Goal: Task Accomplishment & Management: Manage account settings

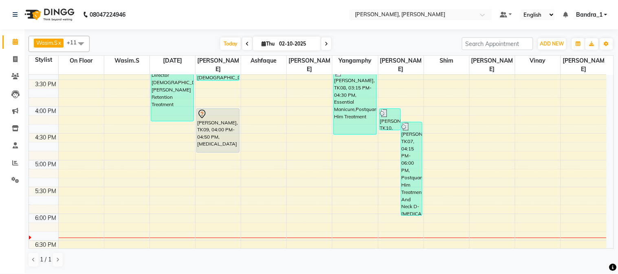
scroll to position [352, 0]
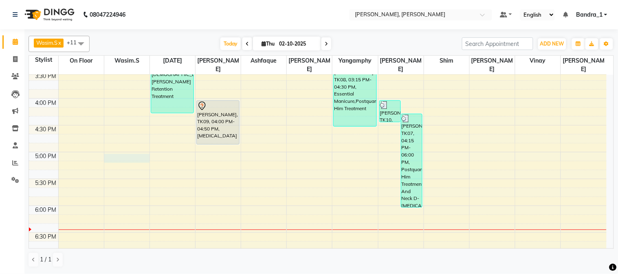
click at [121, 150] on div "9:00 AM 9:30 AM 10:00 AM 10:30 AM 11:00 AM 11:30 AM 12:00 PM 12:30 PM 1:00 PM 1…" at bounding box center [317, 99] width 577 height 752
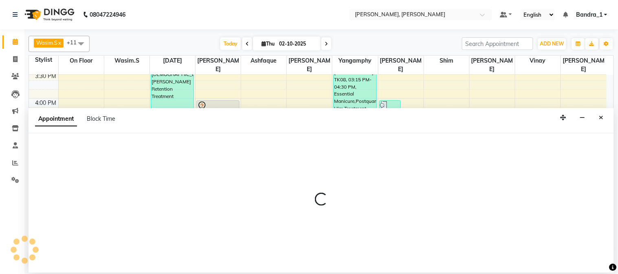
select select "54154"
select select "tentative"
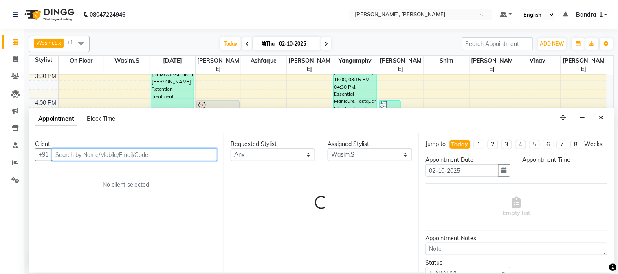
select select "1020"
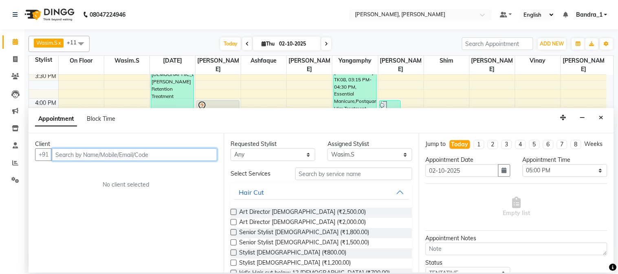
drag, startPoint x: 102, startPoint y: 156, endPoint x: 34, endPoint y: 70, distance: 109.8
click at [86, 141] on div "Client +91 No client selected" at bounding box center [126, 203] width 195 height 139
type input "H"
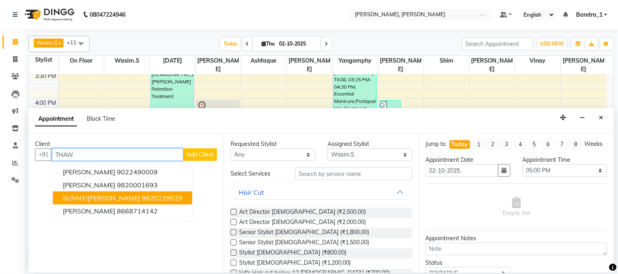
click at [137, 194] on span "SUNNY/[PERSON_NAME]" at bounding box center [101, 198] width 77 height 8
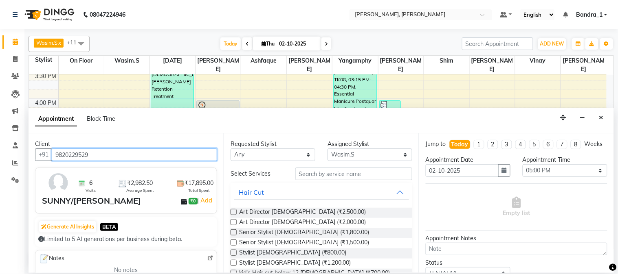
type input "9820229529"
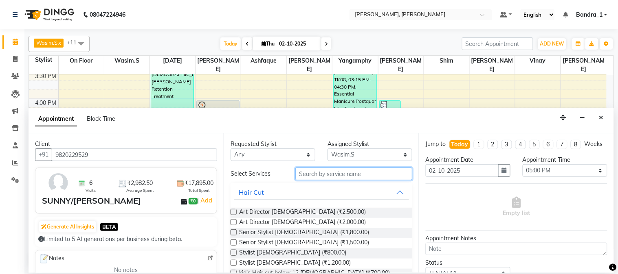
click at [311, 176] on input "text" at bounding box center [353, 174] width 117 height 13
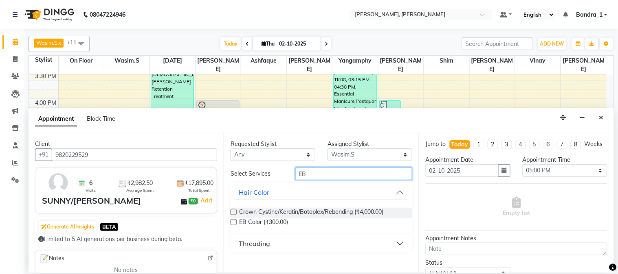
type input "EB"
click at [234, 223] on label at bounding box center [234, 223] width 6 height 6
click at [234, 223] on input "checkbox" at bounding box center [233, 223] width 5 height 5
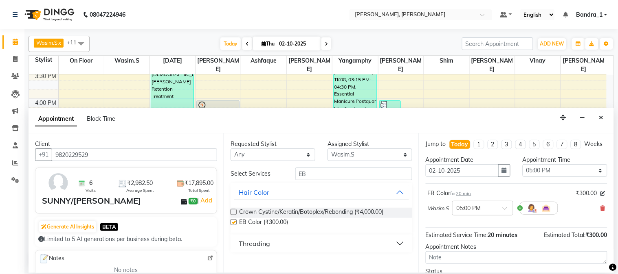
checkbox input "false"
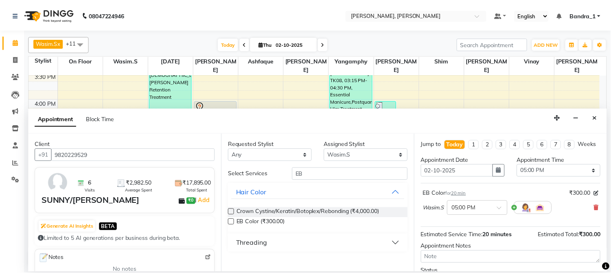
scroll to position [75, 0]
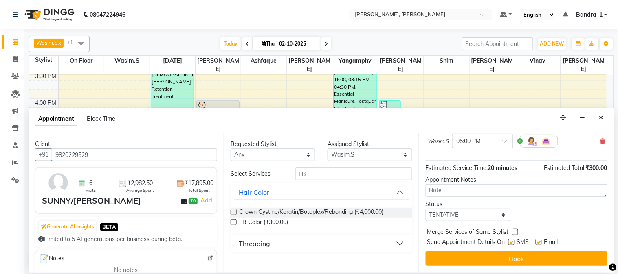
drag, startPoint x: 539, startPoint y: 244, endPoint x: 529, endPoint y: 247, distance: 10.9
click at [538, 245] on label at bounding box center [539, 242] width 6 height 6
click at [538, 245] on input "checkbox" at bounding box center [538, 243] width 5 height 5
checkbox input "false"
click at [512, 246] on label at bounding box center [511, 242] width 6 height 6
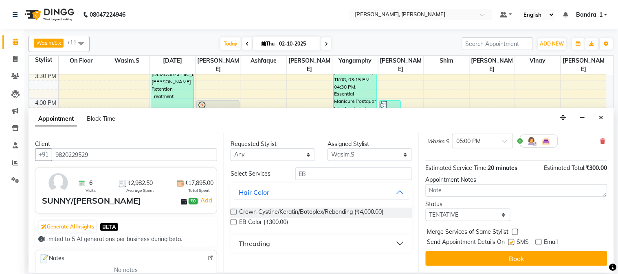
click at [512, 246] on input "checkbox" at bounding box center [510, 243] width 5 height 5
checkbox input "false"
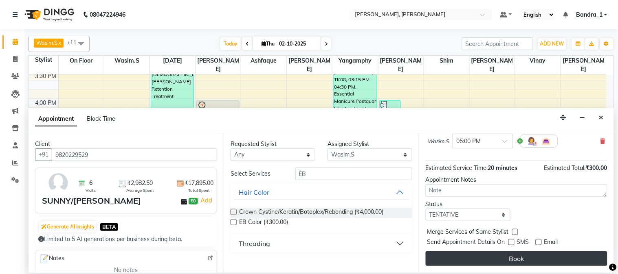
click at [510, 260] on button "Book" at bounding box center [517, 259] width 182 height 15
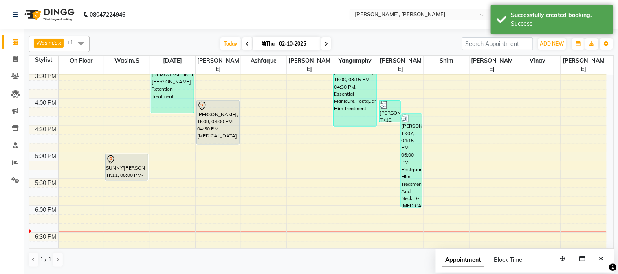
drag, startPoint x: 123, startPoint y: 164, endPoint x: 127, endPoint y: 181, distance: 17.2
click at [123, 178] on div "9:00 AM 9:30 AM 10:00 AM 10:30 AM 11:00 AM 11:30 AM 12:00 PM 12:30 PM 1:00 PM 1…" at bounding box center [317, 99] width 577 height 752
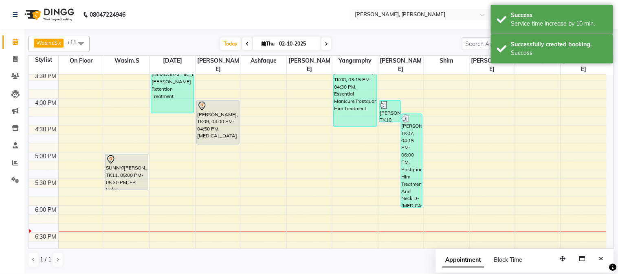
click at [125, 176] on div "[PERSON_NAME], TK01, 11:00 AM-11:55 AM, Art Director [DEMOGRAPHIC_DATA] [PERSON…" at bounding box center [126, 99] width 45 height 752
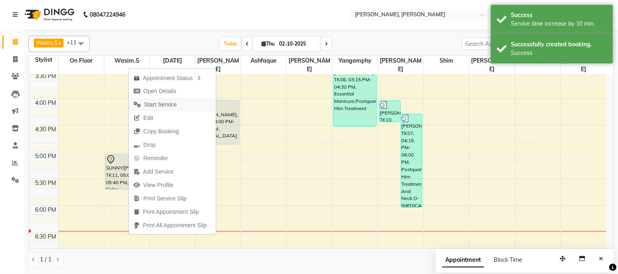
click at [158, 104] on span "Start Service" at bounding box center [160, 105] width 33 height 9
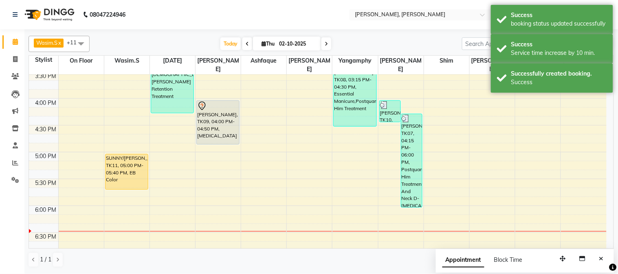
click at [127, 155] on div "SUNNY/[PERSON_NAME], TK11, 05:00 PM-05:40 PM, EB Color" at bounding box center [126, 172] width 42 height 35
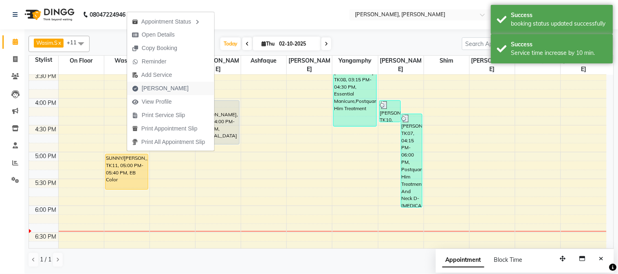
click at [149, 90] on span "[PERSON_NAME]" at bounding box center [165, 88] width 47 height 9
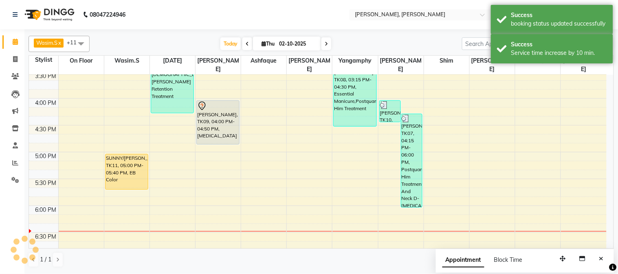
select select "service"
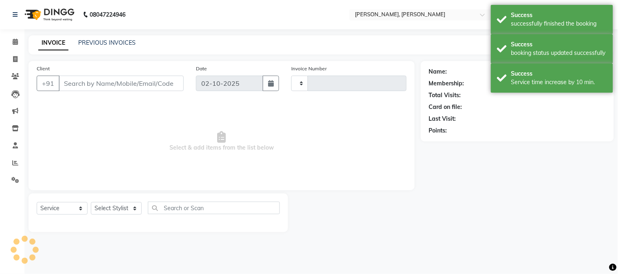
type input "1423"
select select "7997"
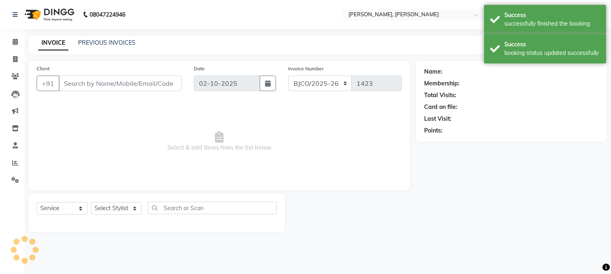
type input "9820229529"
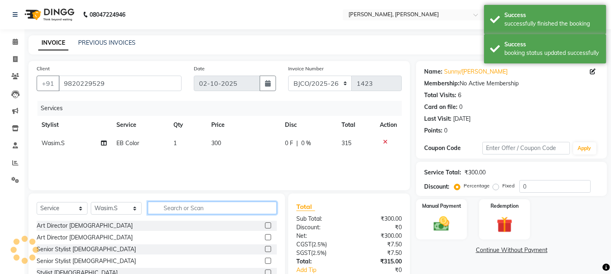
click at [195, 209] on input "text" at bounding box center [212, 208] width 129 height 13
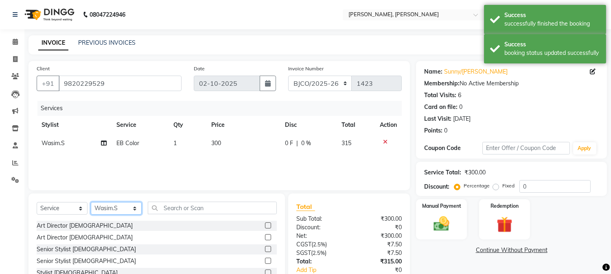
drag, startPoint x: 134, startPoint y: 208, endPoint x: 137, endPoint y: 202, distance: 6.8
click at [134, 208] on select "Select Stylist [PERSON_NAME] [PERSON_NAME] [PERSON_NAME] Attham Bandra_1 Bandra…" at bounding box center [116, 208] width 51 height 13
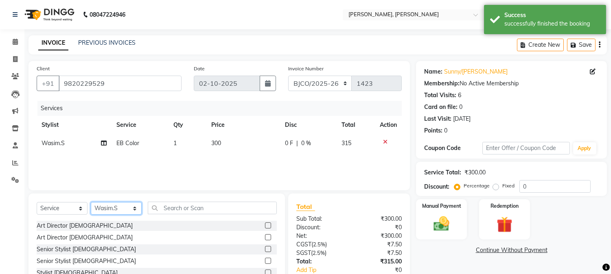
select select "54494"
click at [91, 203] on select "Select Stylist [PERSON_NAME] [PERSON_NAME] [PERSON_NAME] Attham Bandra_1 Bandra…" at bounding box center [116, 208] width 51 height 13
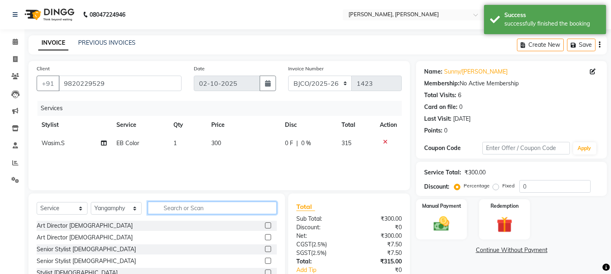
click at [172, 205] on input "text" at bounding box center [212, 208] width 129 height 13
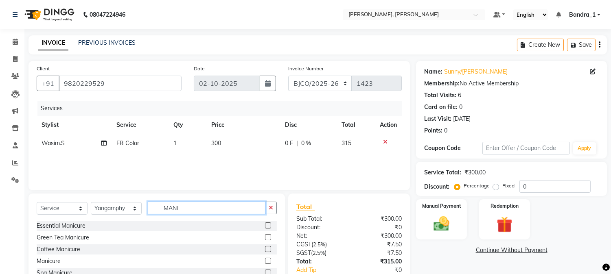
type input "MANI"
click at [267, 226] on label at bounding box center [268, 226] width 6 height 6
click at [267, 226] on input "checkbox" at bounding box center [267, 226] width 5 height 5
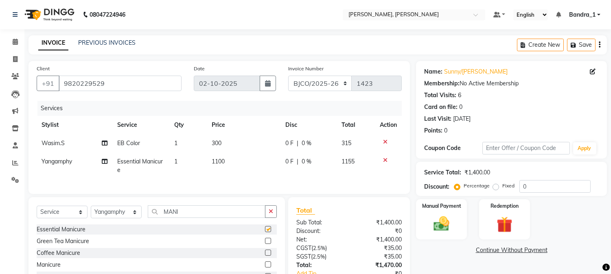
checkbox input "false"
click at [212, 145] on span "300" at bounding box center [217, 143] width 10 height 7
select select "54154"
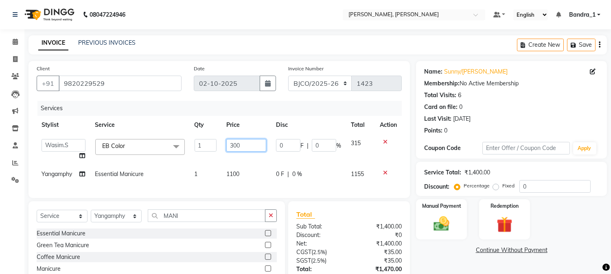
click at [233, 149] on input "300" at bounding box center [246, 145] width 40 height 13
type input "1000"
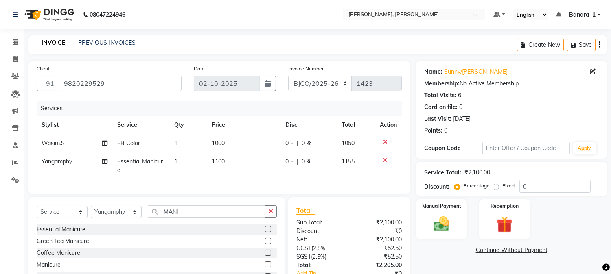
click at [279, 166] on tr "Yangamphy Essential Manicure 1 1100 0 F | 0 % 1155" at bounding box center [219, 166] width 365 height 27
drag, startPoint x: 186, startPoint y: 219, endPoint x: 132, endPoint y: 185, distance: 63.6
click at [143, 212] on div "Select Service Product Membership Package Voucher Prepaid Gift Card Select Styl…" at bounding box center [157, 215] width 240 height 19
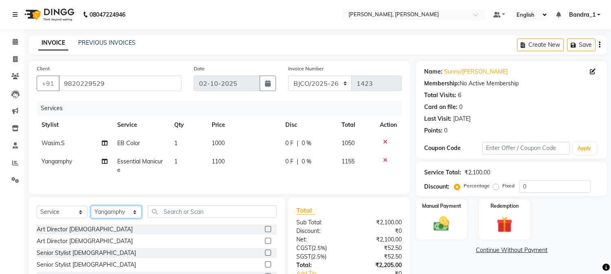
click at [133, 219] on select "Select Stylist [PERSON_NAME] [PERSON_NAME] [PERSON_NAME] Attham Bandra_1 Bandra…" at bounding box center [116, 212] width 51 height 13
select select "54771"
click at [91, 213] on select "Select Stylist [PERSON_NAME] [PERSON_NAME] [PERSON_NAME] Attham Bandra_1 Bandra…" at bounding box center [116, 212] width 51 height 13
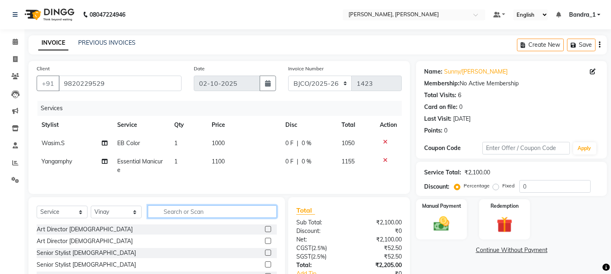
drag, startPoint x: 170, startPoint y: 222, endPoint x: 149, endPoint y: 165, distance: 61.0
click at [164, 213] on input "text" at bounding box center [212, 212] width 129 height 13
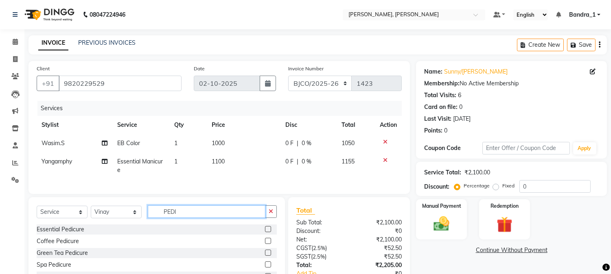
type input "PEDI"
click at [269, 233] on label at bounding box center [268, 229] width 6 height 6
click at [269, 233] on input "checkbox" at bounding box center [267, 229] width 5 height 5
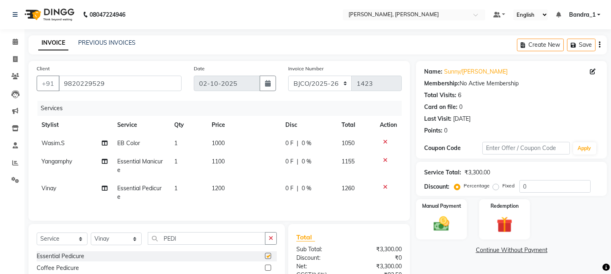
checkbox input "false"
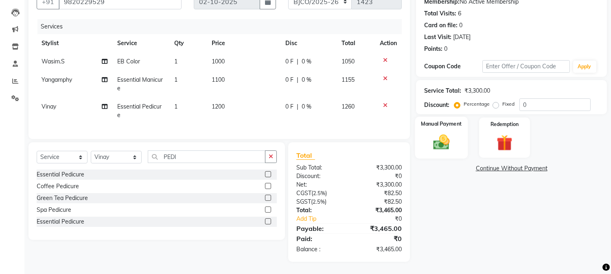
click at [444, 137] on img at bounding box center [441, 142] width 27 height 19
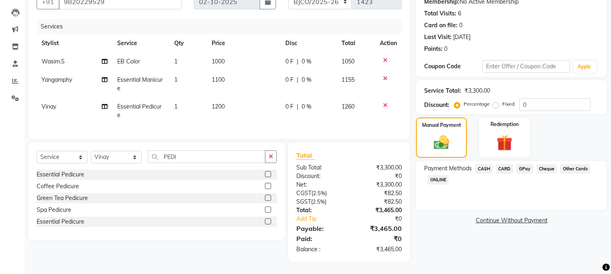
click at [500, 165] on span "CARD" at bounding box center [505, 169] width 18 height 9
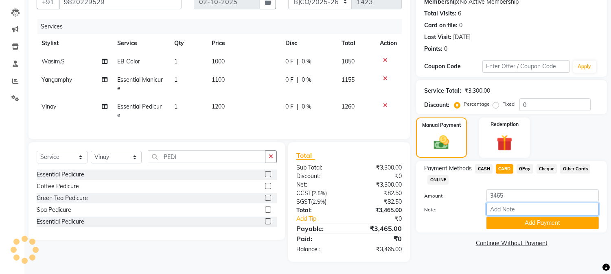
drag, startPoint x: 499, startPoint y: 204, endPoint x: 471, endPoint y: 201, distance: 27.8
click at [489, 212] on div "Amount: 3465 Note: Add Payment" at bounding box center [511, 210] width 175 height 40
type input "8801"
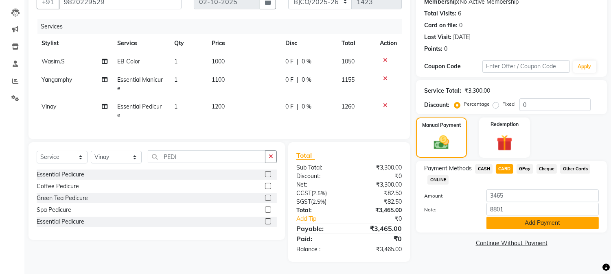
click at [518, 217] on button "Add Payment" at bounding box center [543, 223] width 112 height 13
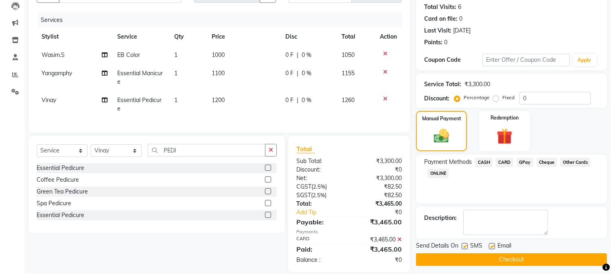
click at [465, 247] on label at bounding box center [465, 247] width 6 height 6
click at [465, 247] on input "checkbox" at bounding box center [464, 246] width 5 height 5
checkbox input "false"
click at [493, 244] on label at bounding box center [492, 247] width 6 height 6
click at [493, 244] on input "checkbox" at bounding box center [491, 246] width 5 height 5
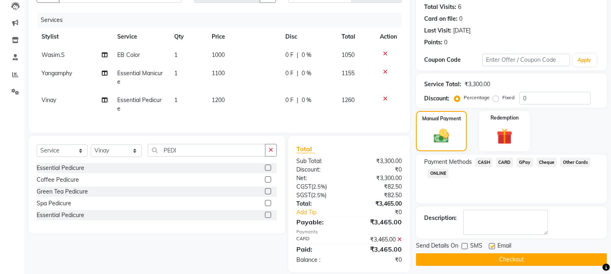
checkbox input "false"
drag, startPoint x: 495, startPoint y: 261, endPoint x: 495, endPoint y: 270, distance: 9.4
click at [495, 269] on div "Name: [PERSON_NAME]/[PERSON_NAME] Membership: No Active Membership Total Visits…" at bounding box center [514, 123] width 197 height 300
click at [486, 259] on button "Checkout" at bounding box center [511, 260] width 191 height 13
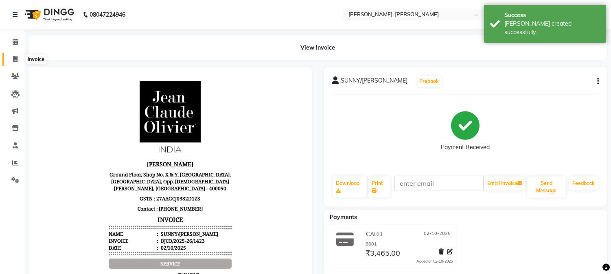
click at [15, 59] on icon at bounding box center [15, 59] width 4 height 6
select select "service"
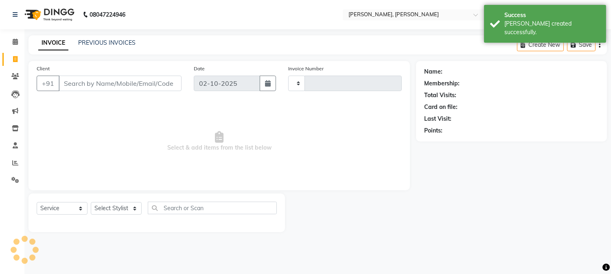
type input "1424"
click at [52, 42] on link "INVOICE" at bounding box center [53, 43] width 30 height 15
select select "7997"
click at [126, 42] on link "PREVIOUS INVOICES" at bounding box center [106, 42] width 57 height 7
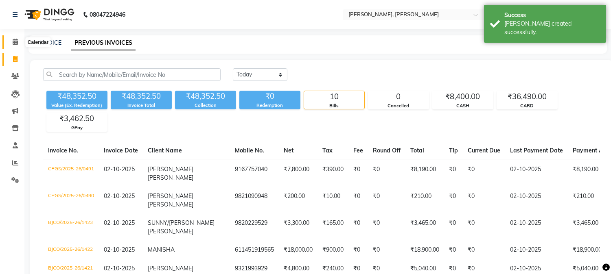
click at [16, 41] on icon at bounding box center [15, 42] width 5 height 6
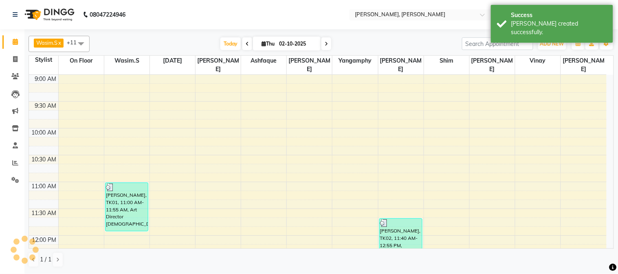
scroll to position [486, 0]
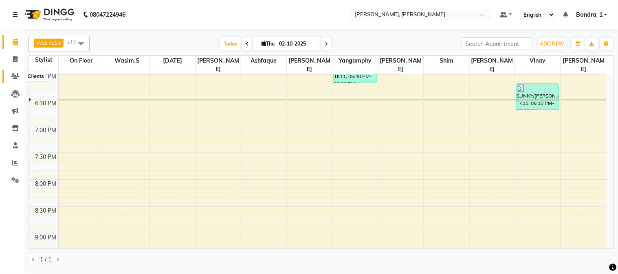
click at [12, 75] on icon at bounding box center [15, 76] width 8 height 6
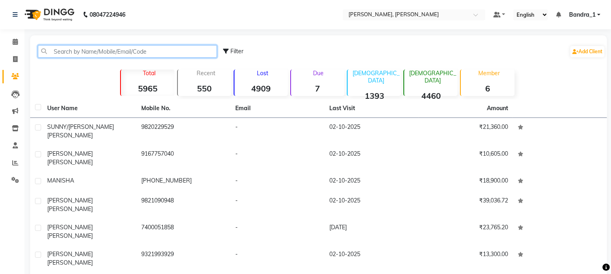
drag, startPoint x: 62, startPoint y: 52, endPoint x: 54, endPoint y: 47, distance: 9.5
click at [61, 53] on input "text" at bounding box center [127, 51] width 179 height 13
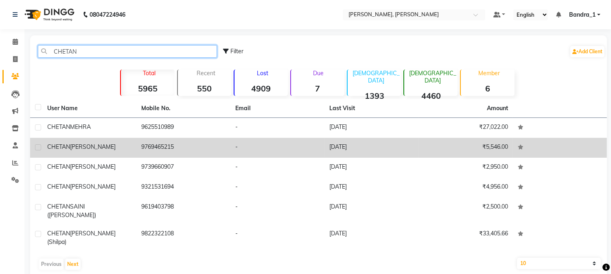
type input "CHETAN"
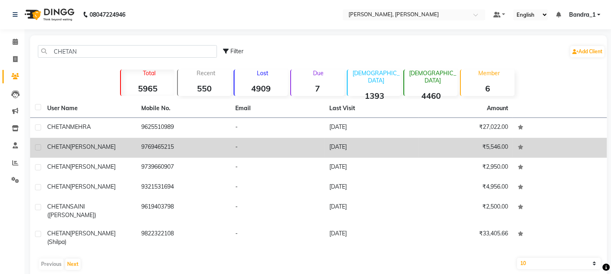
drag, startPoint x: 118, startPoint y: 147, endPoint x: 132, endPoint y: 154, distance: 15.3
click at [118, 148] on div "[PERSON_NAME]" at bounding box center [89, 147] width 84 height 9
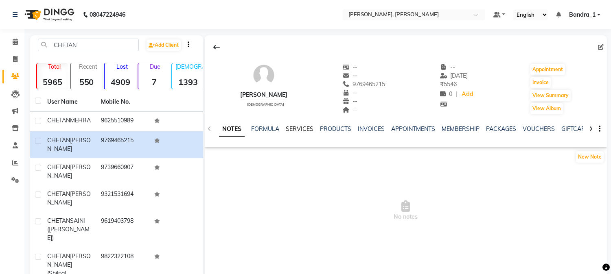
click at [303, 127] on link "SERVICES" at bounding box center [300, 128] width 28 height 7
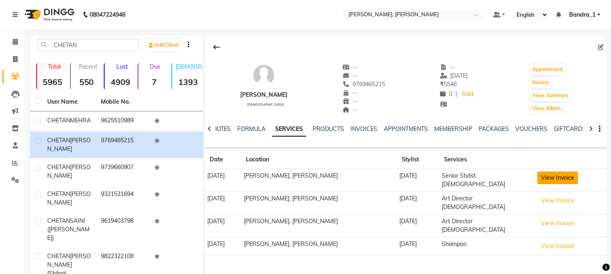
click at [551, 175] on button "View Invoice" at bounding box center [558, 178] width 41 height 13
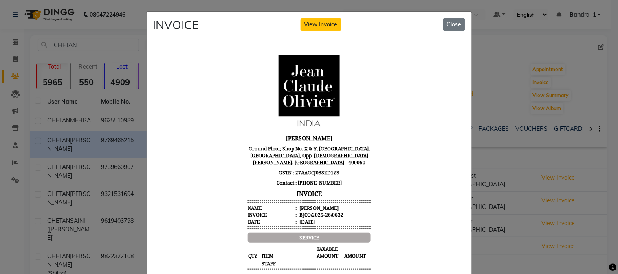
drag, startPoint x: 450, startPoint y: 21, endPoint x: 446, endPoint y: 18, distance: 5.5
click at [446, 18] on div "INVOICE View Invoice Close" at bounding box center [309, 27] width 325 height 31
drag, startPoint x: 445, startPoint y: 20, endPoint x: 446, endPoint y: 26, distance: 5.7
click at [445, 23] on button "Close" at bounding box center [454, 24] width 22 height 13
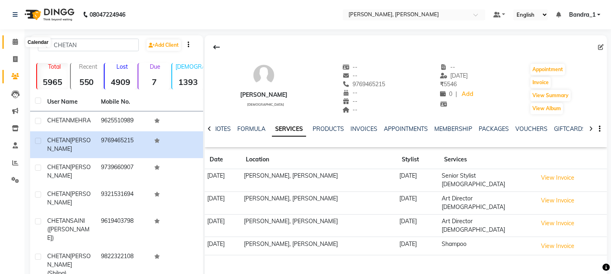
click at [16, 42] on icon at bounding box center [15, 42] width 5 height 6
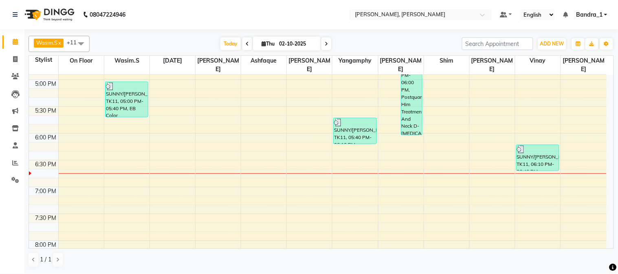
scroll to position [427, 0]
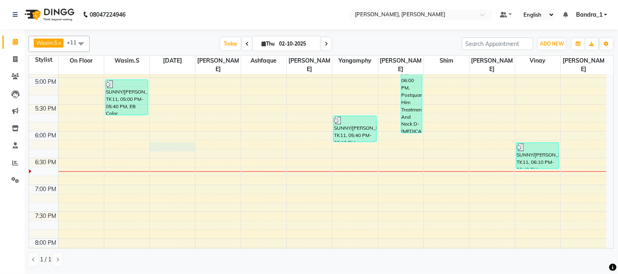
click at [162, 136] on div "9:00 AM 9:30 AM 10:00 AM 10:30 AM 11:00 AM 11:30 AM 12:00 PM 12:30 PM 1:00 PM 1…" at bounding box center [317, 24] width 577 height 752
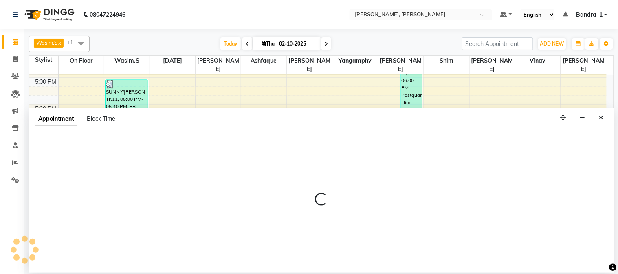
select select "58043"
select select "1095"
select select "tentative"
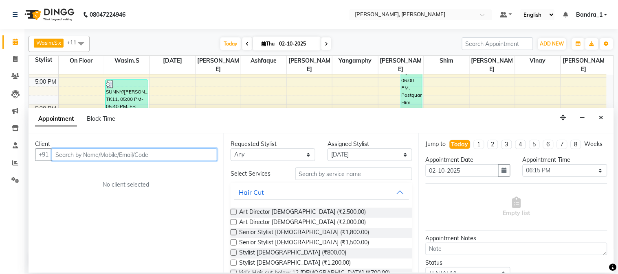
drag, startPoint x: 116, startPoint y: 158, endPoint x: 114, endPoint y: 154, distance: 4.7
click at [115, 155] on input "text" at bounding box center [134, 155] width 165 height 13
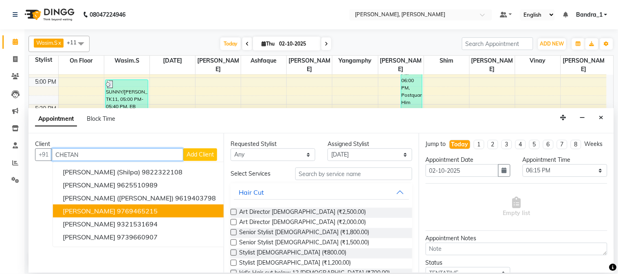
click at [143, 211] on ngb-highlight "9769465215" at bounding box center [137, 211] width 41 height 8
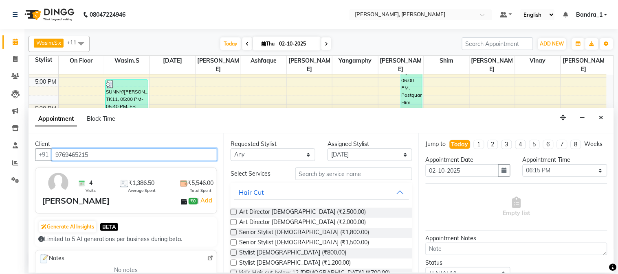
type input "9769465215"
click at [231, 244] on label at bounding box center [234, 243] width 6 height 6
click at [231, 244] on input "checkbox" at bounding box center [233, 243] width 5 height 5
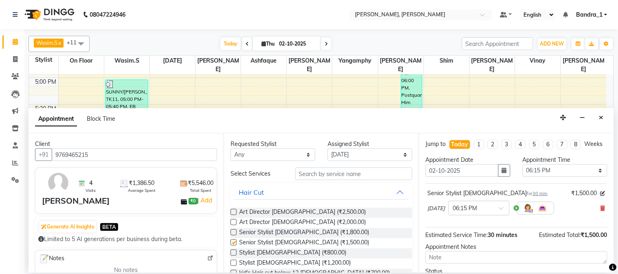
checkbox input "false"
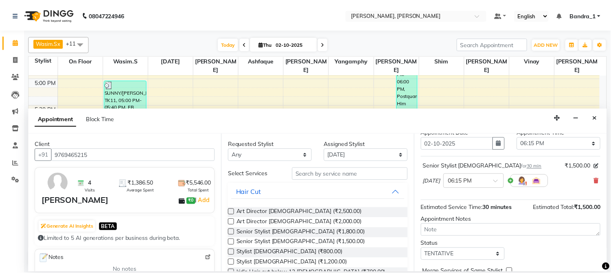
scroll to position [75, 0]
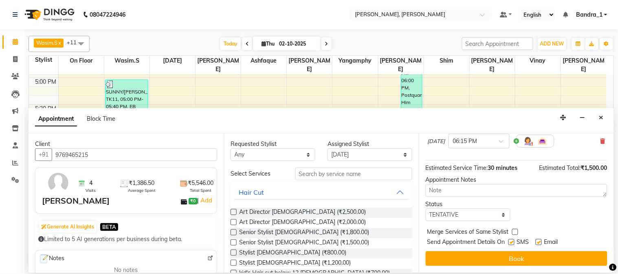
click at [538, 246] on label at bounding box center [539, 242] width 6 height 6
click at [538, 246] on input "checkbox" at bounding box center [538, 243] width 5 height 5
checkbox input "false"
click at [509, 243] on label at bounding box center [511, 242] width 6 height 6
click at [509, 243] on input "checkbox" at bounding box center [510, 243] width 5 height 5
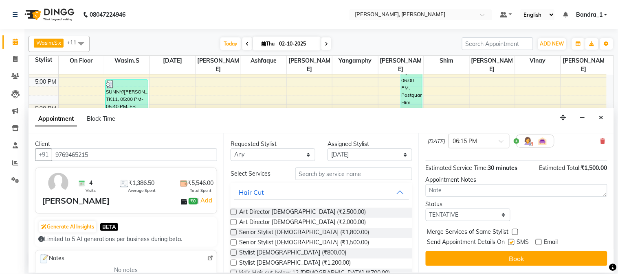
checkbox input "false"
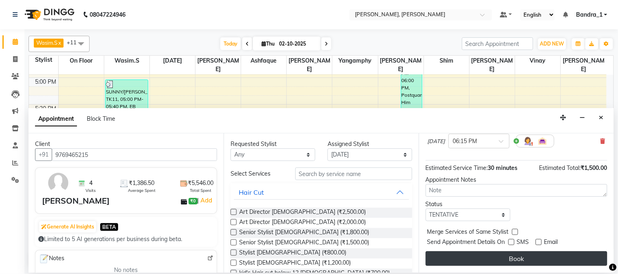
click at [513, 257] on button "Book" at bounding box center [517, 259] width 182 height 15
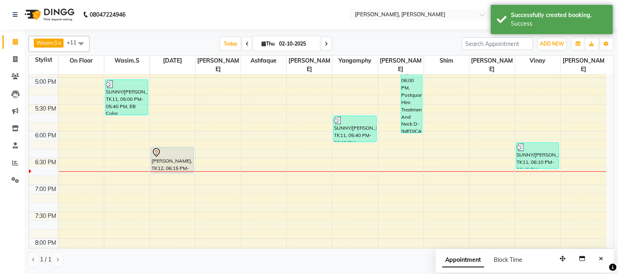
click at [168, 149] on div "[PERSON_NAME], TK12, 06:15 PM-06:45 PM, Senior Stylist [DEMOGRAPHIC_DATA]" at bounding box center [172, 161] width 42 height 26
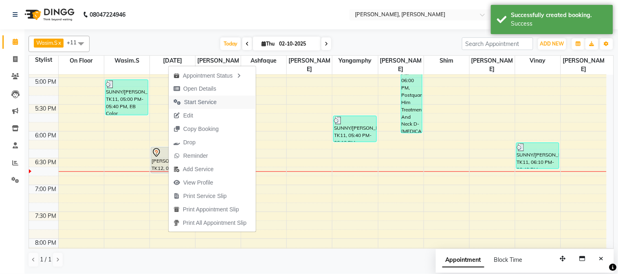
click at [189, 101] on span "Start Service" at bounding box center [200, 102] width 33 height 9
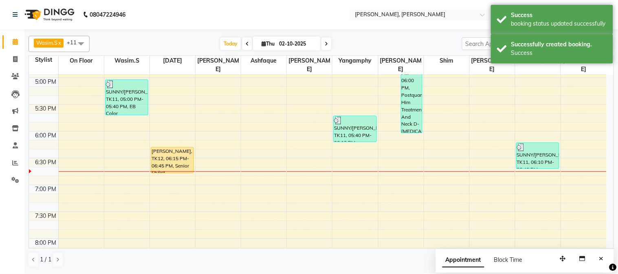
click at [173, 161] on div "[PERSON_NAME], TK12, 06:15 PM-06:45 PM, Senior Stylist [DEMOGRAPHIC_DATA]" at bounding box center [172, 161] width 42 height 26
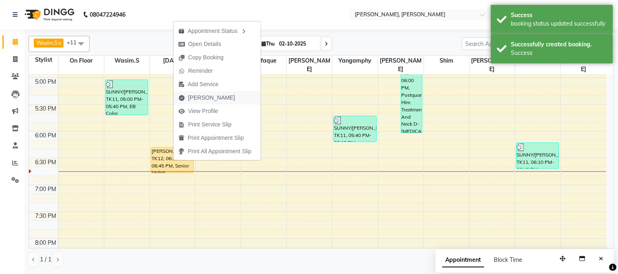
click at [199, 98] on span "[PERSON_NAME]" at bounding box center [211, 98] width 47 height 9
select select "service"
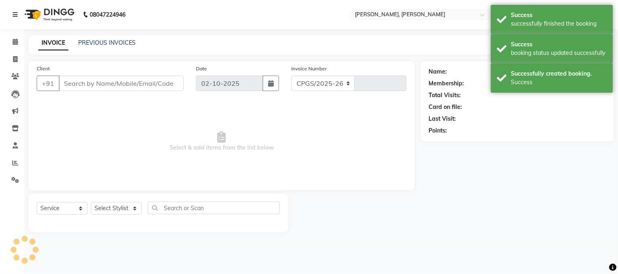
select select "7997"
type input "1424"
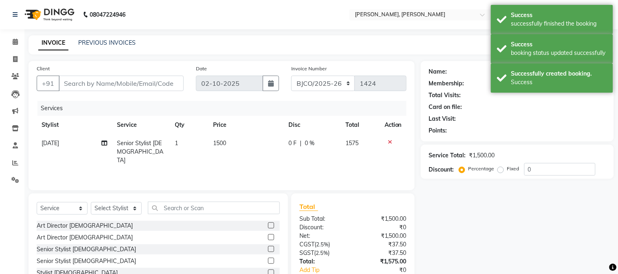
type input "9769465215"
select select "58043"
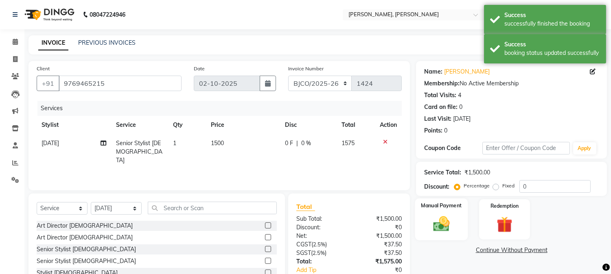
click at [444, 226] on img at bounding box center [441, 224] width 27 height 19
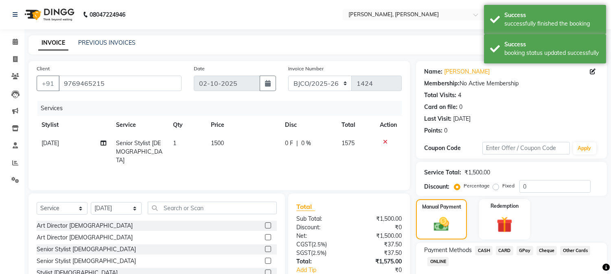
click at [524, 250] on span "GPay" at bounding box center [525, 250] width 17 height 9
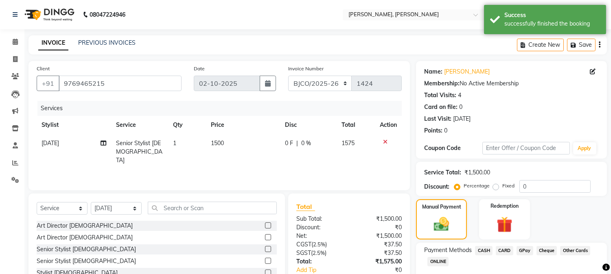
scroll to position [69, 0]
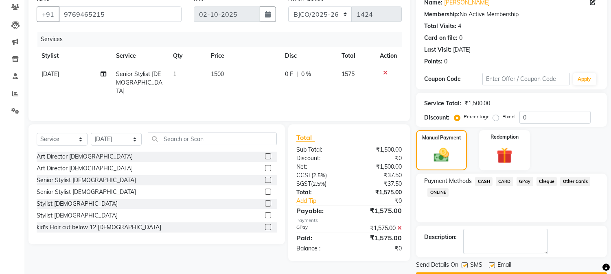
drag, startPoint x: 465, startPoint y: 264, endPoint x: 486, endPoint y: 266, distance: 21.3
click at [474, 265] on div "SMS" at bounding box center [475, 266] width 27 height 10
click at [490, 265] on label at bounding box center [492, 266] width 6 height 6
click at [490, 265] on input "checkbox" at bounding box center [491, 265] width 5 height 5
checkbox input "false"
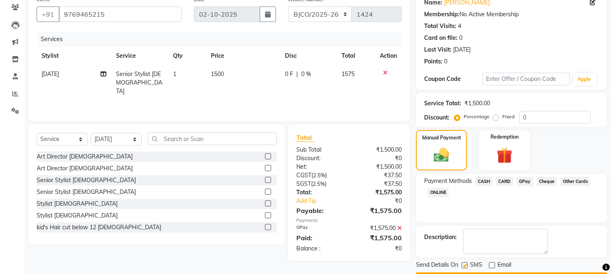
drag, startPoint x: 463, startPoint y: 265, endPoint x: 465, endPoint y: 274, distance: 8.8
click at [463, 266] on label at bounding box center [465, 266] width 6 height 6
click at [463, 266] on input "checkbox" at bounding box center [464, 265] width 5 height 5
checkbox input "false"
click at [467, 274] on button "Checkout" at bounding box center [511, 279] width 191 height 13
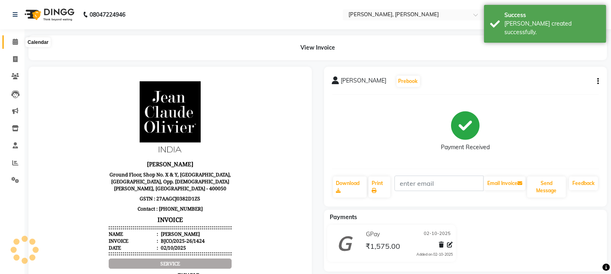
click at [13, 41] on icon at bounding box center [15, 42] width 5 height 6
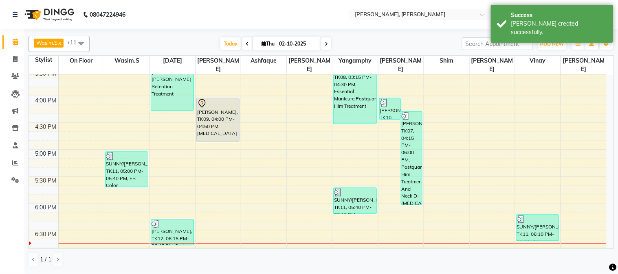
scroll to position [356, 0]
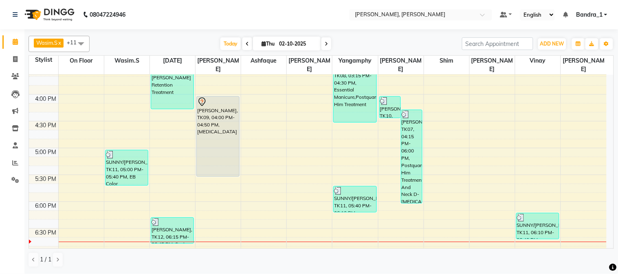
drag, startPoint x: 217, startPoint y: 131, endPoint x: 228, endPoint y: 178, distance: 48.3
click at [221, 167] on div "[PERSON_NAME], TK06, 01:05 PM-02:05 PM, kid's Hair cut below 12 [DEMOGRAPHIC_DA…" at bounding box center [217, 95] width 45 height 752
click at [166, 245] on div "9:00 AM 9:30 AM 10:00 AM 10:30 AM 11:00 AM 11:30 AM 12:00 PM 12:30 PM 1:00 PM 1…" at bounding box center [317, 95] width 577 height 752
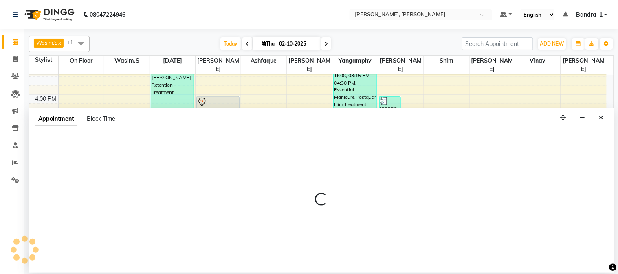
select select "58043"
select select "tentative"
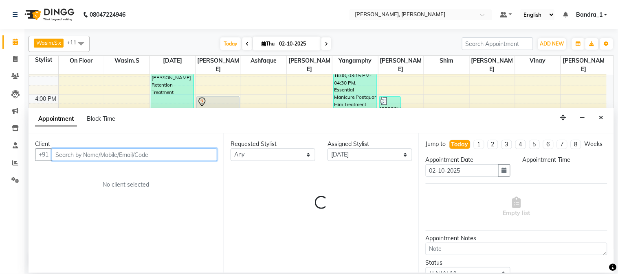
select select "1125"
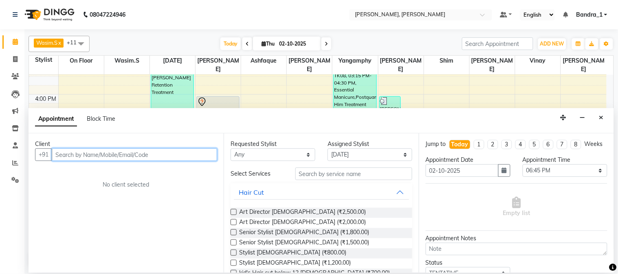
click at [86, 156] on input "text" at bounding box center [134, 155] width 165 height 13
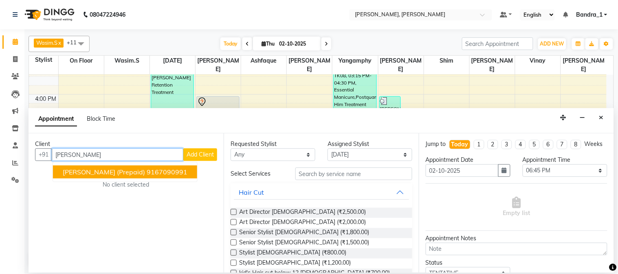
drag, startPoint x: 131, startPoint y: 177, endPoint x: 125, endPoint y: 162, distance: 16.5
click at [129, 173] on button "[PERSON_NAME] (Prepaid) 9167090991" at bounding box center [125, 172] width 144 height 13
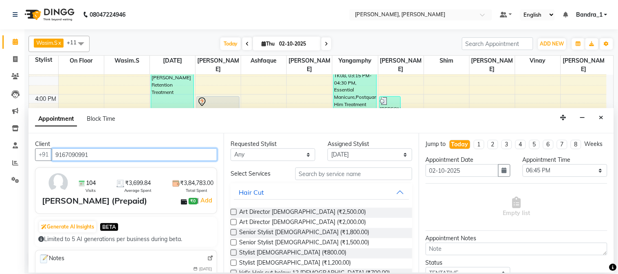
type input "9167090991"
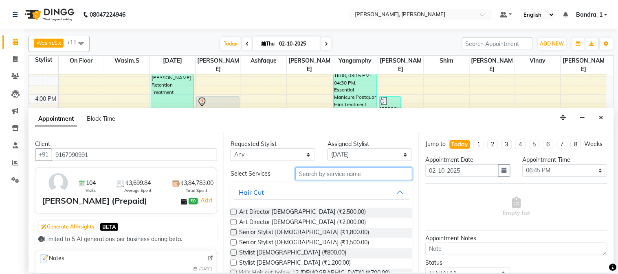
click at [316, 175] on input "text" at bounding box center [353, 174] width 117 height 13
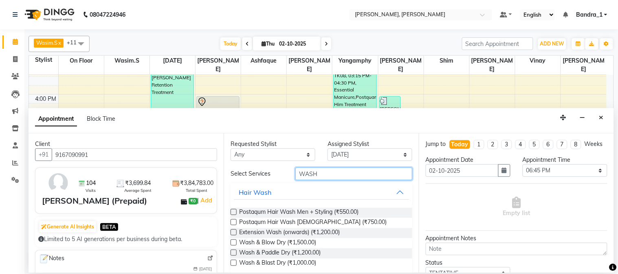
type input "WASH"
click at [236, 243] on label at bounding box center [234, 243] width 6 height 6
click at [236, 243] on input "checkbox" at bounding box center [233, 243] width 5 height 5
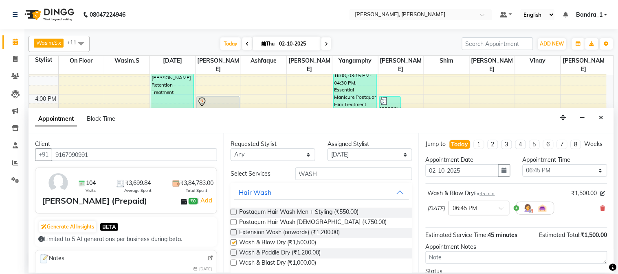
checkbox input "false"
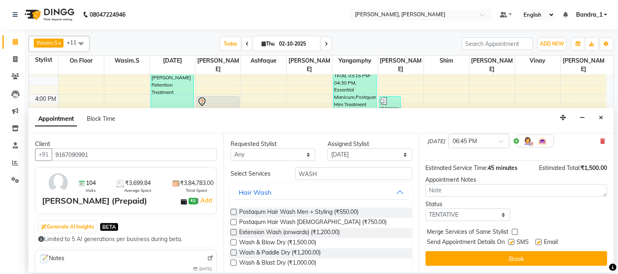
click at [540, 241] on label at bounding box center [539, 242] width 6 height 6
click at [540, 241] on input "checkbox" at bounding box center [538, 243] width 5 height 5
checkbox input "false"
click at [512, 243] on label at bounding box center [511, 242] width 6 height 6
click at [512, 243] on input "checkbox" at bounding box center [510, 243] width 5 height 5
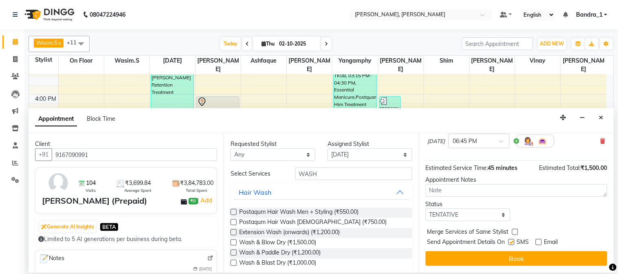
checkbox input "false"
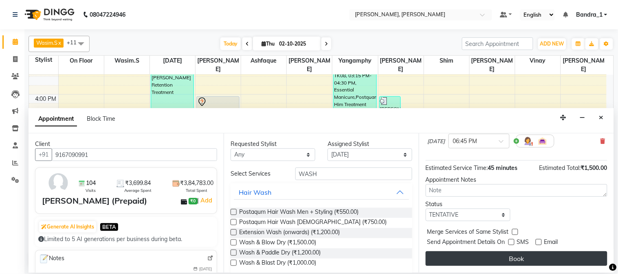
click at [511, 255] on button "Book" at bounding box center [517, 259] width 182 height 15
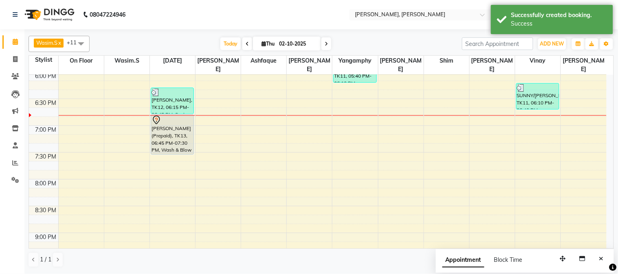
scroll to position [495, 0]
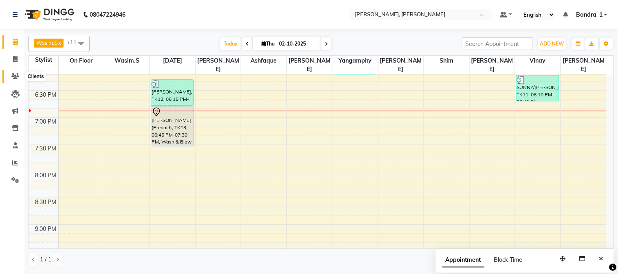
click at [18, 76] on icon at bounding box center [15, 76] width 8 height 6
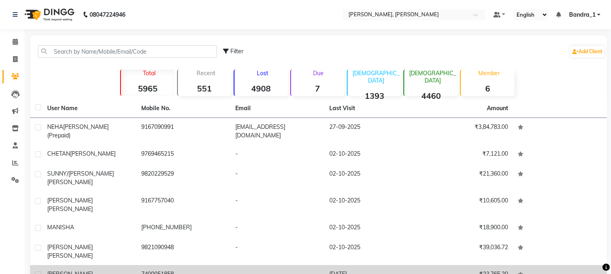
click at [105, 270] on div "[PERSON_NAME]" at bounding box center [89, 278] width 84 height 17
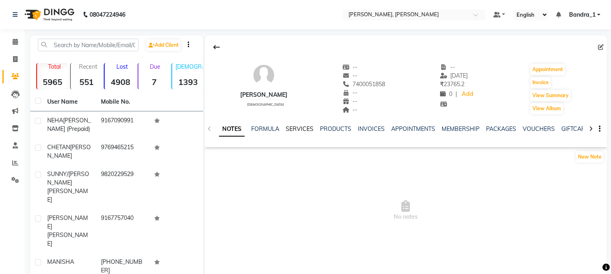
click at [299, 131] on link "SERVICES" at bounding box center [300, 128] width 28 height 7
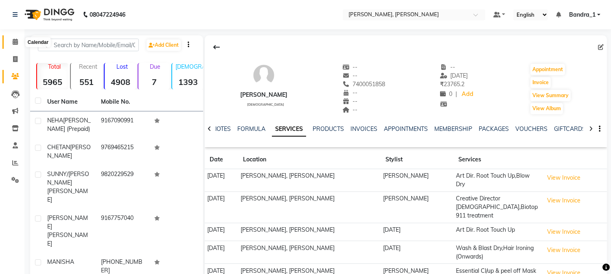
click at [13, 41] on icon at bounding box center [15, 42] width 5 height 6
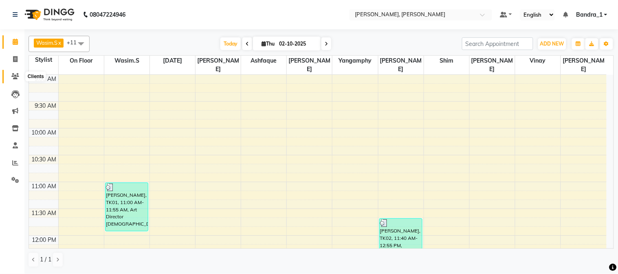
click at [13, 78] on icon at bounding box center [15, 76] width 8 height 6
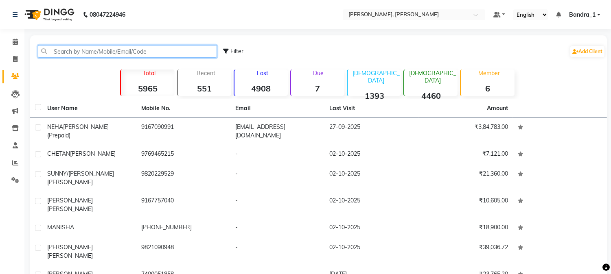
drag, startPoint x: 70, startPoint y: 49, endPoint x: 63, endPoint y: 46, distance: 8.2
click at [63, 46] on input "text" at bounding box center [127, 51] width 179 height 13
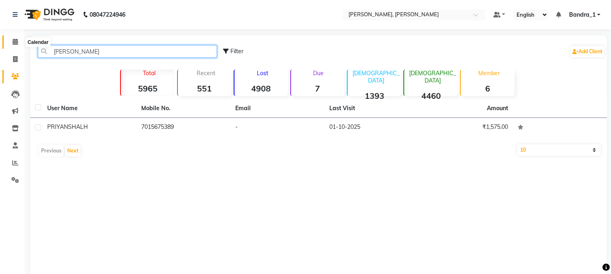
type input "[PERSON_NAME]"
click at [13, 41] on icon at bounding box center [15, 42] width 5 height 6
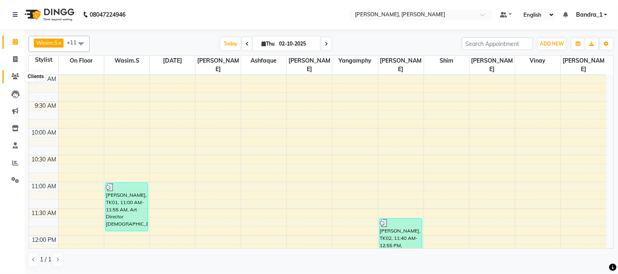
click at [17, 79] on icon at bounding box center [15, 76] width 8 height 6
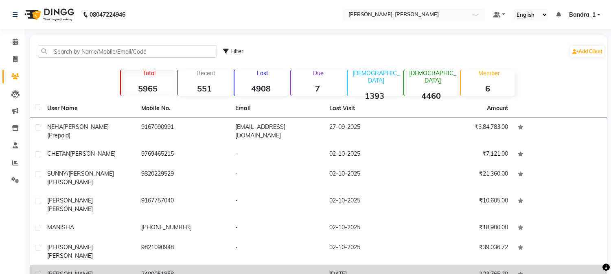
click at [364, 266] on td "[DATE]" at bounding box center [372, 279] width 94 height 27
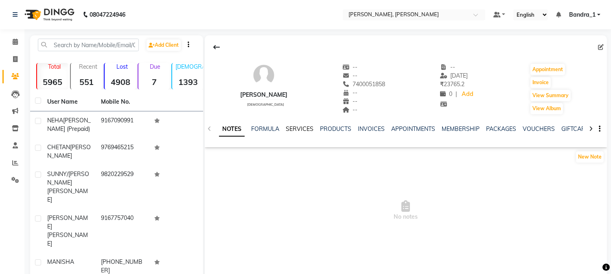
click at [297, 128] on link "SERVICES" at bounding box center [300, 128] width 28 height 7
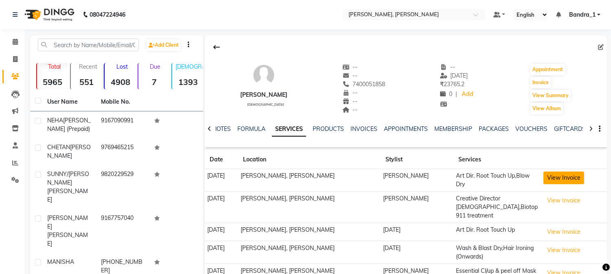
click at [571, 181] on button "View Invoice" at bounding box center [564, 178] width 41 height 13
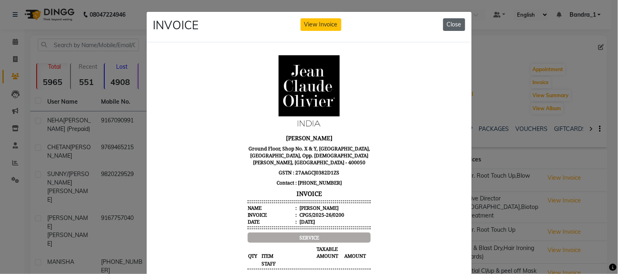
click at [448, 25] on button "Close" at bounding box center [454, 24] width 22 height 13
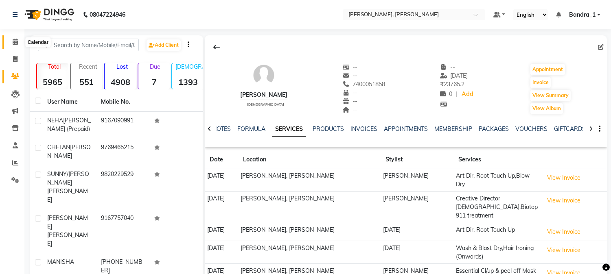
click at [15, 42] on icon at bounding box center [15, 42] width 5 height 6
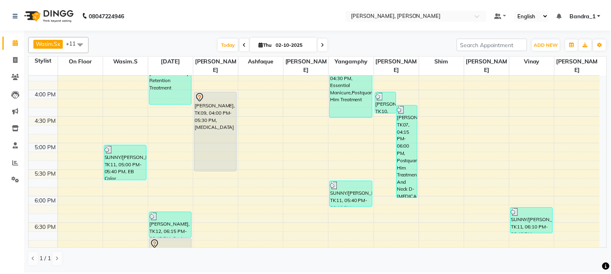
scroll to position [543, 0]
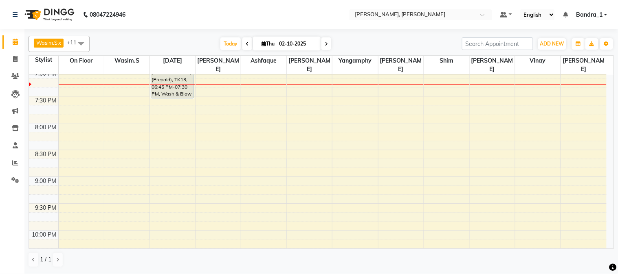
click at [176, 80] on div "[PERSON_NAME] (Prepaid), TK13, 06:45 PM-07:30 PM, Wash & Blow Dry" at bounding box center [172, 79] width 42 height 40
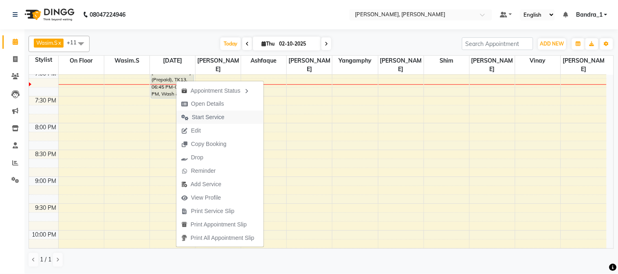
click at [205, 111] on span "Start Service" at bounding box center [202, 117] width 53 height 13
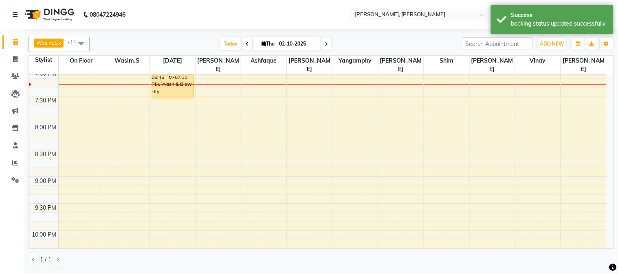
click at [178, 76] on div "[PERSON_NAME] (Prepaid), TK13, 06:45 PM-07:30 PM, Wash & Blow Dry" at bounding box center [172, 79] width 42 height 40
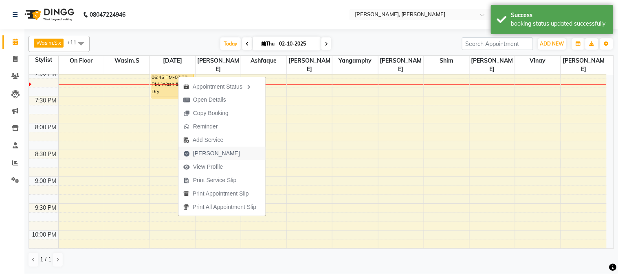
click at [204, 150] on span "[PERSON_NAME]" at bounding box center [216, 153] width 47 height 9
select select "7997"
select select "service"
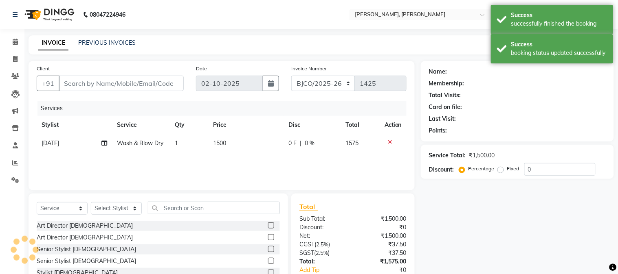
type input "9167090991"
select select "58043"
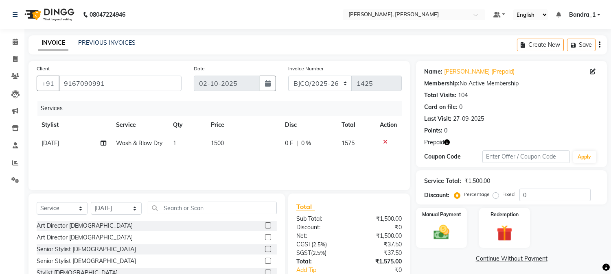
click at [384, 141] on icon at bounding box center [385, 142] width 4 height 6
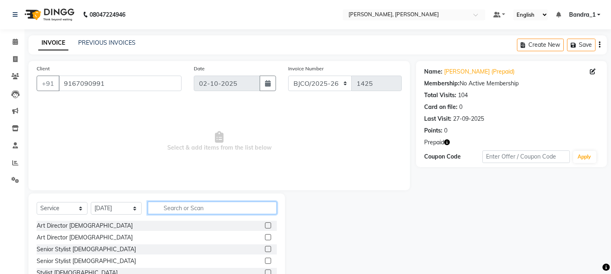
click at [168, 212] on input "text" at bounding box center [212, 208] width 129 height 13
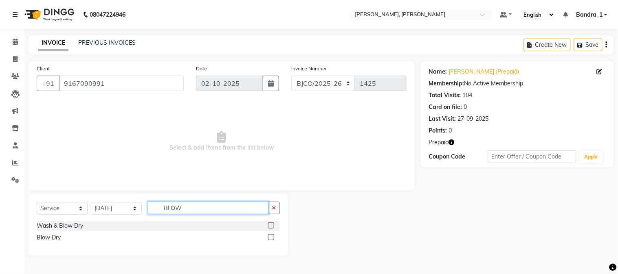
type input "BLOW"
click at [270, 238] on label at bounding box center [271, 238] width 6 height 6
click at [270, 238] on input "checkbox" at bounding box center [270, 237] width 5 height 5
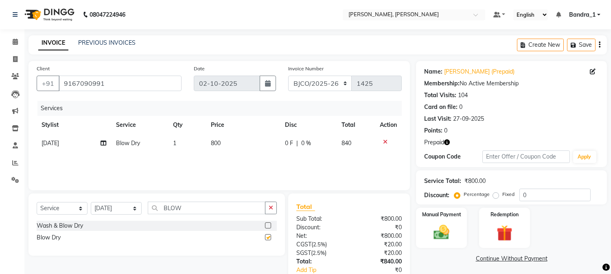
checkbox input "false"
click at [212, 142] on span "800" at bounding box center [216, 143] width 10 height 7
select select "58043"
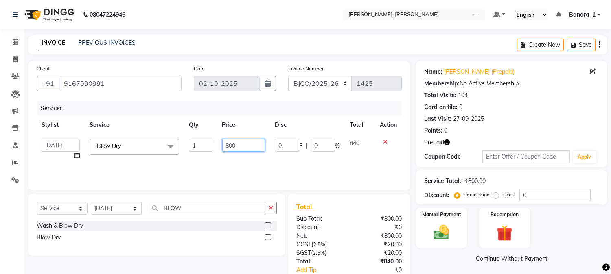
click at [230, 147] on input "800" at bounding box center [243, 145] width 43 height 13
type input "1500"
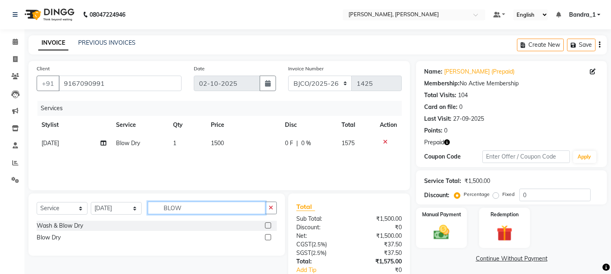
drag, startPoint x: 187, startPoint y: 209, endPoint x: 91, endPoint y: 164, distance: 105.5
click at [115, 193] on div "Client [PHONE_NUMBER] Date [DATE] Invoice Number CPGS/2025-26 BJCO/2025-26 Pre/…" at bounding box center [219, 187] width 394 height 252
type input "EXP"
click at [268, 224] on label at bounding box center [268, 226] width 6 height 6
click at [268, 224] on input "checkbox" at bounding box center [267, 226] width 5 height 5
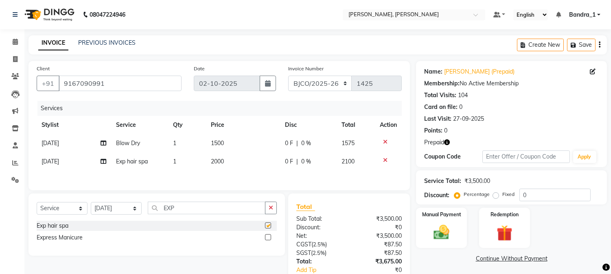
checkbox input "false"
click at [343, 80] on select "CPGS/2025-26 BJCO/2025-26 Pre/2025" at bounding box center [320, 83] width 64 height 15
select select "7235"
click at [288, 76] on select "CPGS/2025-26 BJCO/2025-26 Pre/2025" at bounding box center [320, 83] width 64 height 15
type input "0355"
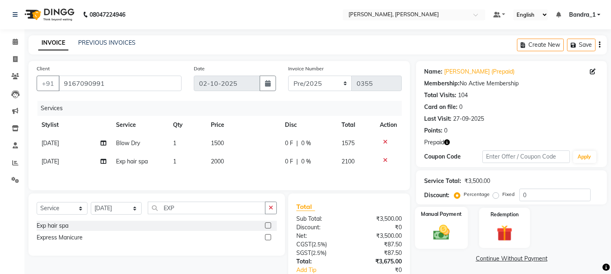
click at [441, 230] on img at bounding box center [441, 233] width 27 height 19
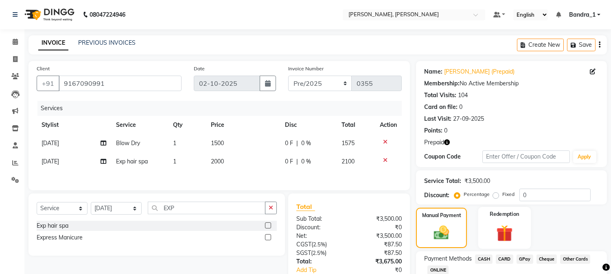
click at [508, 229] on img at bounding box center [504, 234] width 27 height 20
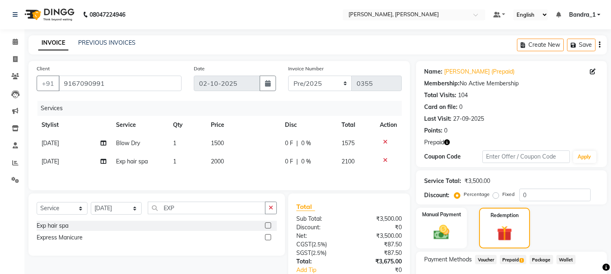
click at [513, 257] on span "Prepaid 1" at bounding box center [513, 259] width 26 height 9
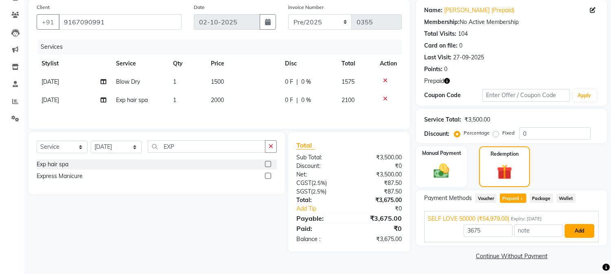
click at [577, 229] on button "Add" at bounding box center [580, 231] width 30 height 14
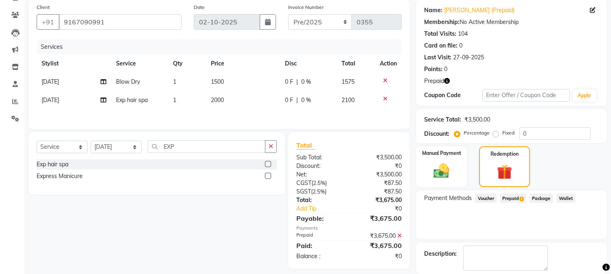
scroll to position [101, 0]
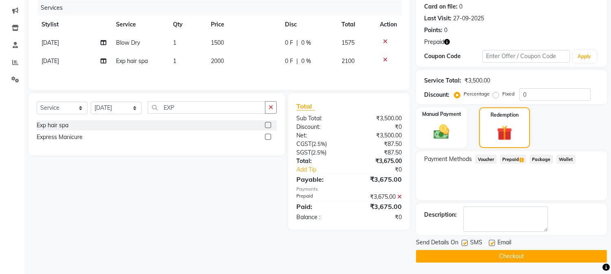
click at [492, 242] on label at bounding box center [492, 243] width 6 height 6
click at [492, 242] on input "checkbox" at bounding box center [491, 243] width 5 height 5
checkbox input "false"
click at [468, 242] on label at bounding box center [465, 243] width 6 height 6
click at [467, 242] on input "checkbox" at bounding box center [464, 243] width 5 height 5
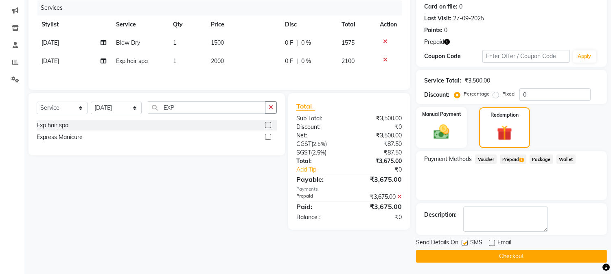
checkbox input "false"
click at [470, 259] on button "Checkout" at bounding box center [511, 256] width 191 height 13
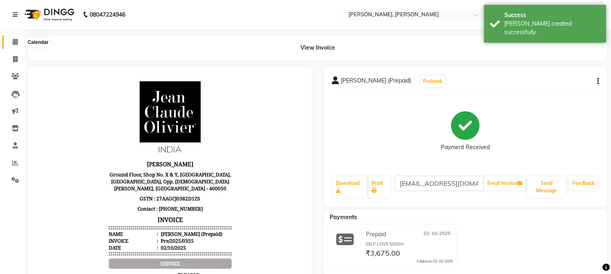
click at [17, 42] on icon at bounding box center [15, 42] width 5 height 6
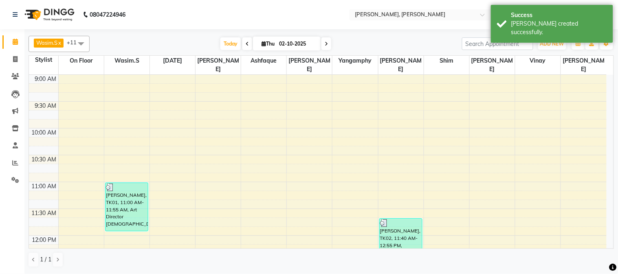
scroll to position [540, 0]
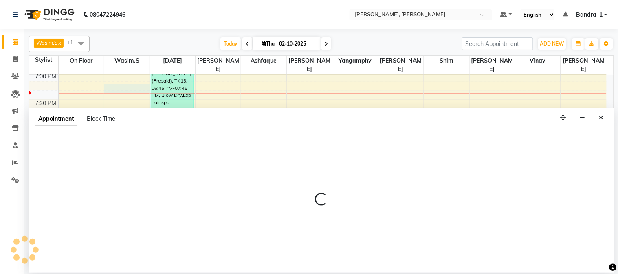
select select "54154"
select select "tentative"
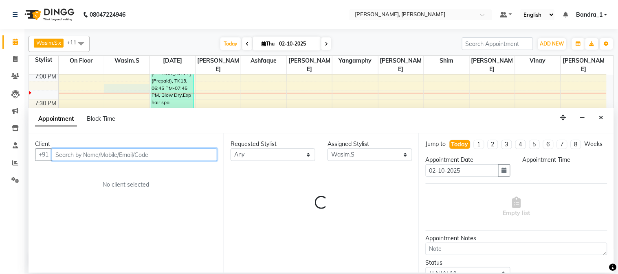
select select "1155"
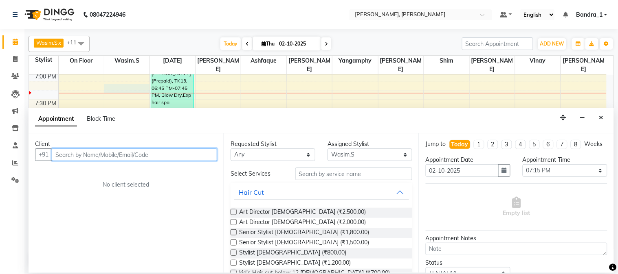
drag, startPoint x: 127, startPoint y: 155, endPoint x: 122, endPoint y: 156, distance: 4.8
click at [123, 157] on input "text" at bounding box center [134, 155] width 165 height 13
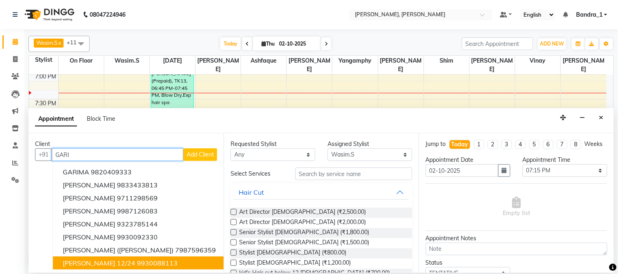
click at [132, 263] on span "[PERSON_NAME] 12/24" at bounding box center [99, 263] width 72 height 8
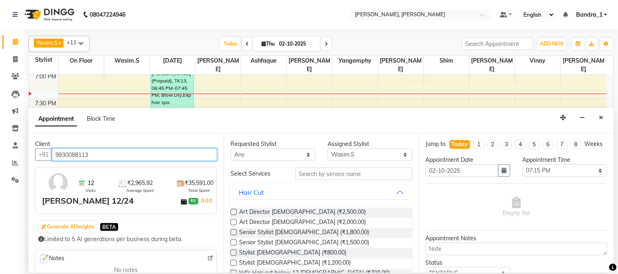
type input "9930088113"
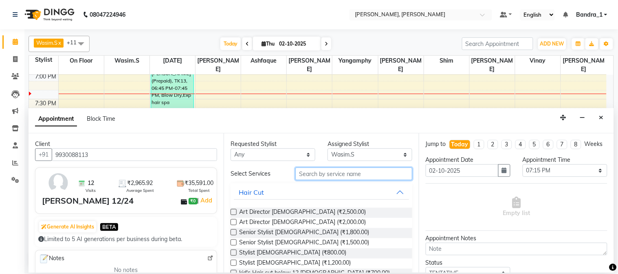
drag, startPoint x: 314, startPoint y: 176, endPoint x: 287, endPoint y: 156, distance: 34.0
click at [303, 169] on input "text" at bounding box center [353, 174] width 117 height 13
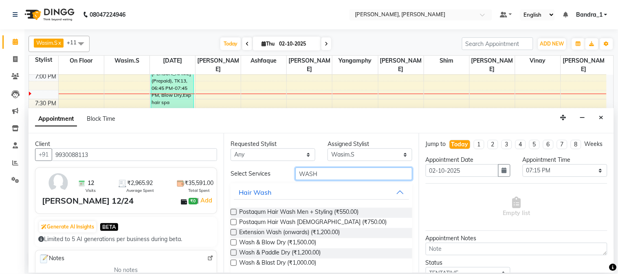
type input "WASH"
click at [234, 243] on label at bounding box center [234, 243] width 6 height 6
click at [234, 243] on input "checkbox" at bounding box center [233, 243] width 5 height 5
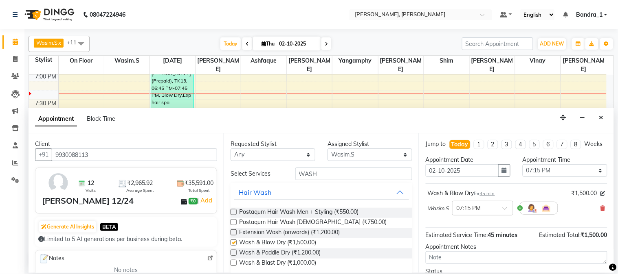
checkbox input "false"
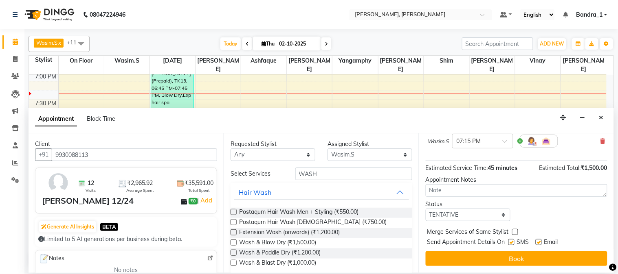
drag, startPoint x: 539, startPoint y: 243, endPoint x: 520, endPoint y: 246, distance: 19.0
click at [538, 242] on label at bounding box center [539, 242] width 6 height 6
click at [538, 242] on input "checkbox" at bounding box center [538, 243] width 5 height 5
checkbox input "false"
click at [512, 244] on label at bounding box center [511, 242] width 6 height 6
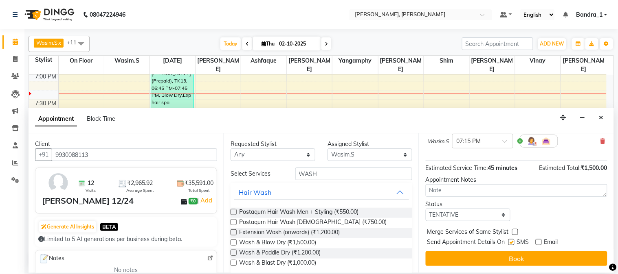
click at [512, 244] on input "checkbox" at bounding box center [510, 243] width 5 height 5
checkbox input "false"
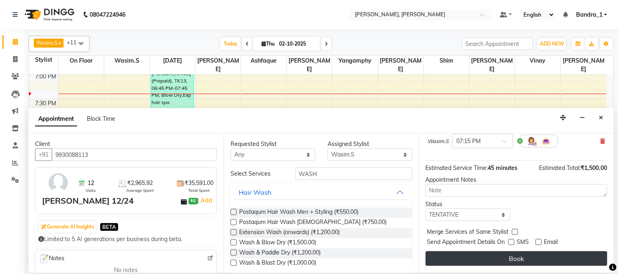
click at [510, 261] on button "Book" at bounding box center [517, 259] width 182 height 15
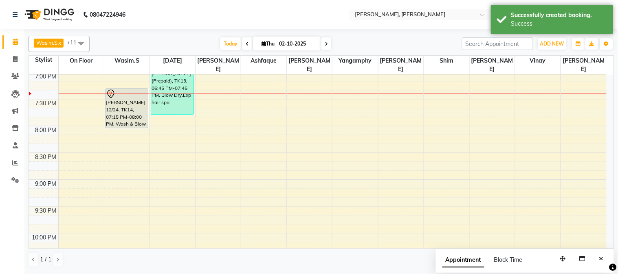
click at [131, 92] on div "[PERSON_NAME] 12/24, TK14, 07:15 PM-08:00 PM, Wash & Blow Dry" at bounding box center [126, 108] width 42 height 39
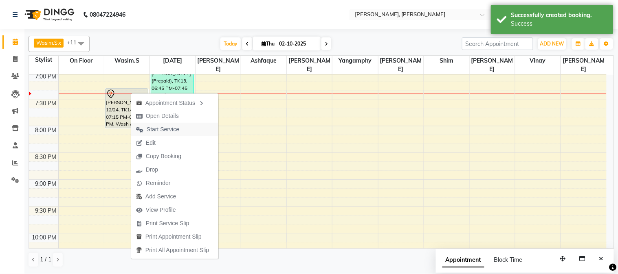
click at [157, 128] on span "Start Service" at bounding box center [163, 129] width 33 height 9
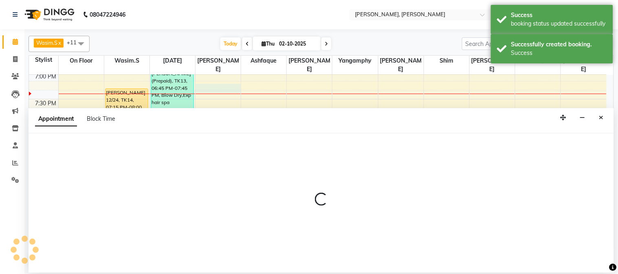
select select "72175"
select select "1155"
select select "tentative"
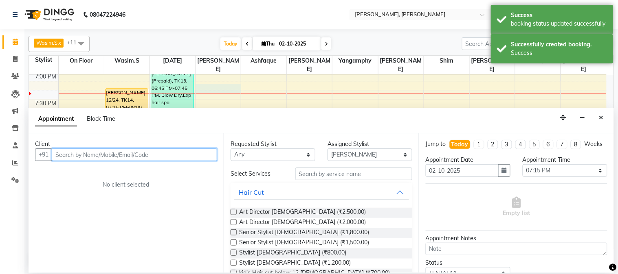
drag, startPoint x: 120, startPoint y: 152, endPoint x: 86, endPoint y: 131, distance: 39.9
click at [97, 143] on div "Client +91 No client selected" at bounding box center [126, 203] width 195 height 139
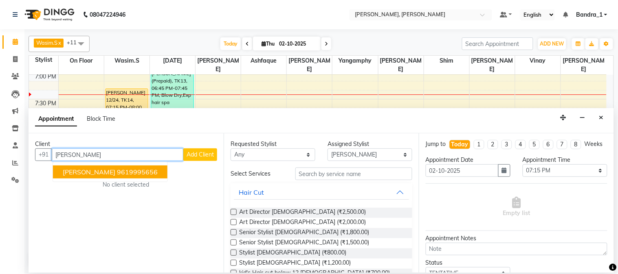
drag, startPoint x: 171, startPoint y: 173, endPoint x: 180, endPoint y: 173, distance: 9.0
click at [167, 173] on button "[PERSON_NAME] 9619995656" at bounding box center [110, 172] width 114 height 13
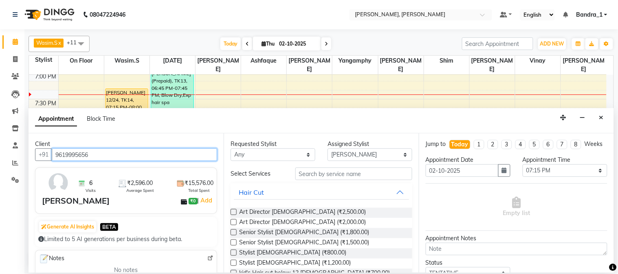
type input "9619995656"
click at [234, 221] on label at bounding box center [234, 223] width 6 height 6
click at [234, 221] on input "checkbox" at bounding box center [233, 223] width 5 height 5
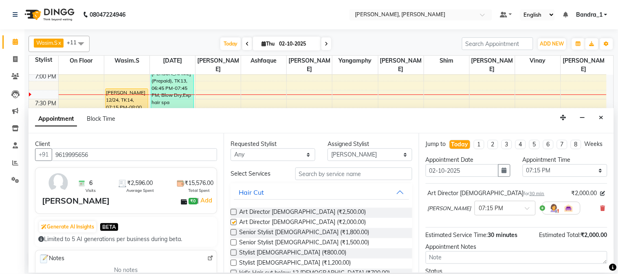
checkbox input "false"
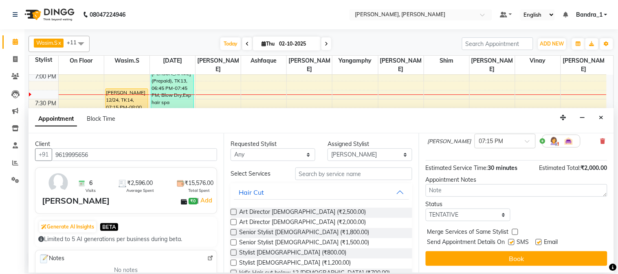
drag, startPoint x: 540, startPoint y: 243, endPoint x: 516, endPoint y: 246, distance: 24.2
click at [540, 243] on label at bounding box center [539, 242] width 6 height 6
click at [540, 243] on input "checkbox" at bounding box center [538, 243] width 5 height 5
checkbox input "false"
click at [514, 243] on label at bounding box center [511, 242] width 6 height 6
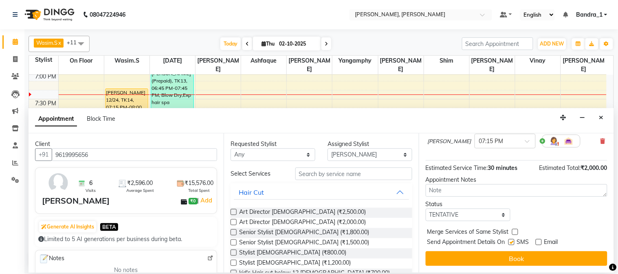
click at [514, 243] on input "checkbox" at bounding box center [510, 243] width 5 height 5
checkbox input "false"
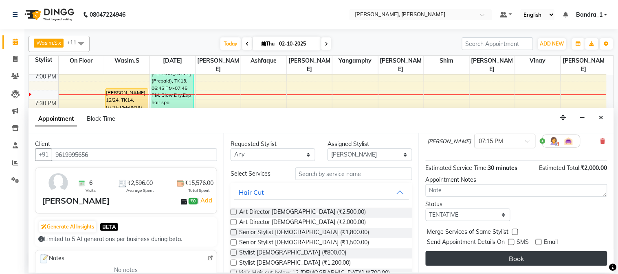
click at [515, 263] on button "Book" at bounding box center [517, 259] width 182 height 15
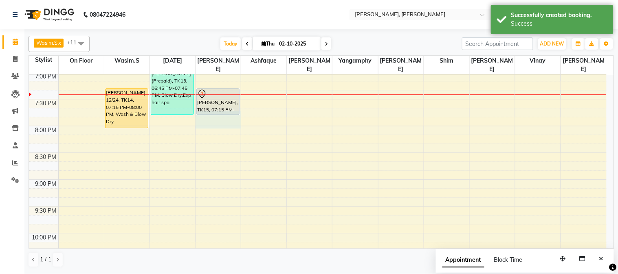
drag, startPoint x: 220, startPoint y: 108, endPoint x: 222, endPoint y: 112, distance: 4.6
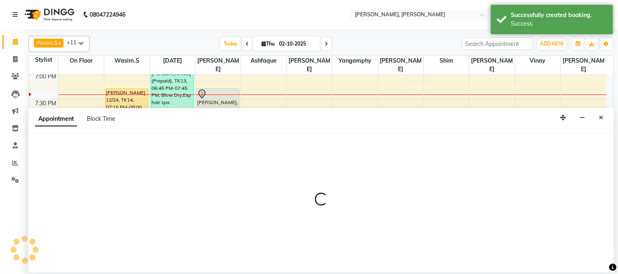
select select "72175"
select select "tentative"
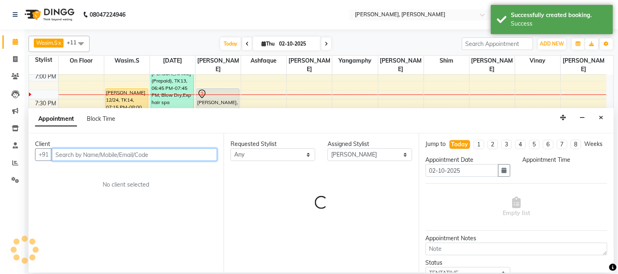
select select "1185"
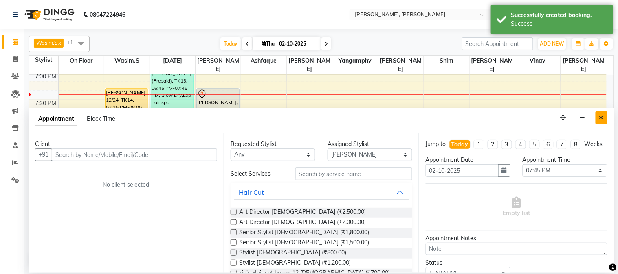
click at [604, 116] on button "Close" at bounding box center [601, 118] width 12 height 13
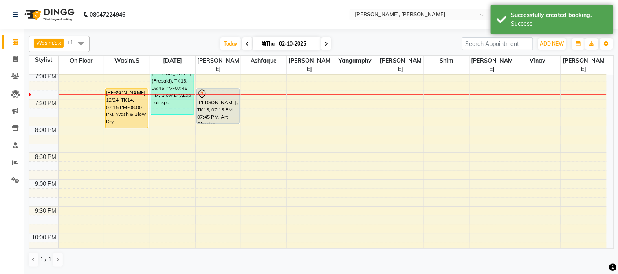
drag, startPoint x: 216, startPoint y: 106, endPoint x: 221, endPoint y: 126, distance: 20.6
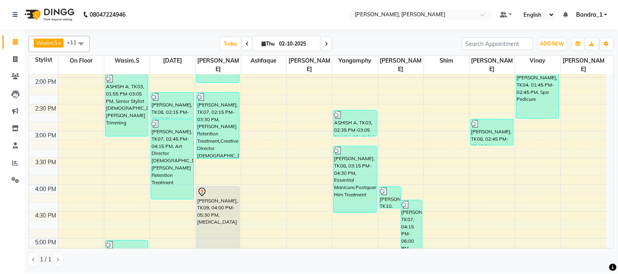
scroll to position [235, 0]
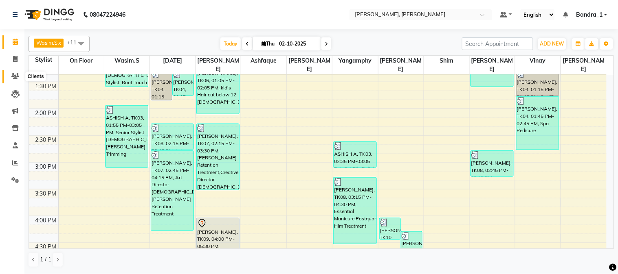
click at [15, 77] on icon at bounding box center [15, 76] width 8 height 6
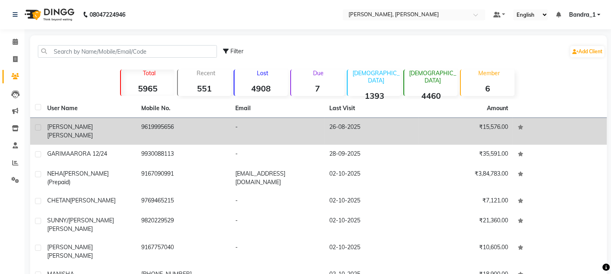
click at [93, 132] on span "[PERSON_NAME]" at bounding box center [70, 135] width 46 height 7
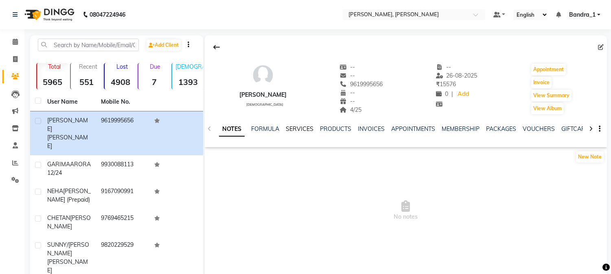
click at [295, 127] on link "SERVICES" at bounding box center [300, 128] width 28 height 7
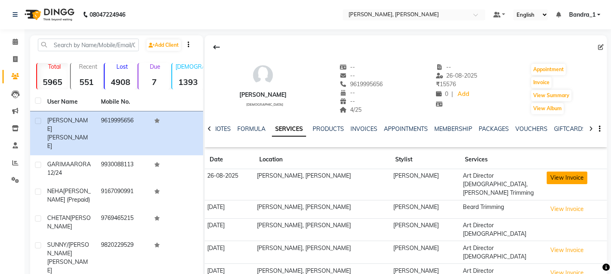
click at [556, 177] on button "View Invoice" at bounding box center [567, 178] width 41 height 13
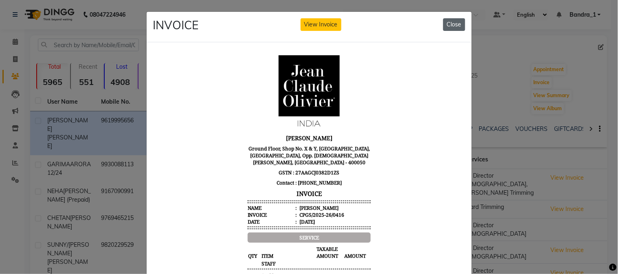
click at [443, 22] on button "Close" at bounding box center [454, 24] width 22 height 13
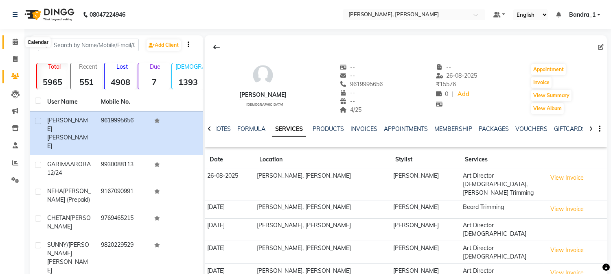
click at [13, 42] on icon at bounding box center [15, 42] width 5 height 6
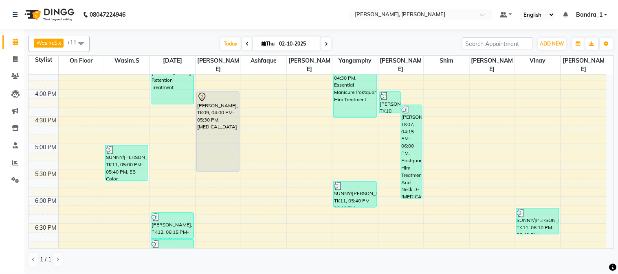
scroll to position [362, 0]
click at [13, 58] on icon at bounding box center [15, 59] width 4 height 6
select select "service"
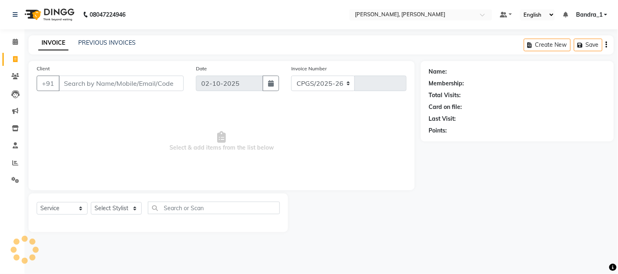
select select "7997"
type input "1425"
click at [99, 41] on link "PREVIOUS INVOICES" at bounding box center [106, 42] width 57 height 7
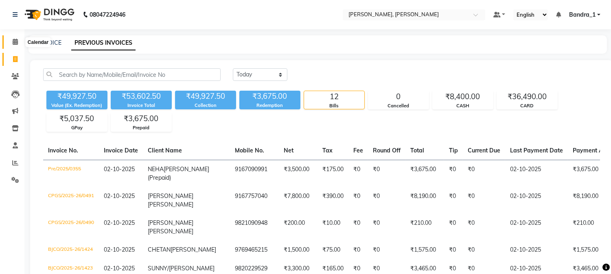
click at [17, 41] on icon at bounding box center [15, 42] width 5 height 6
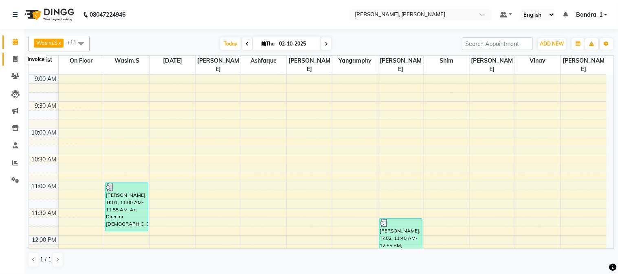
click at [15, 58] on icon at bounding box center [15, 59] width 4 height 6
select select "7997"
select select "service"
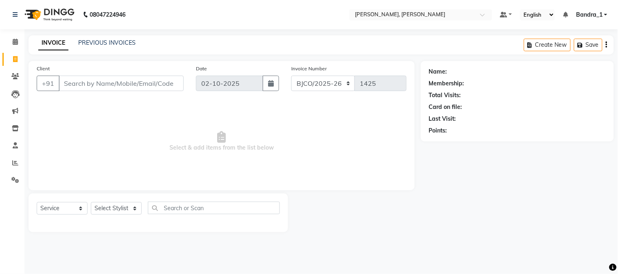
click at [95, 39] on div "PREVIOUS INVOICES" at bounding box center [106, 43] width 57 height 9
click at [95, 39] on link "PREVIOUS INVOICES" at bounding box center [106, 42] width 57 height 7
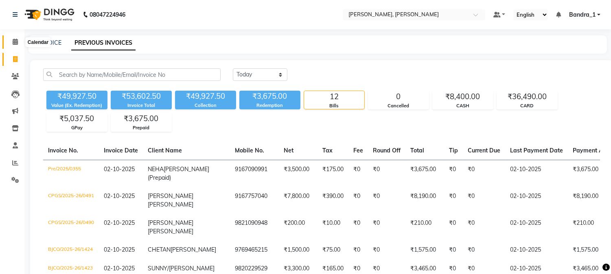
click at [11, 41] on span at bounding box center [15, 41] width 14 height 9
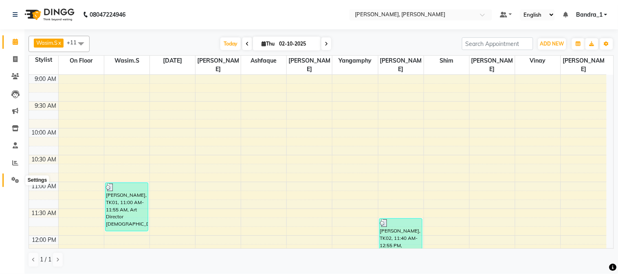
click at [13, 181] on icon at bounding box center [15, 180] width 8 height 6
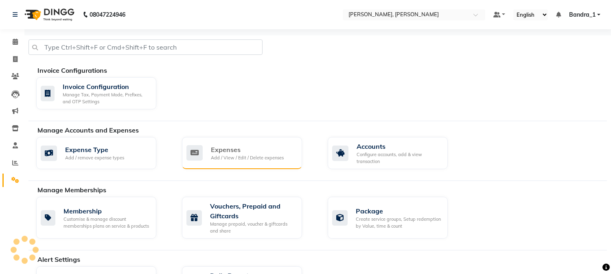
click at [238, 153] on div "Expenses" at bounding box center [247, 150] width 73 height 10
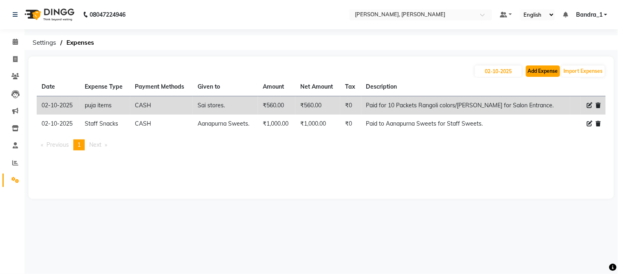
click at [530, 70] on button "Add Expense" at bounding box center [543, 71] width 34 height 11
select select "1"
select select "2374"
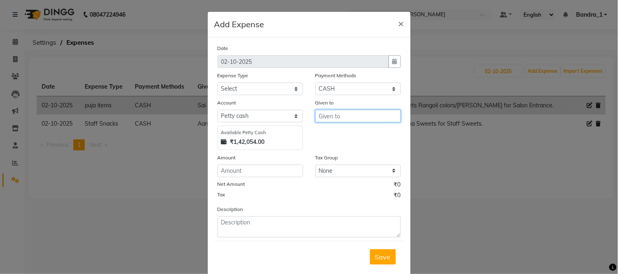
click at [317, 117] on input "text" at bounding box center [358, 116] width 86 height 13
type input "JMD Marketing Bisleri Water."
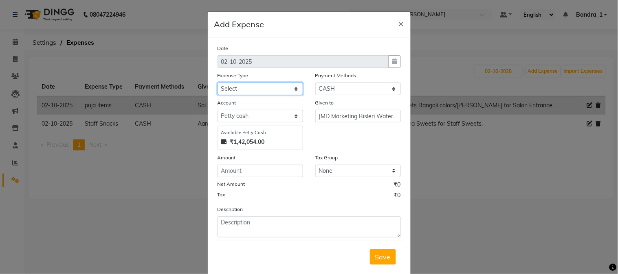
click at [292, 88] on select "Select Advance Salary Amazon B M C Cash transfer to bank Cash transfer to hub C…" at bounding box center [260, 89] width 86 height 13
select select "24273"
click at [217, 83] on select "Select Advance Salary Amazon B M C Cash transfer to bank Cash transfer to hub C…" at bounding box center [260, 89] width 86 height 13
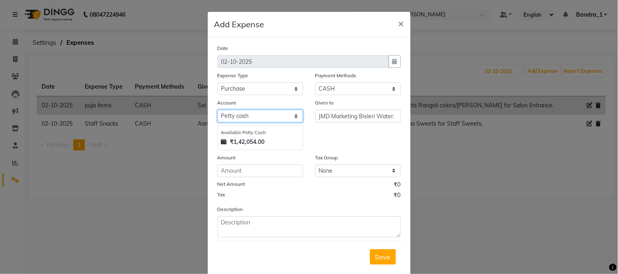
click at [243, 114] on select "Select Default account [PERSON_NAME] cash" at bounding box center [260, 116] width 86 height 13
select select "296"
click at [217, 110] on select "Select Default account [PERSON_NAME] cash" at bounding box center [260, 116] width 86 height 13
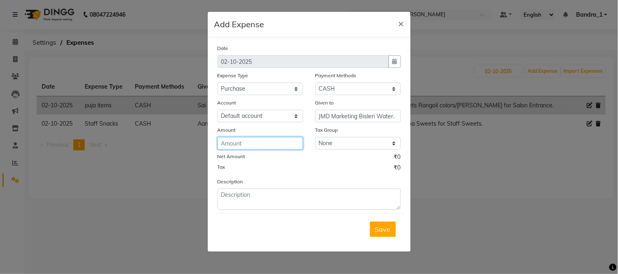
click at [229, 148] on input "number" at bounding box center [260, 143] width 86 height 13
type input "1250"
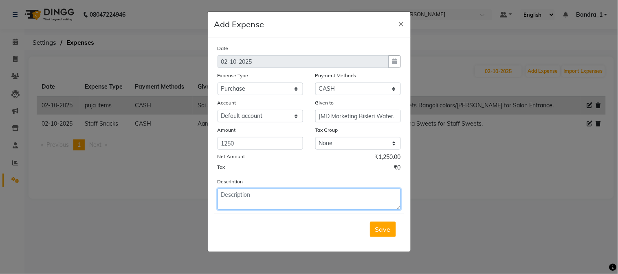
click at [255, 201] on textarea at bounding box center [308, 199] width 183 height 21
type textarea "Paid to JMD Marketing for 5 Boxes of 200ML Bisleri Water for Clients."
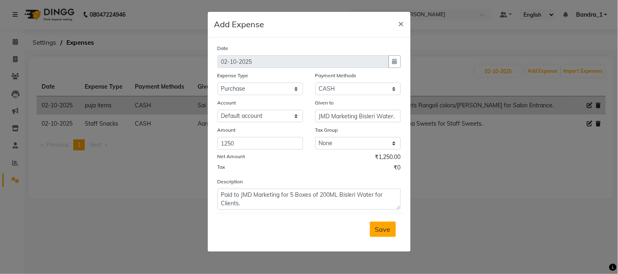
click at [386, 228] on span "Save" at bounding box center [382, 230] width 15 height 8
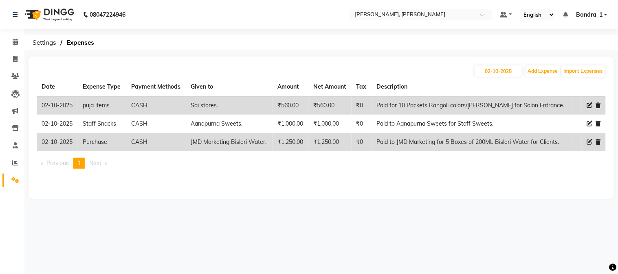
click at [591, 107] on icon at bounding box center [590, 106] width 6 height 6
select select "495"
select select "1"
select select "2374"
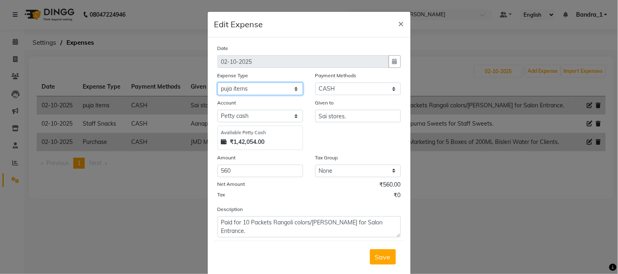
click at [293, 88] on select "Select Advance Salary Amazon B M C Cash transfer to bank Cash transfer to hub C…" at bounding box center [260, 89] width 86 height 13
select select "24273"
click at [217, 83] on select "Select Advance Salary Amazon B M C Cash transfer to bank Cash transfer to hub C…" at bounding box center [260, 89] width 86 height 13
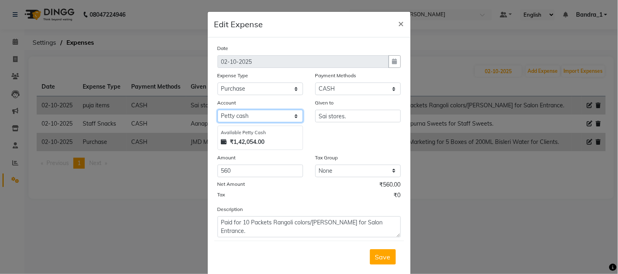
click at [235, 118] on select "Select Default account [PERSON_NAME] cash" at bounding box center [260, 116] width 86 height 13
select select "296"
click at [217, 110] on select "Select Default account [PERSON_NAME] cash" at bounding box center [260, 116] width 86 height 13
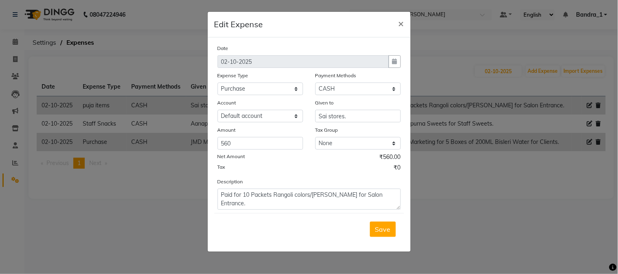
click at [386, 230] on span "Save" at bounding box center [382, 230] width 15 height 8
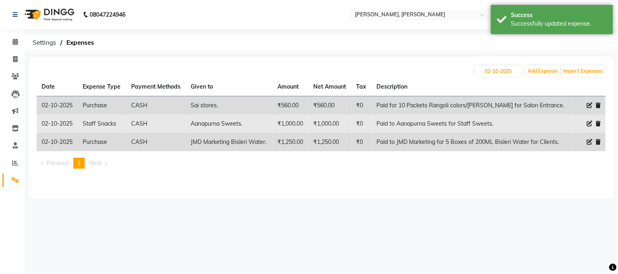
click at [588, 125] on icon at bounding box center [590, 124] width 6 height 6
select select "500"
select select "1"
select select "2374"
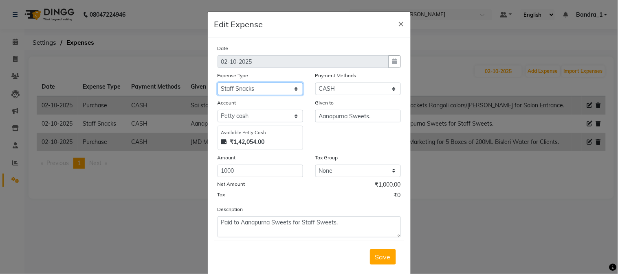
click at [292, 90] on select "Select Advance Salary Amazon B M C Cash transfer to bank Cash transfer to hub C…" at bounding box center [260, 89] width 86 height 13
select select "24273"
click at [217, 83] on select "Select Advance Salary Amazon B M C Cash transfer to bank Cash transfer to hub C…" at bounding box center [260, 89] width 86 height 13
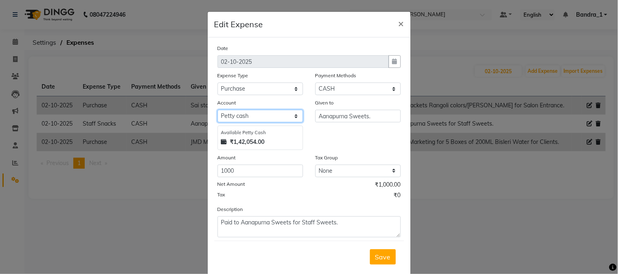
click at [236, 114] on select "Select Default account [PERSON_NAME] cash" at bounding box center [260, 116] width 86 height 13
select select "296"
click at [217, 110] on select "Select Default account [PERSON_NAME] cash" at bounding box center [260, 116] width 86 height 13
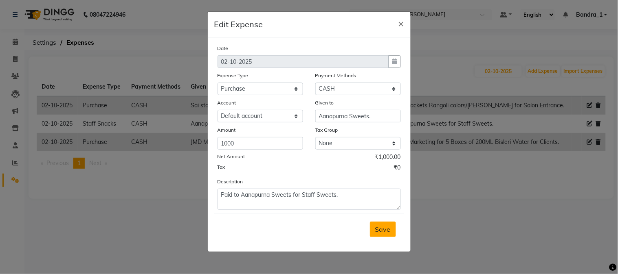
click at [384, 229] on span "Save" at bounding box center [382, 230] width 15 height 8
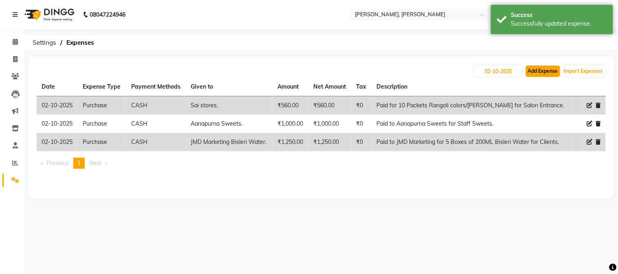
click at [546, 71] on button "Add Expense" at bounding box center [543, 71] width 34 height 11
select select "1"
select select "2374"
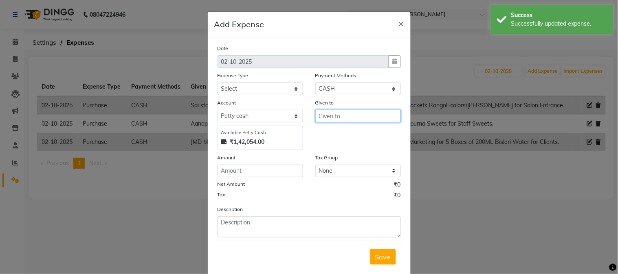
click at [330, 120] on input "text" at bounding box center [358, 116] width 86 height 13
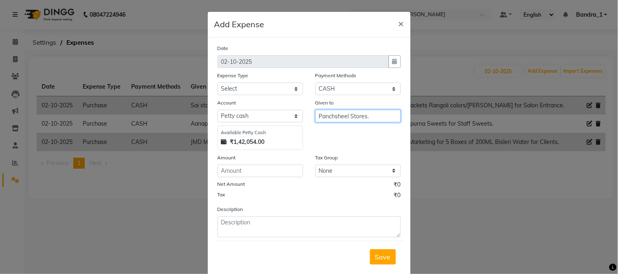
type input "Panchsheel Stores."
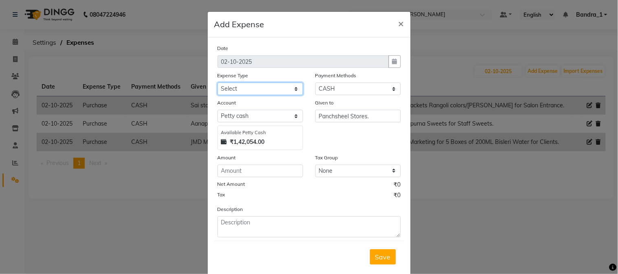
click at [291, 88] on select "Select Advance Salary Amazon B M C Cash transfer to bank Cash transfer to hub C…" at bounding box center [260, 89] width 86 height 13
select select "24273"
click at [217, 83] on select "Select Advance Salary Amazon B M C Cash transfer to bank Cash transfer to hub C…" at bounding box center [260, 89] width 86 height 13
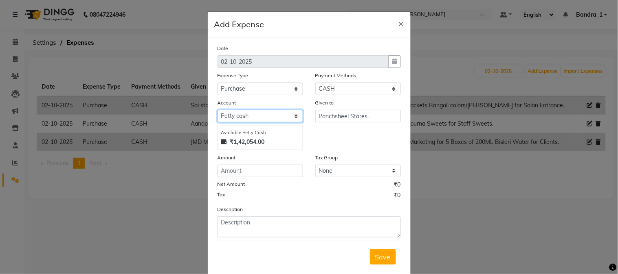
click at [221, 119] on select "Select Default account [PERSON_NAME] cash" at bounding box center [260, 116] width 86 height 13
select select "296"
click at [217, 110] on select "Select Default account [PERSON_NAME] cash" at bounding box center [260, 116] width 86 height 13
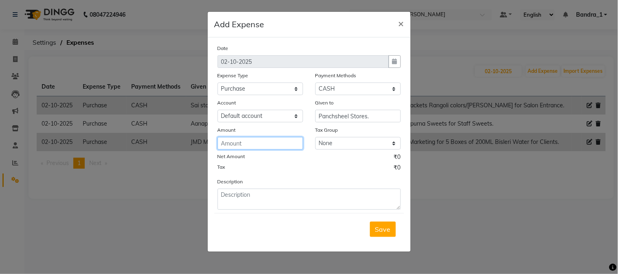
drag, startPoint x: 233, startPoint y: 145, endPoint x: 220, endPoint y: 157, distance: 18.2
click at [225, 157] on div "Date [DATE] Expense Type Select Advance Salary Amazon B M C Cash transfer to ba…" at bounding box center [308, 127] width 183 height 166
type input "90"
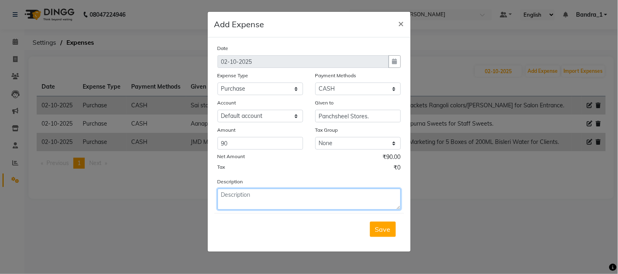
click at [246, 201] on textarea at bounding box center [308, 199] width 183 height 21
type textarea "Paid for Milk for Staff Tea."
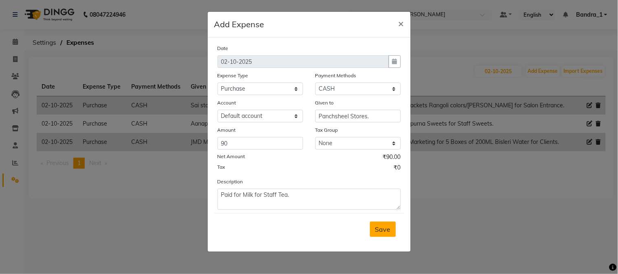
click at [389, 229] on span "Save" at bounding box center [382, 230] width 15 height 8
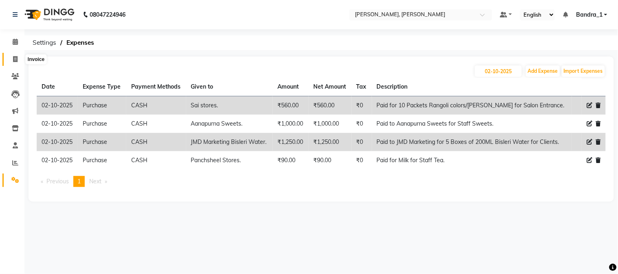
click at [17, 62] on icon at bounding box center [15, 59] width 4 height 6
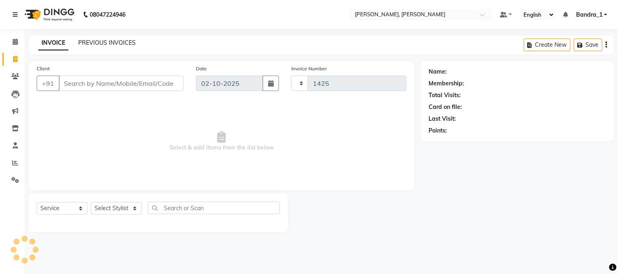
click at [92, 41] on link "PREVIOUS INVOICES" at bounding box center [106, 42] width 57 height 7
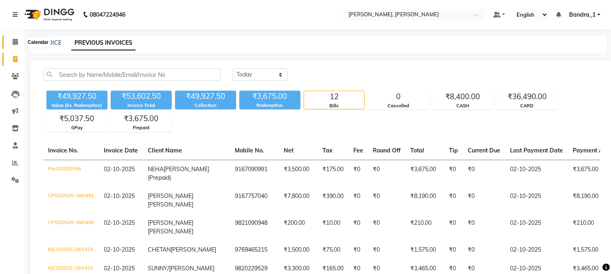
click at [15, 42] on icon at bounding box center [15, 42] width 5 height 6
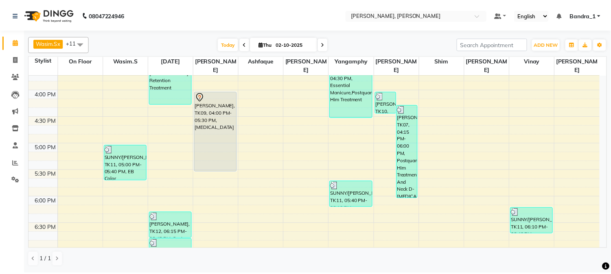
scroll to position [543, 0]
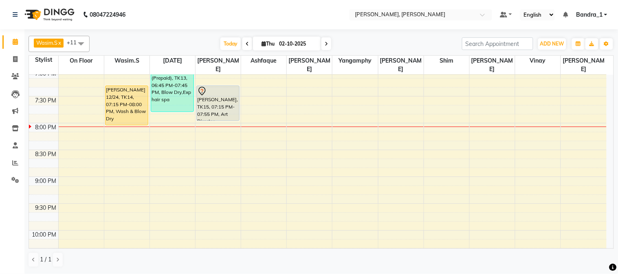
click at [127, 97] on div "[PERSON_NAME] 12/24, TK14, 07:15 PM-08:00 PM, Wash & Blow Dry" at bounding box center [126, 105] width 42 height 39
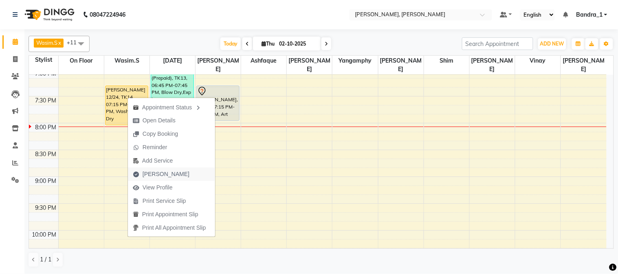
click at [158, 173] on span "[PERSON_NAME]" at bounding box center [166, 174] width 47 height 9
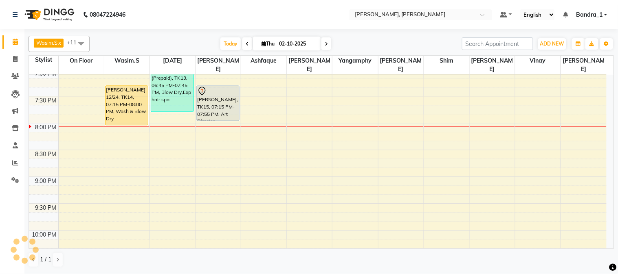
select select "service"
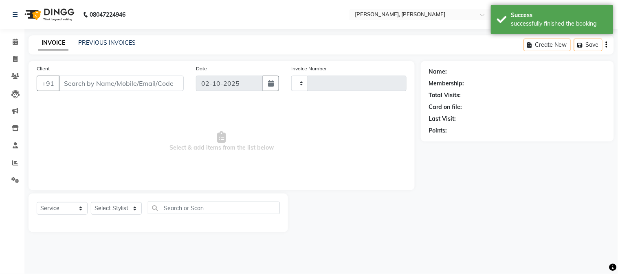
type input "1425"
select select "7997"
type input "9930088113"
select select "54154"
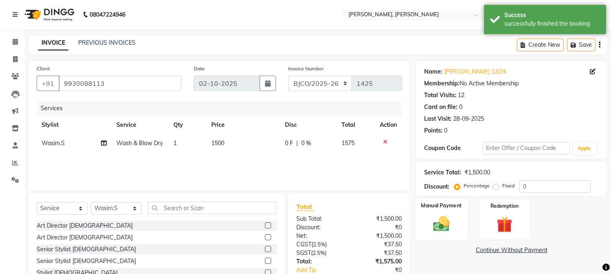
click at [442, 221] on img at bounding box center [441, 224] width 27 height 19
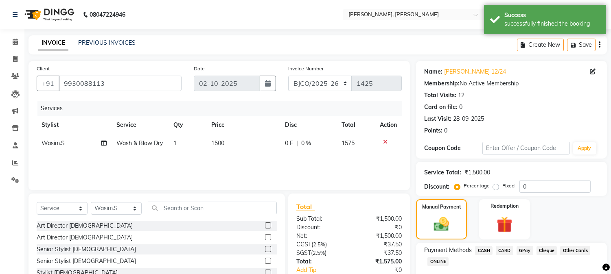
click at [507, 246] on span "CARD" at bounding box center [505, 250] width 18 height 9
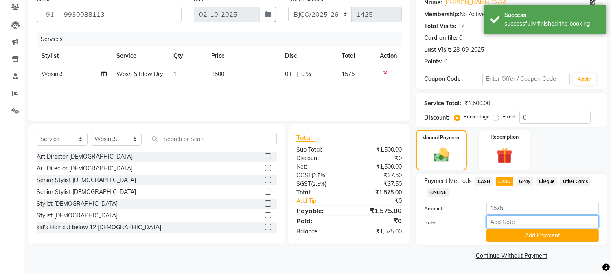
click at [512, 222] on input "Note:" at bounding box center [543, 222] width 112 height 13
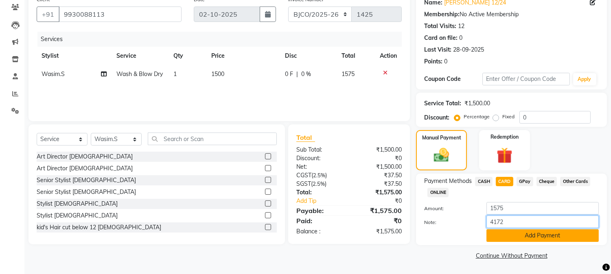
type input "4172"
click at [545, 237] on button "Add Payment" at bounding box center [543, 236] width 112 height 13
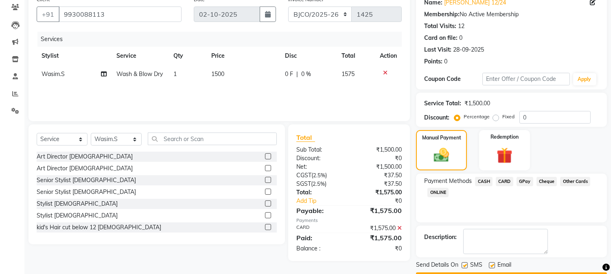
click at [467, 265] on label at bounding box center [465, 266] width 6 height 6
click at [467, 265] on input "checkbox" at bounding box center [464, 265] width 5 height 5
checkbox input "false"
click at [490, 266] on label at bounding box center [492, 266] width 6 height 6
click at [490, 266] on input "checkbox" at bounding box center [491, 265] width 5 height 5
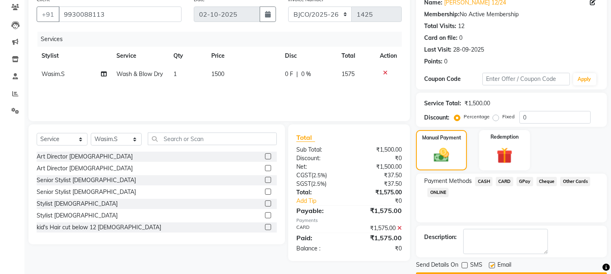
checkbox input "false"
click at [488, 273] on button "Checkout" at bounding box center [511, 279] width 191 height 13
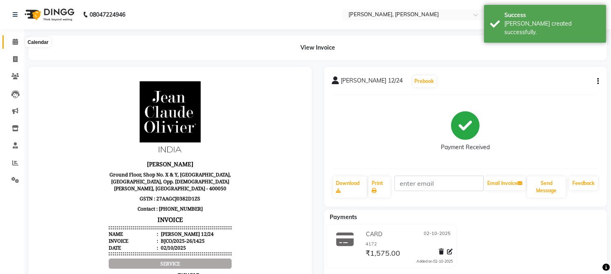
click at [16, 41] on icon at bounding box center [15, 42] width 5 height 6
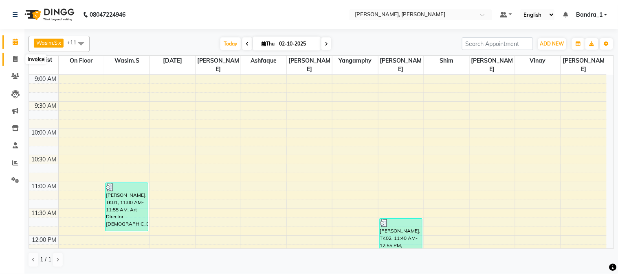
click at [15, 60] on icon at bounding box center [15, 59] width 4 height 6
select select "7997"
select select "service"
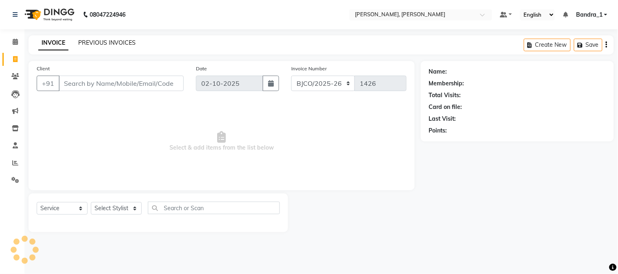
click at [83, 40] on link "PREVIOUS INVOICES" at bounding box center [106, 42] width 57 height 7
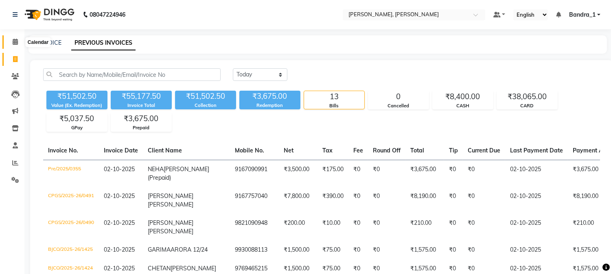
click at [15, 45] on icon at bounding box center [15, 42] width 5 height 6
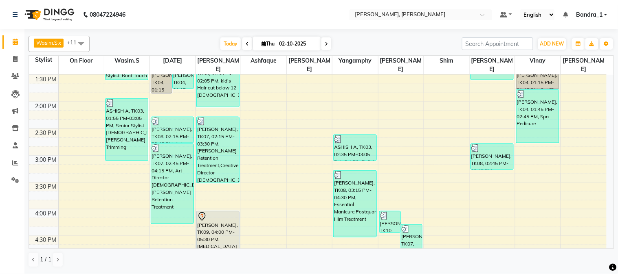
scroll to position [362, 0]
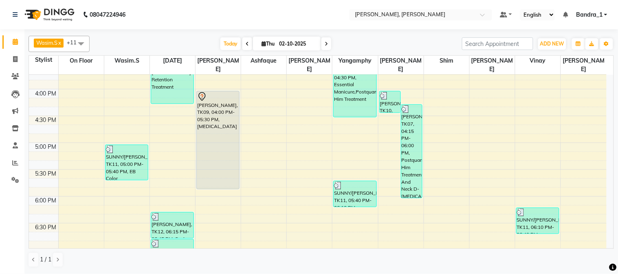
drag, startPoint x: 221, startPoint y: 162, endPoint x: 228, endPoint y: 176, distance: 16.0
click at [228, 176] on div "[PERSON_NAME], TK06, 01:05 PM-02:05 PM, kid's Hair cut below 12 [DEMOGRAPHIC_DA…" at bounding box center [217, 89] width 45 height 752
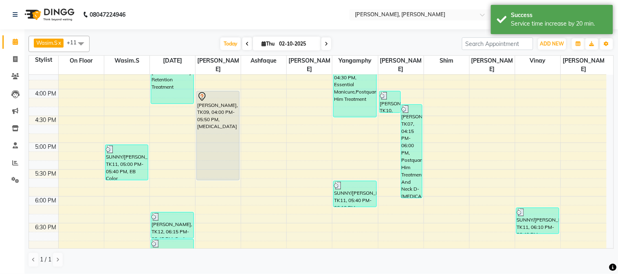
drag, startPoint x: 225, startPoint y: 181, endPoint x: 242, endPoint y: 205, distance: 29.2
click at [222, 170] on div "[PERSON_NAME], TK06, 01:05 PM-02:05 PM, kid's Hair cut below 12 [DEMOGRAPHIC_DA…" at bounding box center [217, 89] width 45 height 752
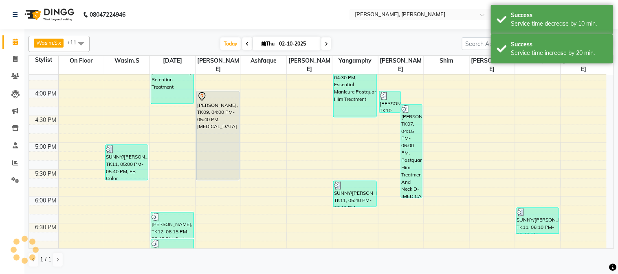
scroll to position [543, 0]
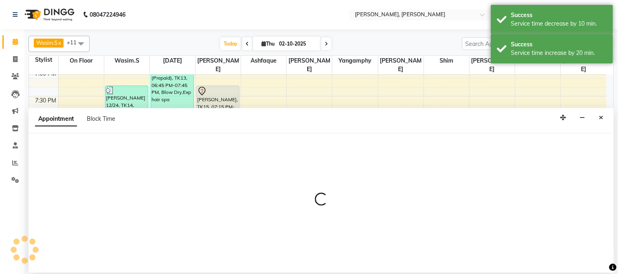
select select "58043"
select select "tentative"
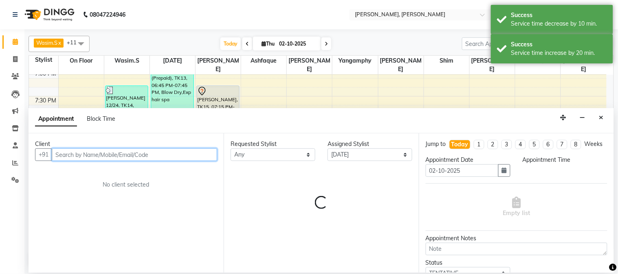
select select "1200"
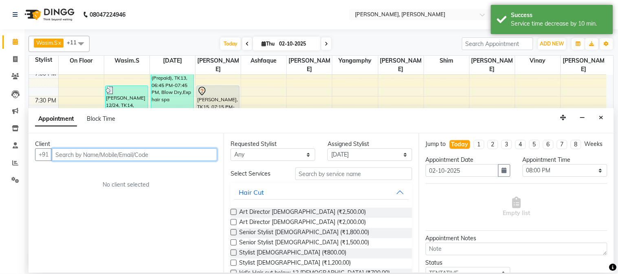
drag, startPoint x: 88, startPoint y: 155, endPoint x: 64, endPoint y: 174, distance: 29.8
click at [88, 157] on input "text" at bounding box center [134, 155] width 165 height 13
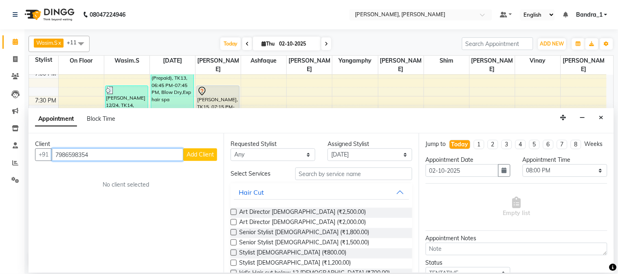
type input "7986598354"
click at [187, 156] on span "Add Client" at bounding box center [200, 154] width 27 height 7
select select "22"
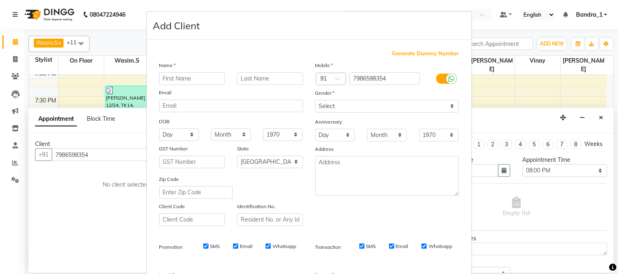
drag, startPoint x: 188, startPoint y: 82, endPoint x: 163, endPoint y: 57, distance: 34.6
click at [176, 68] on div "Name Email DOB Day 01 02 03 04 05 06 07 08 09 10 11 12 13 14 15 16 17 18 19 20 …" at bounding box center [231, 143] width 156 height 165
type input "[PERSON_NAME]"
click at [241, 77] on input "text" at bounding box center [270, 78] width 66 height 13
type input "VIR"
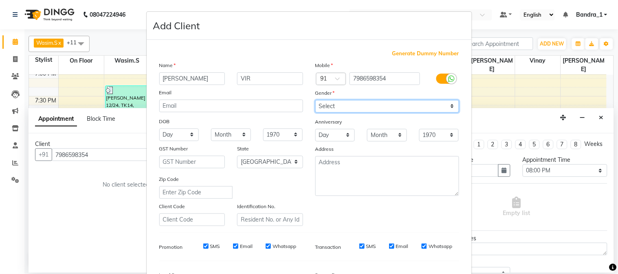
click at [330, 106] on select "Select [DEMOGRAPHIC_DATA] [DEMOGRAPHIC_DATA] Other Prefer Not To Say" at bounding box center [387, 106] width 144 height 13
select select "[DEMOGRAPHIC_DATA]"
click at [315, 100] on select "Select [DEMOGRAPHIC_DATA] [DEMOGRAPHIC_DATA] Other Prefer Not To Say" at bounding box center [387, 106] width 144 height 13
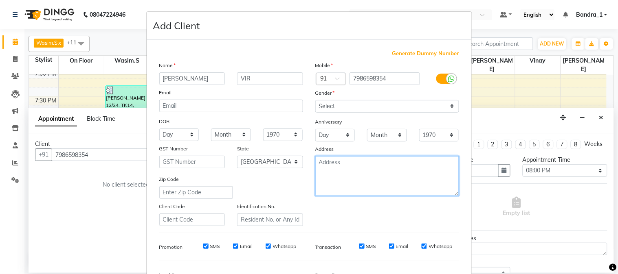
click at [320, 166] on textarea at bounding box center [387, 176] width 144 height 40
type textarea "10/25"
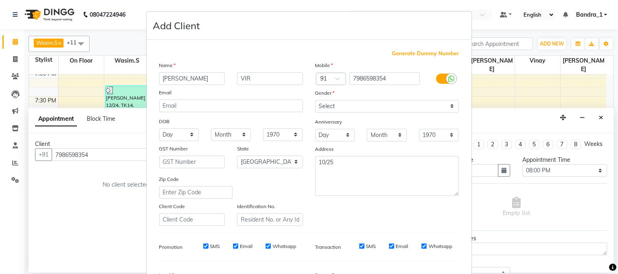
click at [202, 250] on div "SMS" at bounding box center [206, 246] width 28 height 7
click at [203, 246] on input "SMS" at bounding box center [205, 246] width 5 height 5
checkbox input "false"
click at [233, 247] on input "Email" at bounding box center [235, 246] width 5 height 5
checkbox input "false"
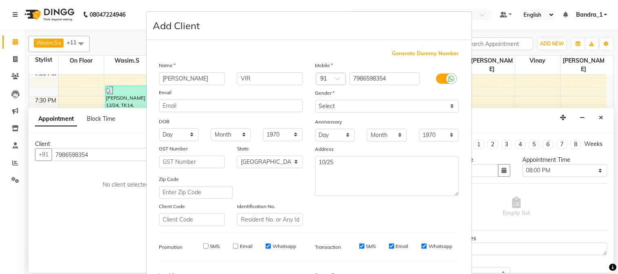
click at [266, 246] on input "Whatsapp" at bounding box center [268, 246] width 5 height 5
checkbox input "false"
click at [359, 249] on input "SMS" at bounding box center [361, 246] width 5 height 5
checkbox input "false"
click at [389, 244] on input "Email" at bounding box center [391, 246] width 5 height 5
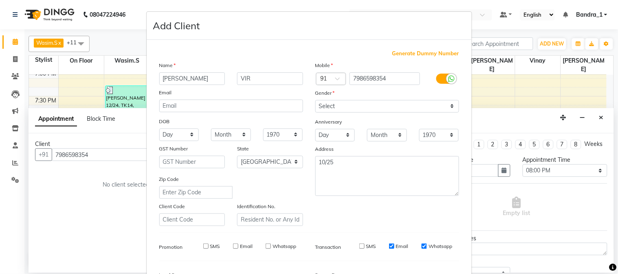
checkbox input "false"
click at [416, 246] on div "SMS Email Whatsapp" at bounding box center [400, 246] width 118 height 7
click at [421, 246] on input "Whatsapp" at bounding box center [423, 246] width 5 height 5
checkbox input "false"
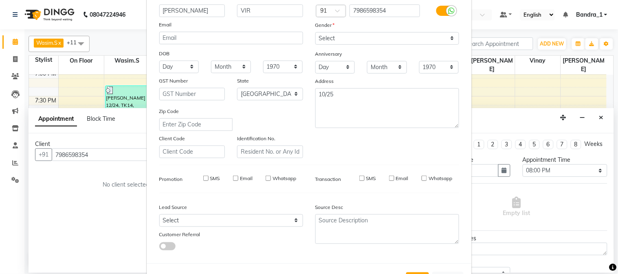
scroll to position [102, 0]
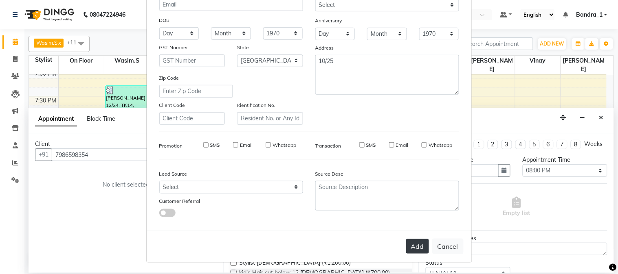
click at [416, 245] on button "Add" at bounding box center [417, 246] width 23 height 15
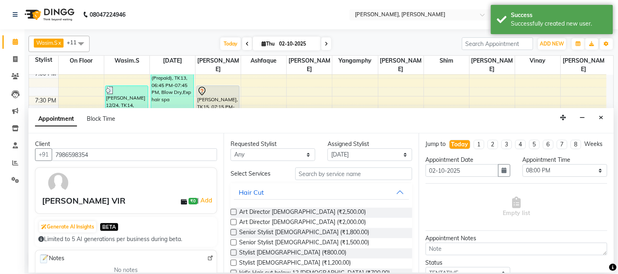
click at [235, 222] on label at bounding box center [234, 223] width 6 height 6
click at [235, 222] on input "checkbox" at bounding box center [233, 223] width 5 height 5
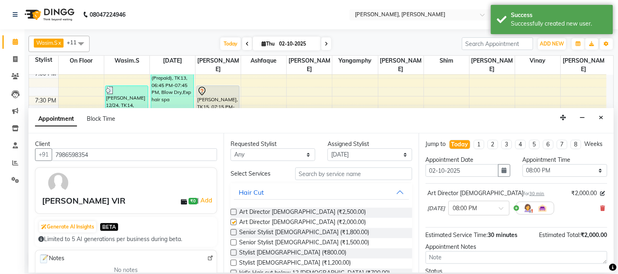
checkbox input "false"
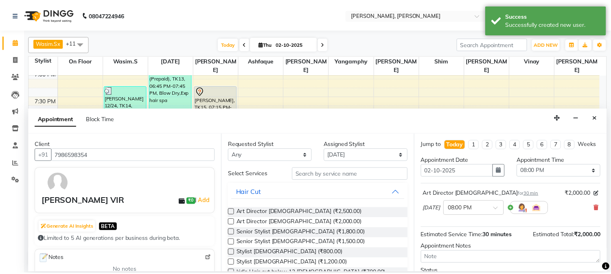
scroll to position [75, 0]
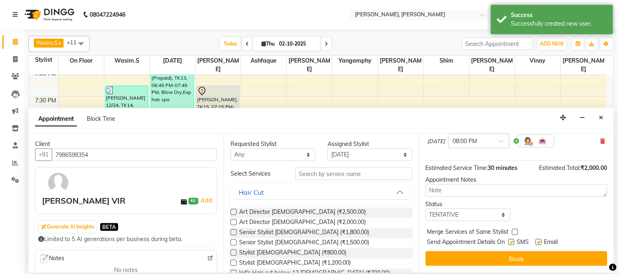
click at [538, 241] on label at bounding box center [539, 242] width 6 height 6
click at [538, 241] on input "checkbox" at bounding box center [538, 243] width 5 height 5
checkbox input "false"
click at [512, 243] on label at bounding box center [511, 242] width 6 height 6
click at [512, 243] on input "checkbox" at bounding box center [510, 243] width 5 height 5
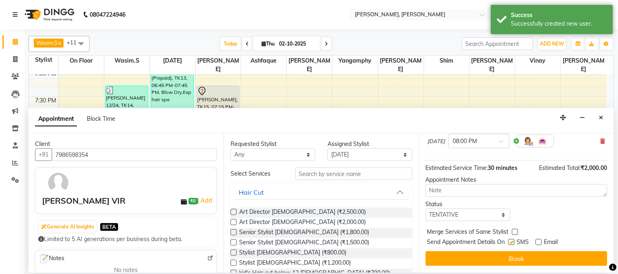
checkbox input "false"
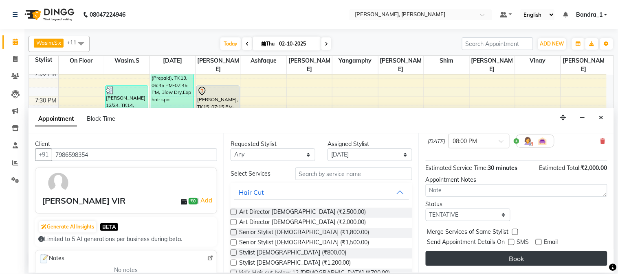
click at [517, 258] on button "Book" at bounding box center [517, 259] width 182 height 15
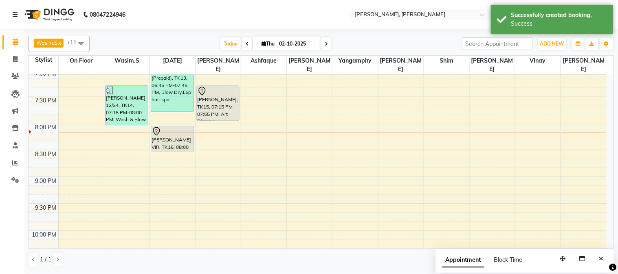
click at [222, 86] on div at bounding box center [218, 91] width 42 height 10
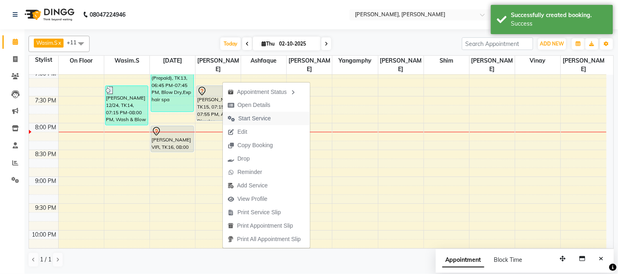
click at [255, 118] on span "Start Service" at bounding box center [254, 118] width 33 height 9
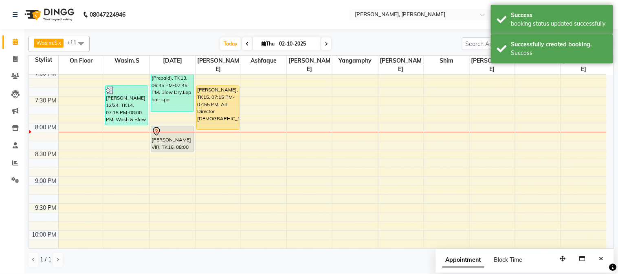
drag, startPoint x: 218, startPoint y: 111, endPoint x: 213, endPoint y: 121, distance: 11.8
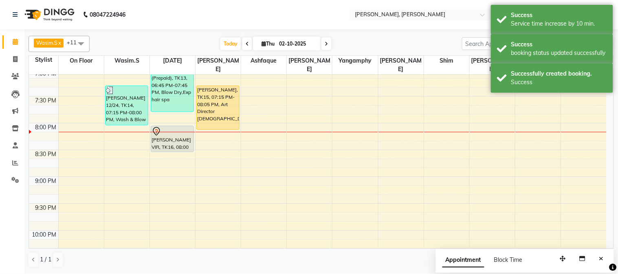
click at [173, 127] on div at bounding box center [172, 132] width 42 height 10
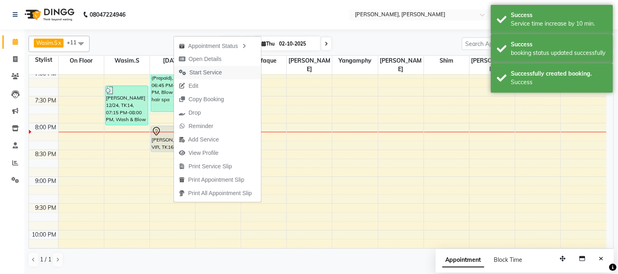
click at [213, 70] on span "Start Service" at bounding box center [205, 72] width 33 height 9
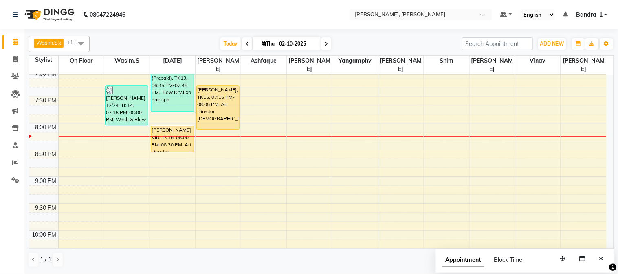
click at [168, 126] on div "[PERSON_NAME] VIR, TK16, 08:00 PM-08:30 PM, Art Director [DEMOGRAPHIC_DATA]" at bounding box center [172, 139] width 42 height 26
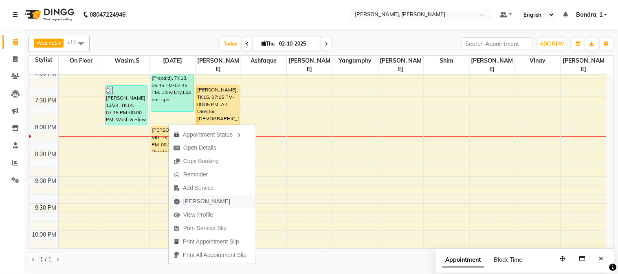
click at [197, 196] on span "[PERSON_NAME]" at bounding box center [202, 201] width 66 height 13
select select "service"
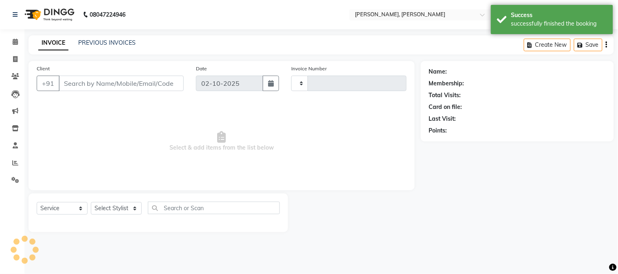
type input "1426"
select select "7997"
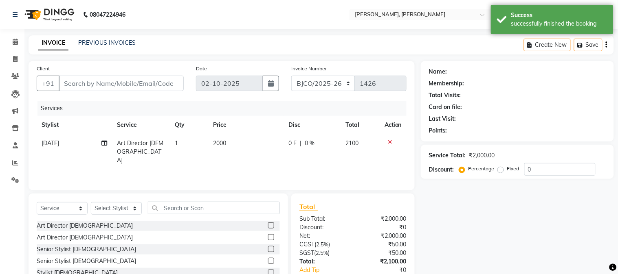
type input "7986598354"
select select "58043"
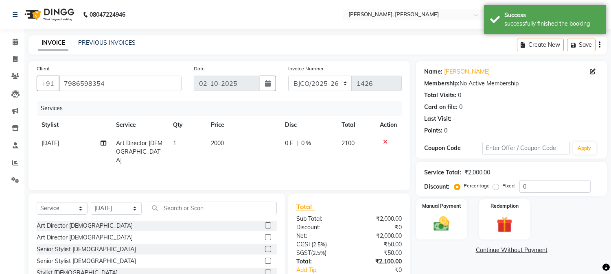
click at [384, 141] on icon at bounding box center [385, 142] width 4 height 6
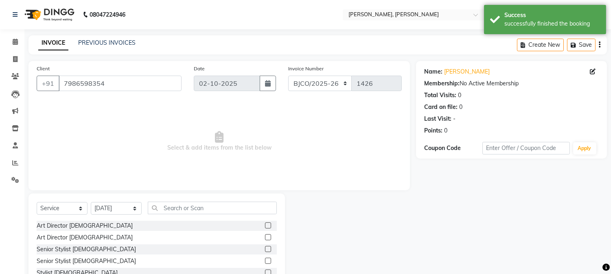
click at [265, 259] on label at bounding box center [268, 261] width 6 height 6
click at [265, 259] on input "checkbox" at bounding box center [267, 261] width 5 height 5
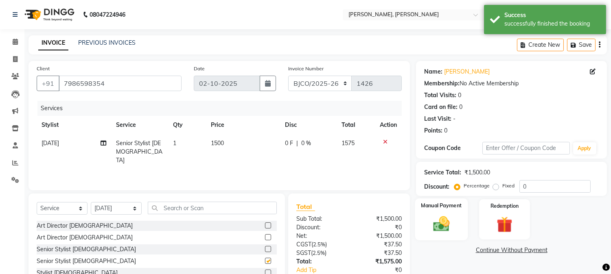
checkbox input "false"
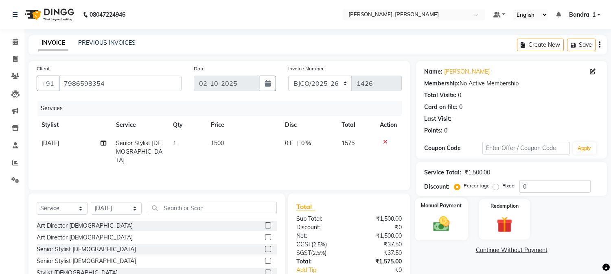
click at [440, 222] on img at bounding box center [441, 224] width 27 height 19
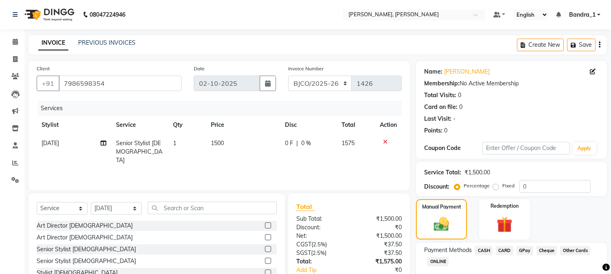
click at [522, 247] on div "GPay" at bounding box center [524, 251] width 20 height 11
click at [522, 248] on span "GPay" at bounding box center [525, 250] width 17 height 9
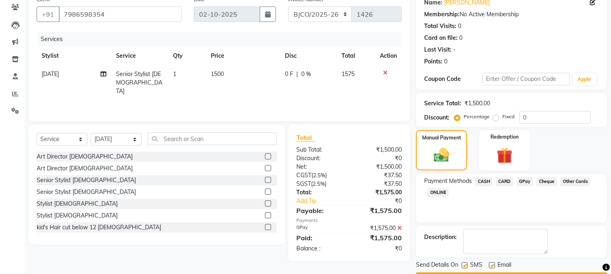
drag, startPoint x: 463, startPoint y: 264, endPoint x: 487, endPoint y: 266, distance: 24.1
click at [464, 264] on label at bounding box center [465, 266] width 6 height 6
click at [464, 264] on input "checkbox" at bounding box center [464, 265] width 5 height 5
checkbox input "false"
drag, startPoint x: 490, startPoint y: 265, endPoint x: 486, endPoint y: 270, distance: 6.2
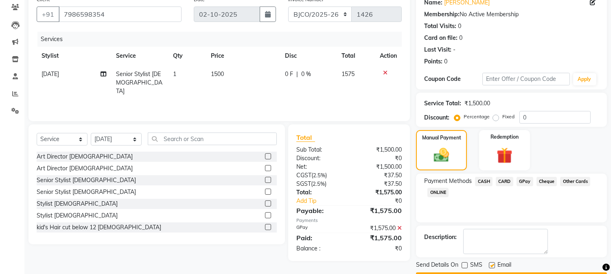
click at [490, 265] on label at bounding box center [492, 266] width 6 height 6
click at [490, 265] on input "checkbox" at bounding box center [491, 265] width 5 height 5
checkbox input "false"
click at [474, 274] on button "Checkout" at bounding box center [511, 279] width 191 height 13
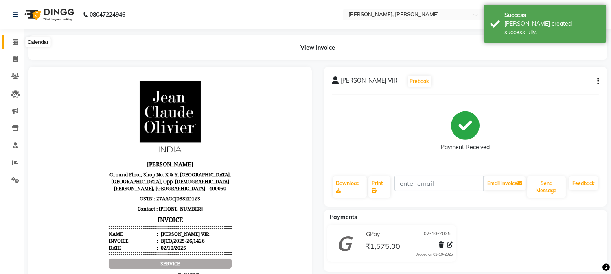
click at [13, 41] on icon at bounding box center [15, 42] width 5 height 6
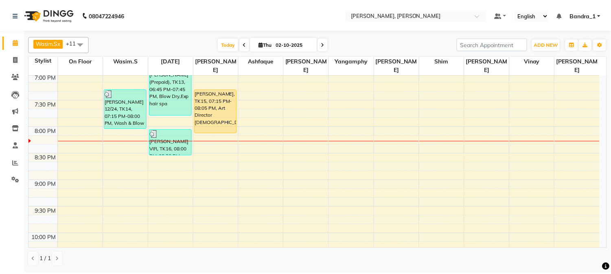
scroll to position [543, 0]
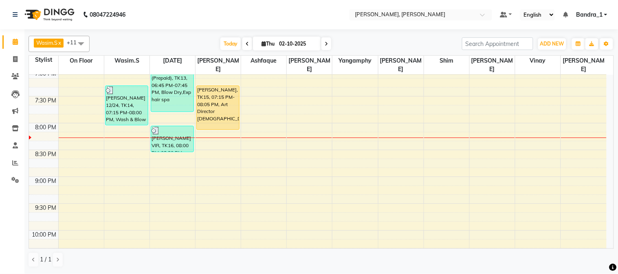
click at [220, 90] on div "[PERSON_NAME], TK15, 07:15 PM-08:05 PM, Art Director [DEMOGRAPHIC_DATA]" at bounding box center [218, 108] width 42 height 44
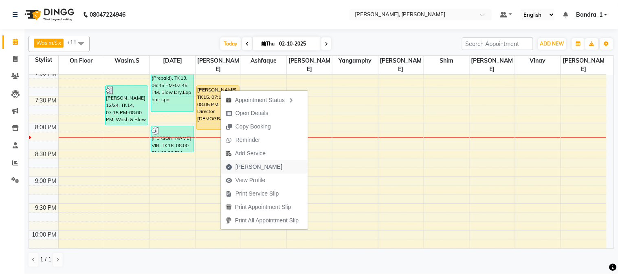
click at [253, 168] on span "[PERSON_NAME]" at bounding box center [258, 167] width 47 height 9
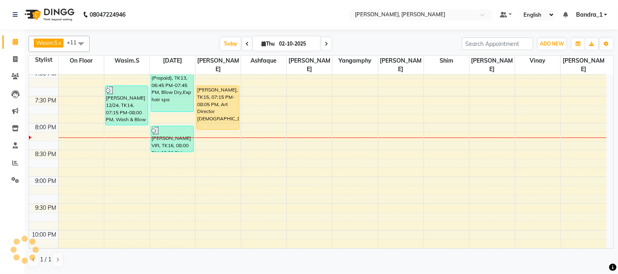
select select "7997"
select select "service"
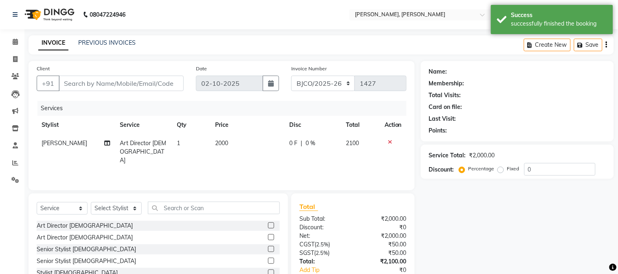
type input "9619995656"
select select "72175"
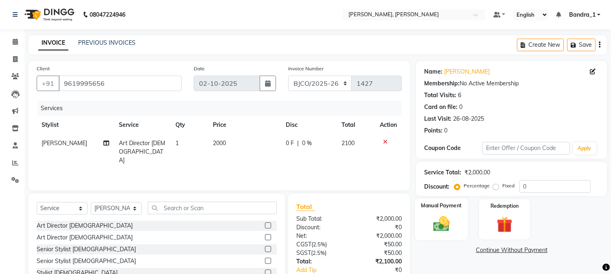
click at [444, 223] on img at bounding box center [441, 224] width 27 height 19
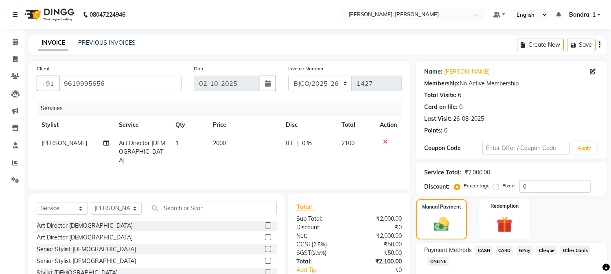
click at [509, 249] on span "CARD" at bounding box center [505, 250] width 18 height 9
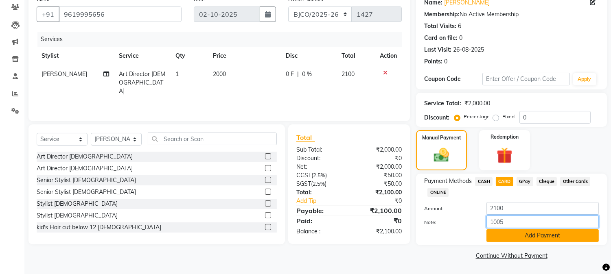
type input "1005"
click at [509, 235] on button "Add Payment" at bounding box center [543, 236] width 112 height 13
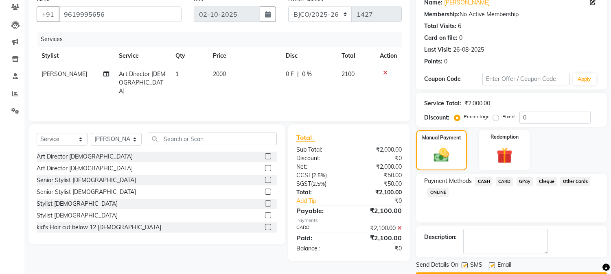
click at [492, 266] on label at bounding box center [492, 266] width 6 height 6
click at [492, 266] on input "checkbox" at bounding box center [491, 265] width 5 height 5
checkbox input "false"
click at [466, 264] on label at bounding box center [465, 266] width 6 height 6
click at [466, 264] on input "checkbox" at bounding box center [464, 265] width 5 height 5
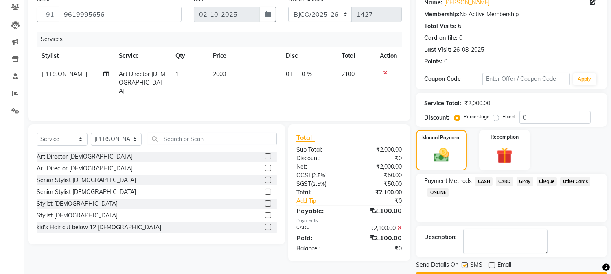
checkbox input "false"
click at [470, 273] on button "Checkout" at bounding box center [511, 279] width 191 height 13
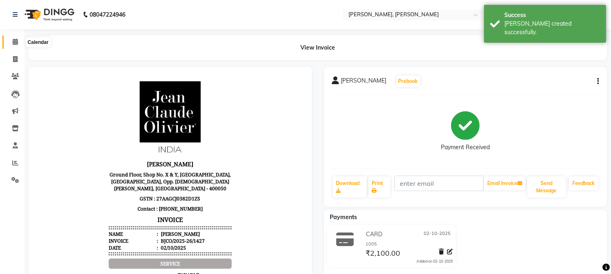
click at [13, 41] on icon at bounding box center [15, 42] width 5 height 6
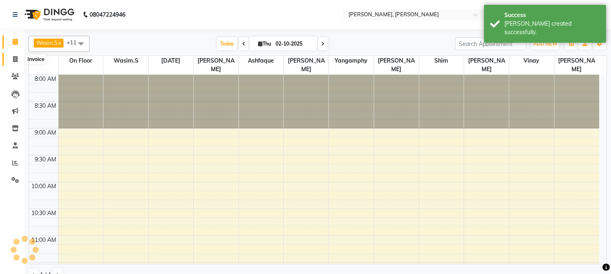
click at [15, 60] on icon at bounding box center [15, 59] width 4 height 6
select select "service"
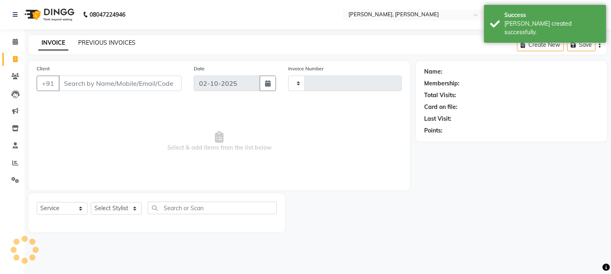
type input "1428"
select select "7997"
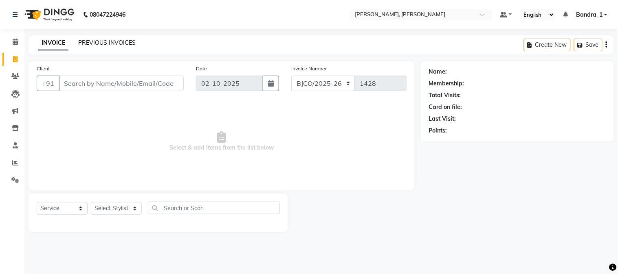
drag, startPoint x: 98, startPoint y: 37, endPoint x: 102, endPoint y: 39, distance: 4.9
click at [99, 37] on div "INVOICE PREVIOUS INVOICES Create New Save" at bounding box center [321, 44] width 585 height 19
click at [104, 42] on link "PREVIOUS INVOICES" at bounding box center [106, 42] width 57 height 7
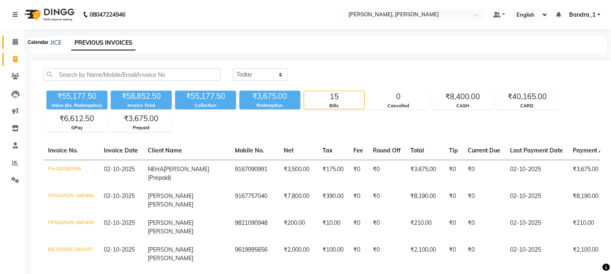
click at [13, 39] on icon at bounding box center [15, 42] width 5 height 6
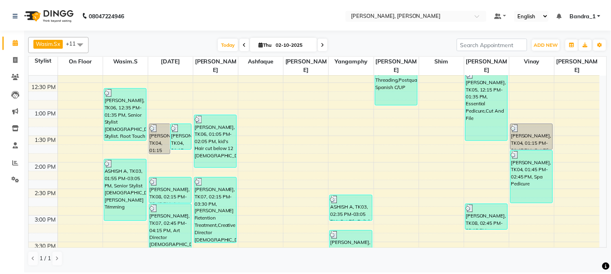
scroll to position [362, 0]
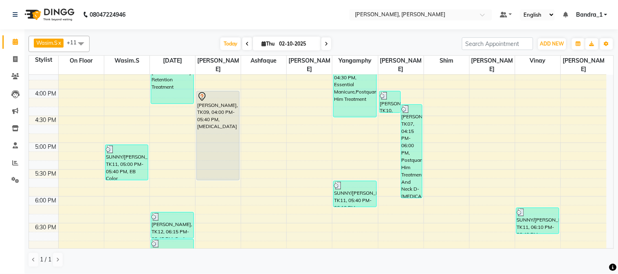
click at [212, 92] on div at bounding box center [218, 97] width 42 height 10
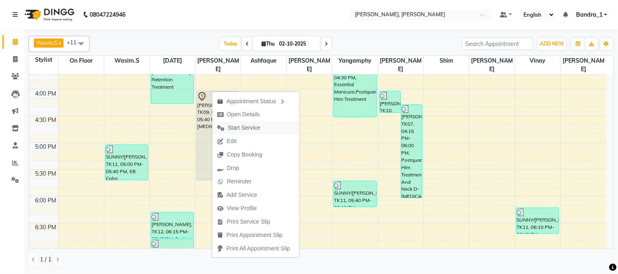
click at [244, 128] on span "Start Service" at bounding box center [244, 128] width 33 height 9
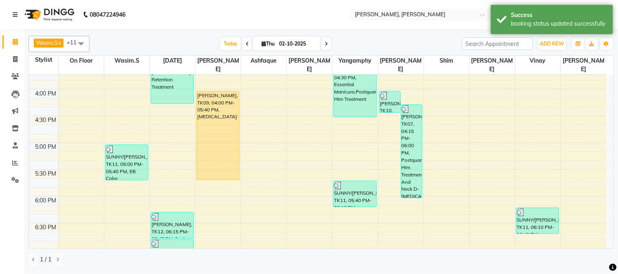
click at [222, 116] on div "[PERSON_NAME], TK09, 04:00 PM-05:40 PM, [MEDICAL_DATA]" at bounding box center [218, 136] width 42 height 89
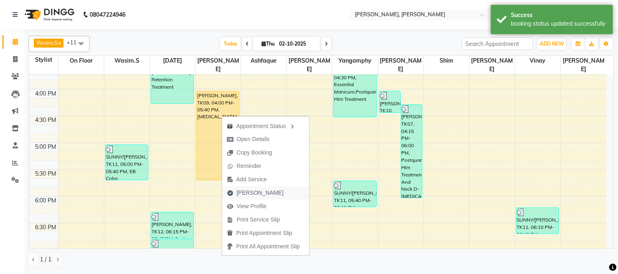
click at [256, 194] on span "[PERSON_NAME]" at bounding box center [260, 193] width 47 height 9
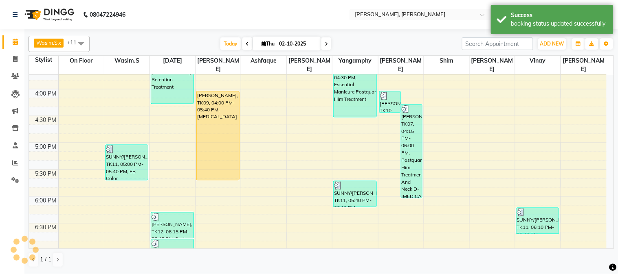
select select "7997"
select select "service"
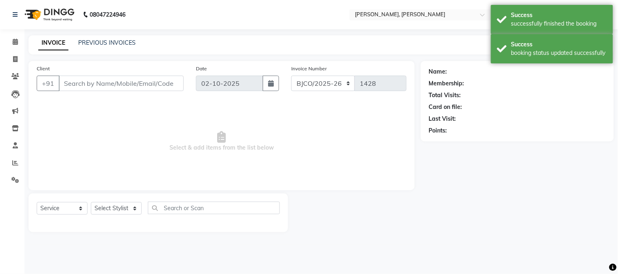
type input "7400051858"
select select "72175"
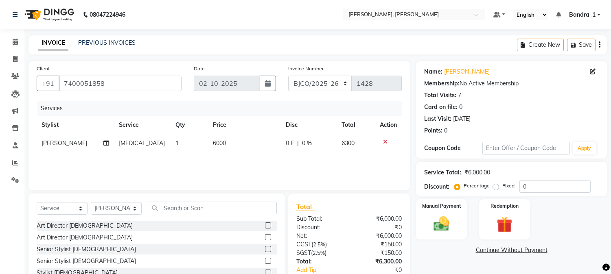
click at [214, 145] on span "6000" at bounding box center [219, 143] width 13 height 7
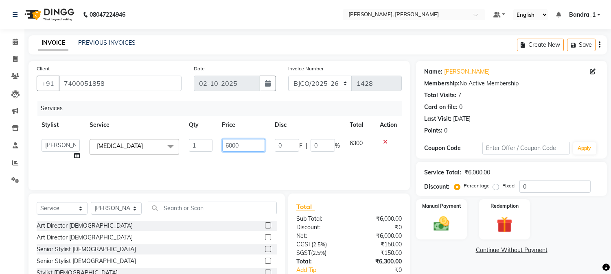
click at [229, 147] on input "6000" at bounding box center [243, 145] width 43 height 13
type input "13000"
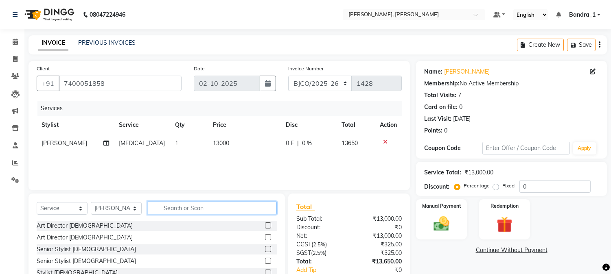
click at [176, 209] on input "text" at bounding box center [212, 208] width 129 height 13
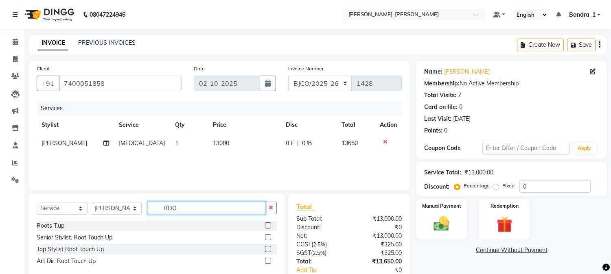
type input "ROO"
click at [269, 261] on label at bounding box center [268, 261] width 6 height 6
click at [269, 261] on input "checkbox" at bounding box center [267, 261] width 5 height 5
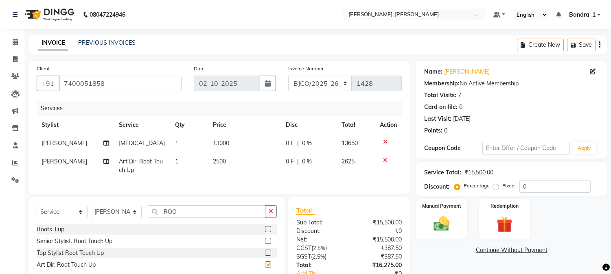
checkbox input "false"
click at [218, 160] on span "2500" at bounding box center [219, 161] width 13 height 7
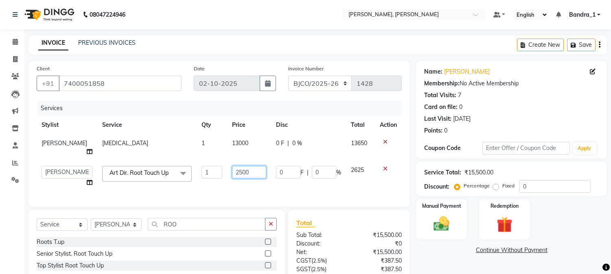
click at [233, 166] on input "2500" at bounding box center [249, 172] width 34 height 13
type input "4000"
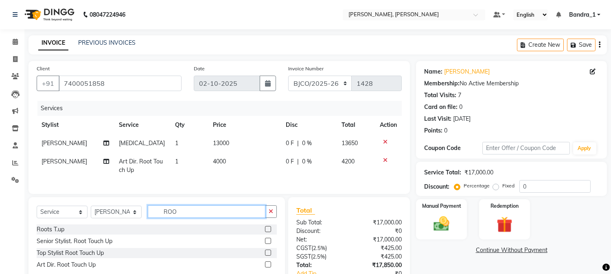
click at [180, 225] on div "Select Service Product Membership Package Voucher Prepaid Gift Card Select Styl…" at bounding box center [157, 215] width 240 height 19
drag, startPoint x: 181, startPoint y: 221, endPoint x: 161, endPoint y: 217, distance: 20.3
click at [162, 218] on input "ROO" at bounding box center [207, 212] width 118 height 13
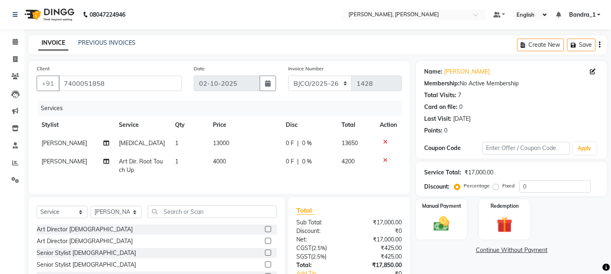
click at [265, 233] on label at bounding box center [268, 229] width 6 height 6
click at [265, 233] on input "checkbox" at bounding box center [267, 229] width 5 height 5
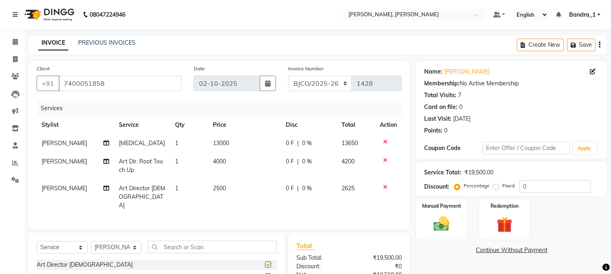
checkbox input "false"
click at [177, 186] on td "1" at bounding box center [189, 197] width 37 height 35
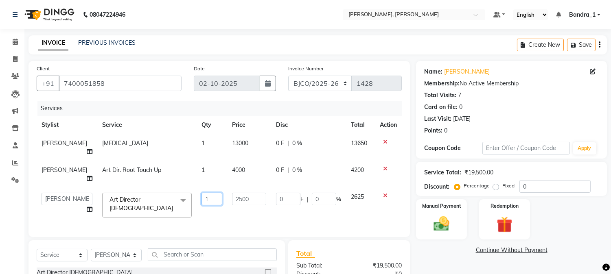
click at [202, 193] on input "1" at bounding box center [212, 199] width 21 height 13
type input "2"
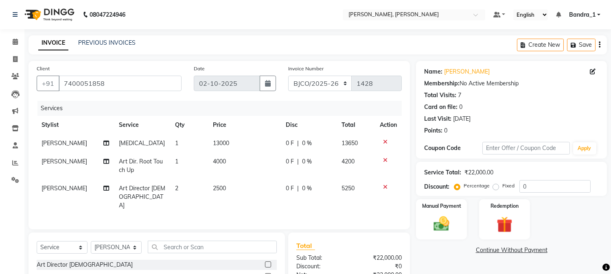
click at [205, 155] on tr "Abdul Art Dir. Root Touch Up 1 4000 0 F | 0 % 4200" at bounding box center [219, 166] width 365 height 27
click at [133, 246] on select "Select Stylist [PERSON_NAME] [PERSON_NAME] [PERSON_NAME] Attham Bandra_1 Bandra…" at bounding box center [116, 247] width 51 height 13
select select "88450"
click at [91, 241] on select "Select Stylist [PERSON_NAME] [PERSON_NAME] [PERSON_NAME] Attham Bandra_1 Bandra…" at bounding box center [116, 247] width 51 height 13
click at [172, 244] on input "text" at bounding box center [212, 247] width 129 height 13
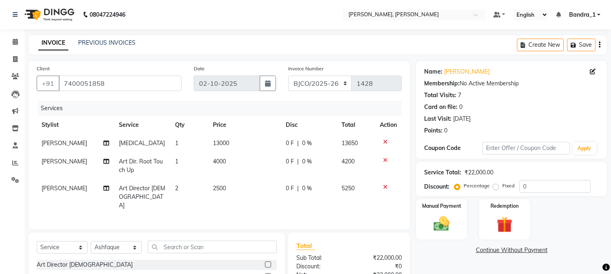
click at [265, 262] on label at bounding box center [268, 265] width 6 height 6
click at [265, 263] on input "checkbox" at bounding box center [267, 265] width 5 height 5
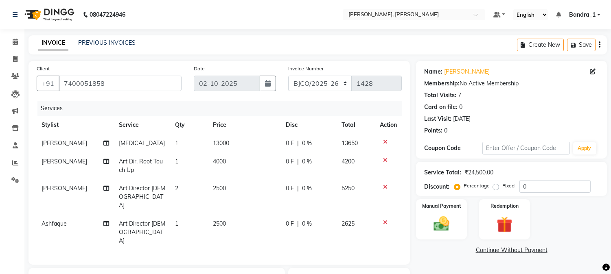
checkbox input "false"
click at [176, 189] on span "2" at bounding box center [177, 188] width 3 height 7
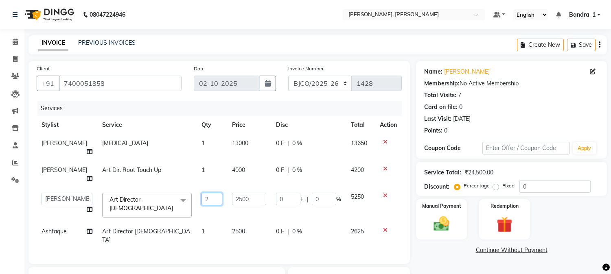
drag, startPoint x: 201, startPoint y: 181, endPoint x: 180, endPoint y: 175, distance: 21.3
click at [197, 188] on td "2" at bounding box center [212, 205] width 31 height 35
type input "1"
click at [274, 223] on tr "[PERSON_NAME] Art Director [DEMOGRAPHIC_DATA] 1 2500 0 F | 0 % 2625" at bounding box center [219, 236] width 365 height 27
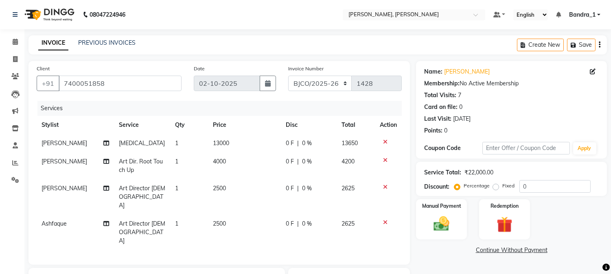
scroll to position [116, 0]
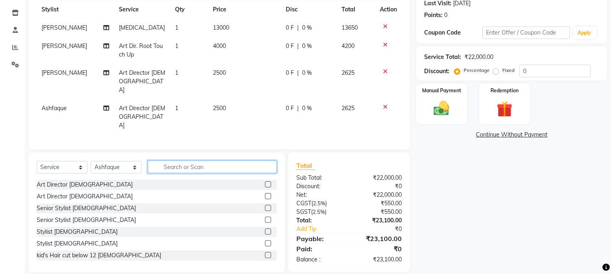
click at [187, 161] on input "text" at bounding box center [212, 167] width 129 height 13
click at [133, 161] on select "Select Stylist [PERSON_NAME] [PERSON_NAME] [PERSON_NAME] Attham Bandra_1 Bandra…" at bounding box center [116, 167] width 51 height 13
select select "72175"
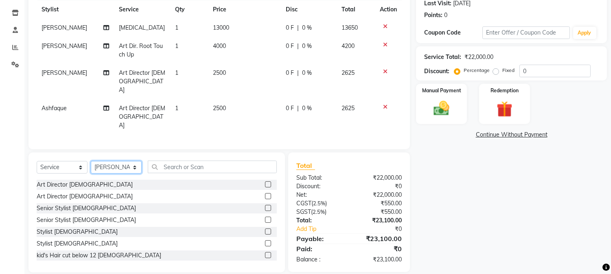
click at [91, 161] on select "Select Stylist [PERSON_NAME] [PERSON_NAME] [PERSON_NAME] Attham Bandra_1 Bandra…" at bounding box center [116, 167] width 51 height 13
drag, startPoint x: 170, startPoint y: 158, endPoint x: 153, endPoint y: 132, distance: 31.3
click at [165, 153] on div "Select Service Product Membership Package Voucher Prepaid Gift Card Select Styl…" at bounding box center [157, 213] width 257 height 120
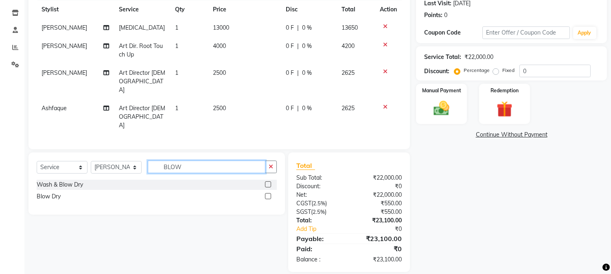
scroll to position [115, 0]
type input "BLOW"
click at [267, 194] on label at bounding box center [268, 197] width 6 height 6
click at [267, 195] on input "checkbox" at bounding box center [267, 197] width 5 height 5
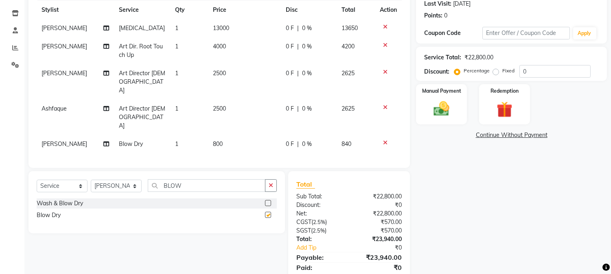
checkbox input "false"
click at [214, 140] on span "800" at bounding box center [218, 143] width 10 height 7
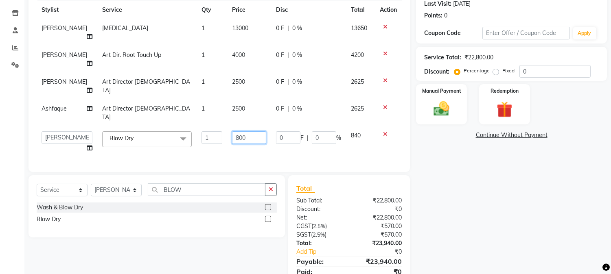
click at [232, 132] on input "800" at bounding box center [249, 138] width 34 height 13
type input "2000"
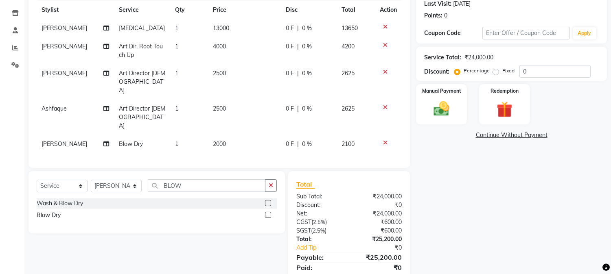
click at [372, 151] on div "Client [PHONE_NUMBER] Date [DATE] Invoice Number CPGS/2025-26 BJCO/2025-26 Pre/…" at bounding box center [219, 118] width 394 height 345
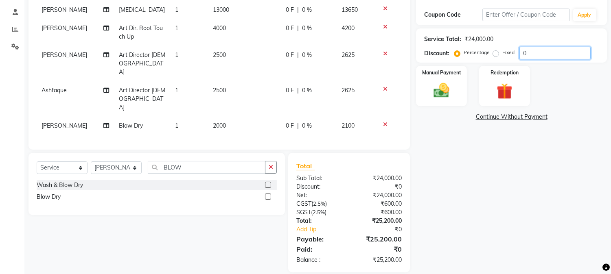
click at [520, 53] on input "0" at bounding box center [555, 53] width 71 height 13
type input "20"
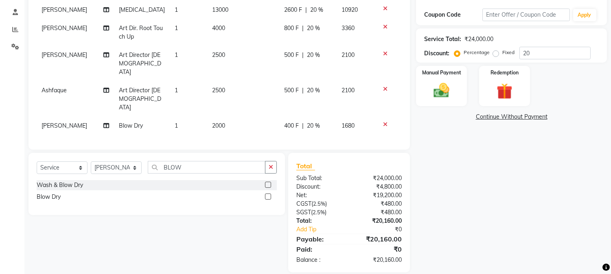
click at [432, 137] on div "Name: [PERSON_NAME] Membership: No Active Membership Total Visits: 7 Card on fi…" at bounding box center [514, 100] width 197 height 345
click at [216, 87] on span "2500" at bounding box center [218, 90] width 13 height 7
select select "88450"
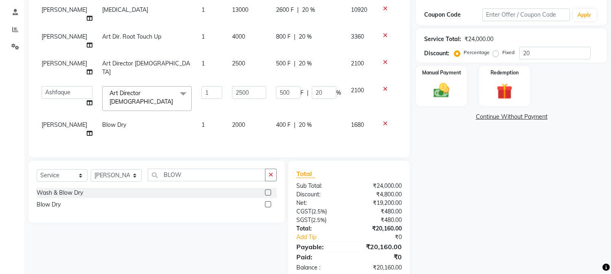
scroll to position [121, 0]
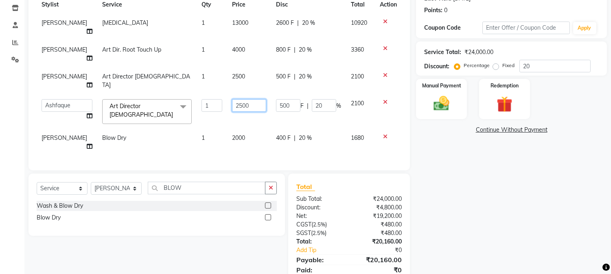
click at [232, 99] on input "2500" at bounding box center [249, 105] width 34 height 13
type input "3000"
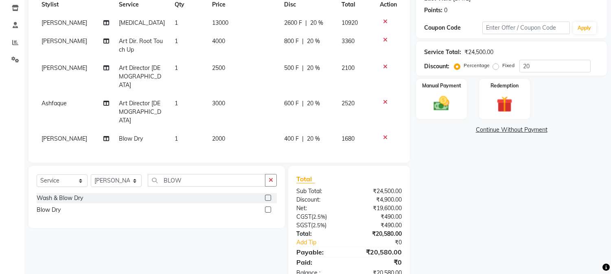
click at [244, 99] on td "3000" at bounding box center [243, 111] width 72 height 35
select select "88450"
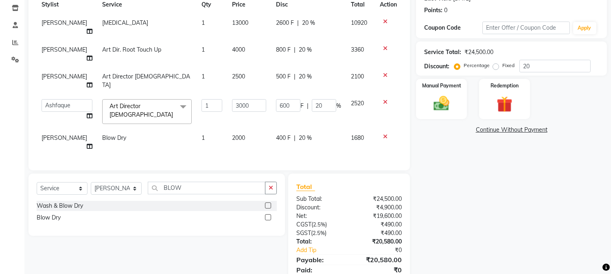
click at [385, 134] on icon at bounding box center [385, 137] width 4 height 6
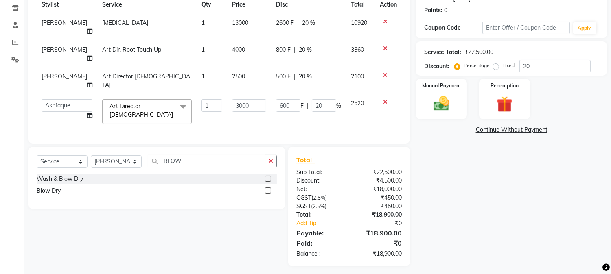
scroll to position [102, 0]
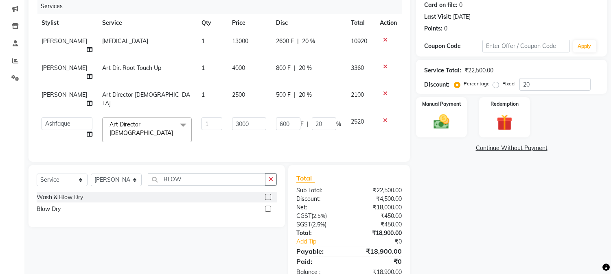
click at [384, 118] on icon at bounding box center [385, 121] width 4 height 6
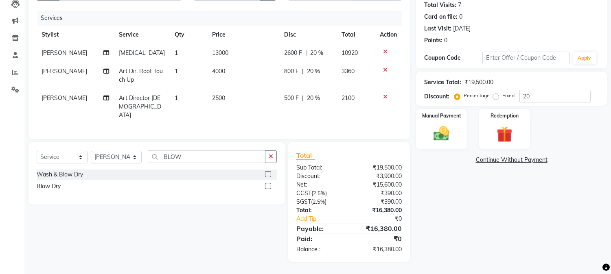
scroll to position [88, 0]
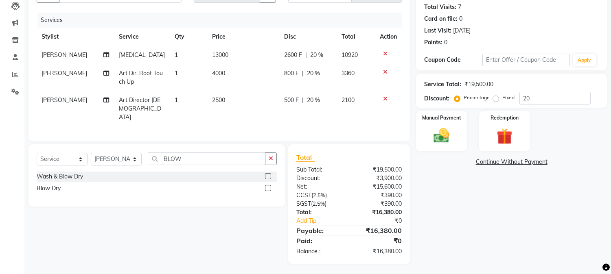
click at [384, 99] on icon at bounding box center [385, 99] width 4 height 6
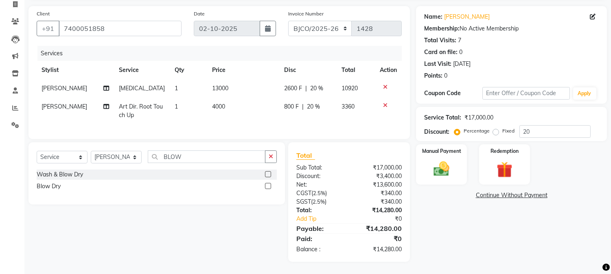
scroll to position [61, 0]
click at [196, 151] on input "BLOW" at bounding box center [207, 157] width 118 height 13
click at [268, 184] on label at bounding box center [268, 186] width 6 height 6
click at [268, 184] on input "checkbox" at bounding box center [267, 186] width 5 height 5
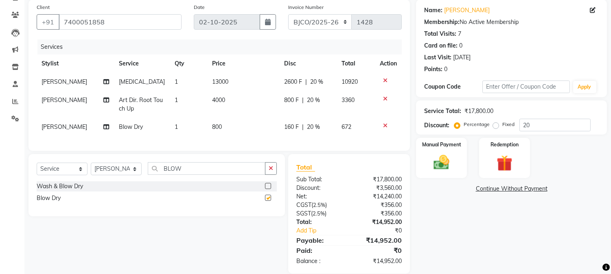
checkbox input "false"
click at [212, 127] on span "800" at bounding box center [217, 126] width 10 height 7
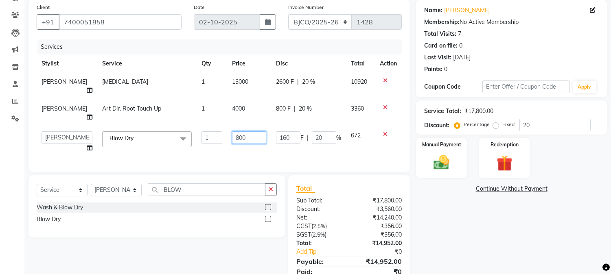
click at [232, 132] on input "800" at bounding box center [249, 138] width 34 height 13
type input "2000"
click at [214, 138] on div "Services Stylist Service Qty Price Disc Total Action Abdul [MEDICAL_DATA] 1 130…" at bounding box center [219, 102] width 365 height 125
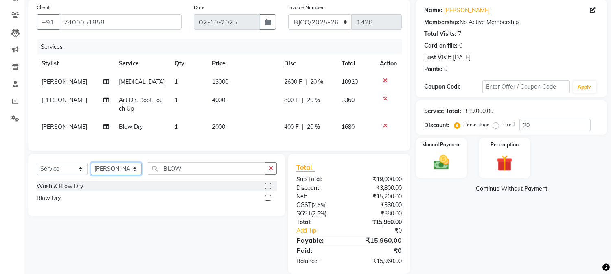
click at [134, 175] on select "Select Stylist [PERSON_NAME] [PERSON_NAME] [PERSON_NAME] Attham Bandra_1 Bandra…" at bounding box center [116, 169] width 51 height 13
select select "88450"
click at [91, 170] on select "Select Stylist [PERSON_NAME] [PERSON_NAME] [PERSON_NAME] Attham Bandra_1 Bandra…" at bounding box center [116, 169] width 51 height 13
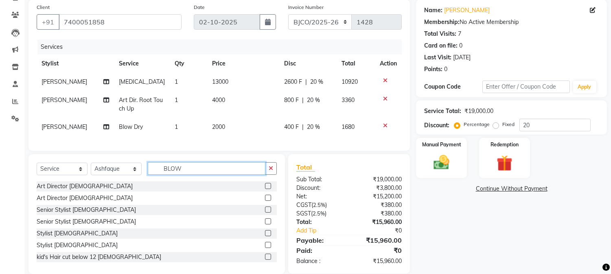
drag, startPoint x: 184, startPoint y: 180, endPoint x: 102, endPoint y: 136, distance: 92.9
click at [143, 179] on div "Select Service Product Membership Package Voucher Prepaid Gift Card Select Styl…" at bounding box center [157, 171] width 240 height 19
click at [265, 189] on label at bounding box center [268, 186] width 6 height 6
click at [265, 189] on input "checkbox" at bounding box center [267, 186] width 5 height 5
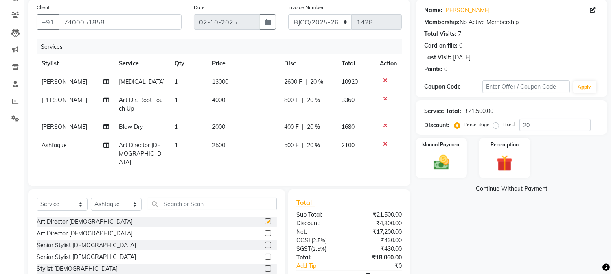
checkbox input "false"
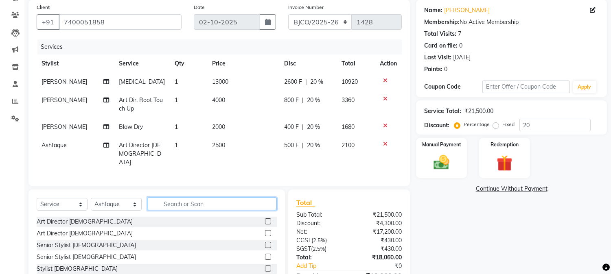
click at [178, 206] on input "text" at bounding box center [212, 204] width 129 height 13
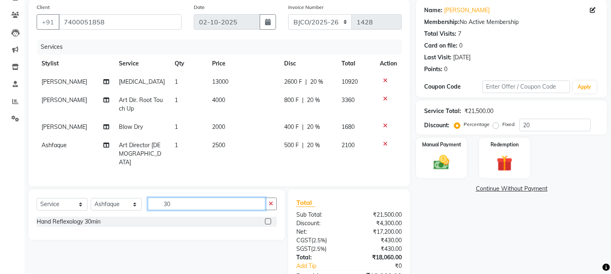
type input "3"
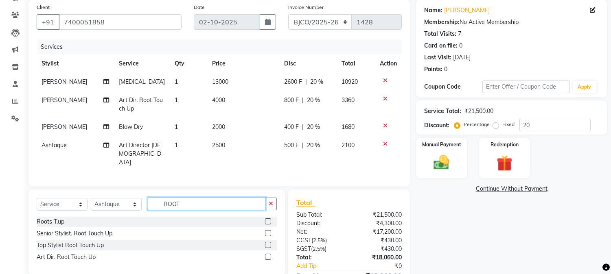
type input "ROOT"
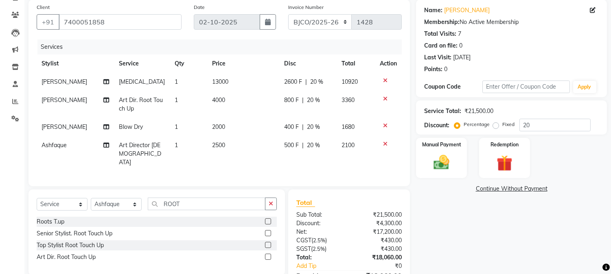
click at [268, 255] on label at bounding box center [268, 257] width 6 height 6
click at [268, 255] on input "checkbox" at bounding box center [267, 257] width 5 height 5
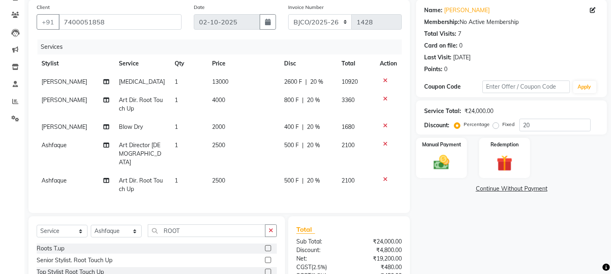
checkbox input "false"
click at [215, 177] on span "2500" at bounding box center [218, 180] width 13 height 7
select select "88450"
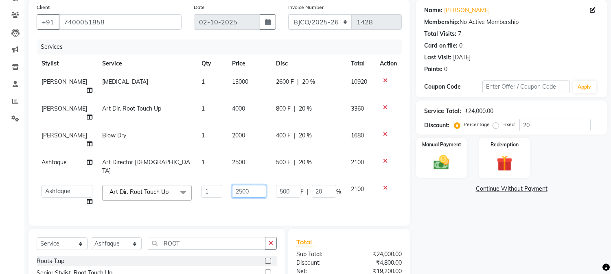
click at [234, 185] on input "2500" at bounding box center [249, 191] width 34 height 13
type input "3000"
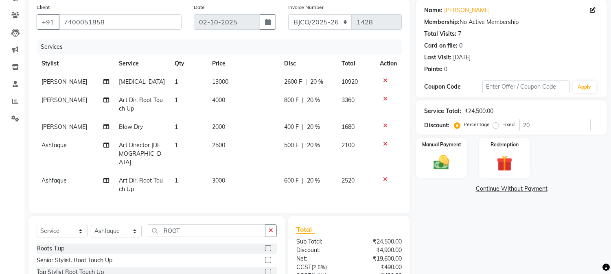
click at [355, 162] on tbody "[PERSON_NAME][MEDICAL_DATA] 1 13000 2600 F | 20 % 10920 Abdul Art Dir. Root Tou…" at bounding box center [219, 136] width 365 height 126
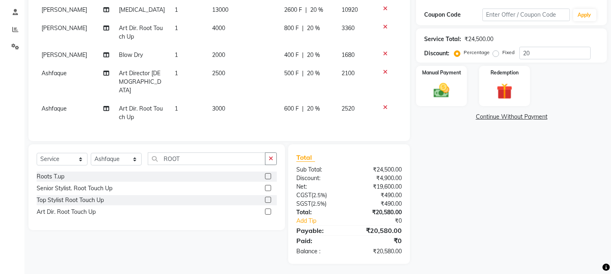
click at [216, 105] on span "3000" at bounding box center [218, 108] width 13 height 7
click at [207, 100] on td "1" at bounding box center [188, 113] width 37 height 27
select select "88450"
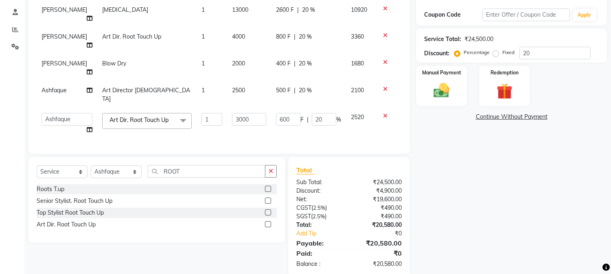
scroll to position [121, 0]
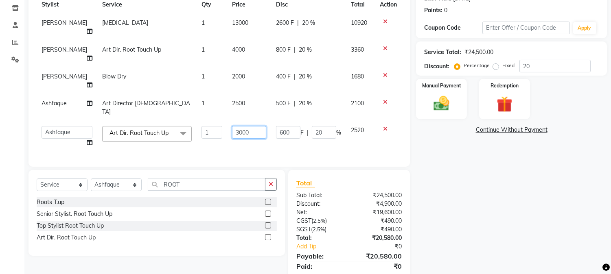
click at [234, 126] on input "3000" at bounding box center [249, 132] width 34 height 13
type input "3500"
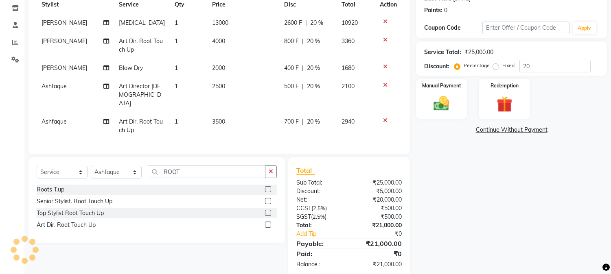
click at [255, 68] on td "2000" at bounding box center [243, 68] width 72 height 18
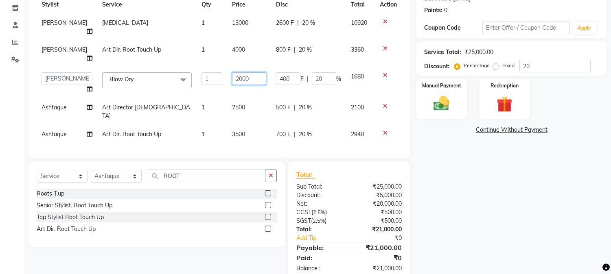
click at [234, 72] on input "2000" at bounding box center [249, 78] width 34 height 13
type input "2200"
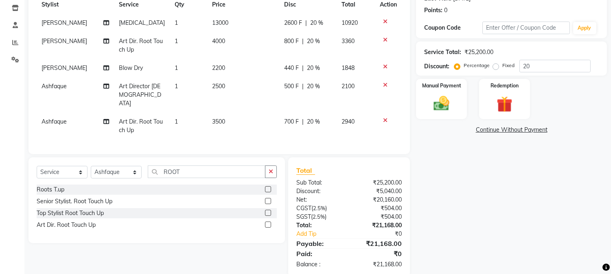
click at [253, 77] on tbody "[PERSON_NAME][MEDICAL_DATA] 1 13000 2600 F | 20 % 10920 Abdul Art Dir. Root Tou…" at bounding box center [219, 77] width 365 height 126
drag, startPoint x: 182, startPoint y: 170, endPoint x: 132, endPoint y: 130, distance: 63.7
click at [153, 166] on input "ROOT" at bounding box center [207, 172] width 118 height 13
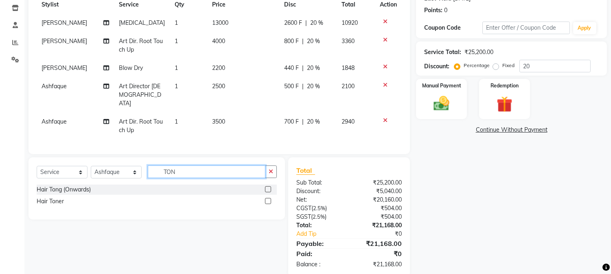
type input "TON"
click at [269, 198] on label at bounding box center [268, 201] width 6 height 6
click at [269, 199] on input "checkbox" at bounding box center [267, 201] width 5 height 5
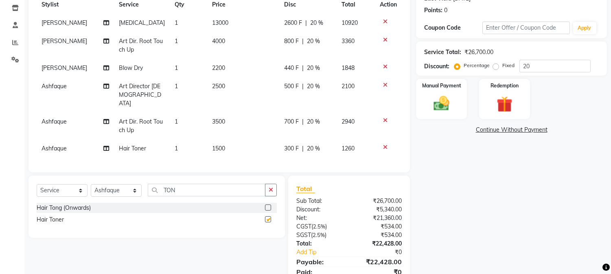
checkbox input "false"
click at [216, 145] on span "1500" at bounding box center [218, 148] width 13 height 7
select select "88450"
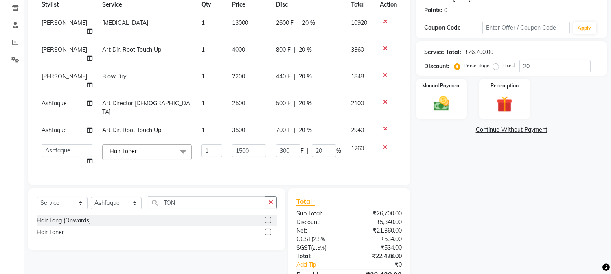
click at [232, 127] on span "3500" at bounding box center [238, 130] width 13 height 7
select select "88450"
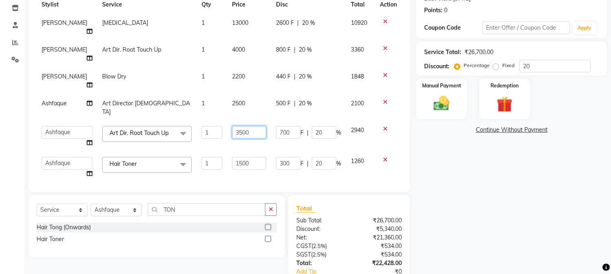
click at [235, 126] on input "3500" at bounding box center [249, 132] width 34 height 13
type input "3000"
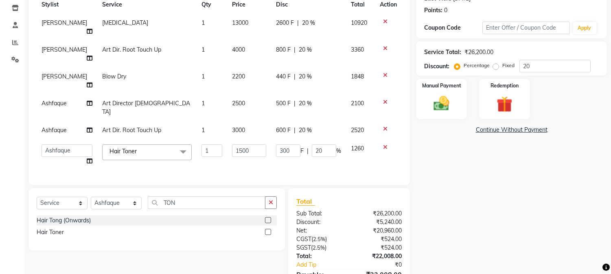
click at [312, 141] on div "Services Stylist Service Qty Price Disc Total Action Abdul [MEDICAL_DATA] 1 130…" at bounding box center [219, 78] width 365 height 197
click at [233, 145] on input "1500" at bounding box center [249, 151] width 34 height 13
type input "2000"
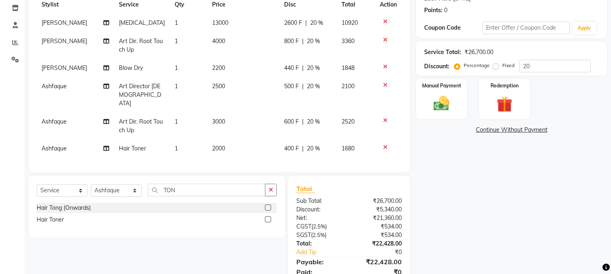
click at [252, 130] on tbody "[PERSON_NAME][MEDICAL_DATA] 1 13000 2600 F | 20 % 10920 Abdul Art Dir. Root Tou…" at bounding box center [219, 86] width 365 height 144
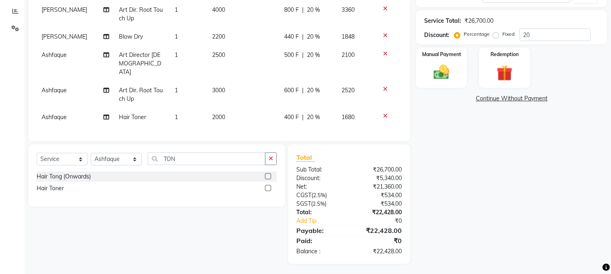
click at [222, 87] on span "3000" at bounding box center [218, 90] width 13 height 7
click at [207, 81] on td "1" at bounding box center [188, 94] width 37 height 27
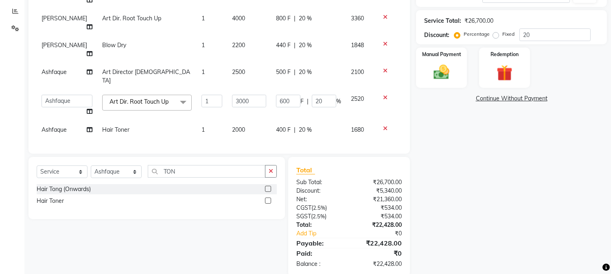
scroll to position [139, 0]
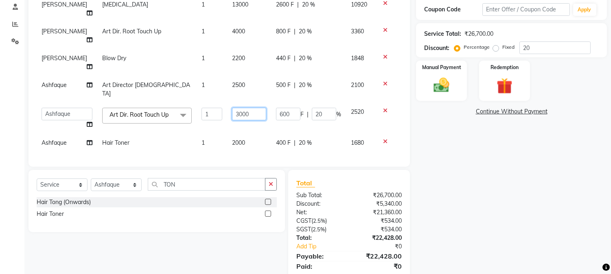
click at [235, 108] on input "3000" at bounding box center [249, 114] width 34 height 13
click at [255, 102] on tbody "[PERSON_NAME][MEDICAL_DATA] 1 13000 2600 F | 20 % 10920 Abdul Art Dir. Root Tou…" at bounding box center [219, 74] width 365 height 157
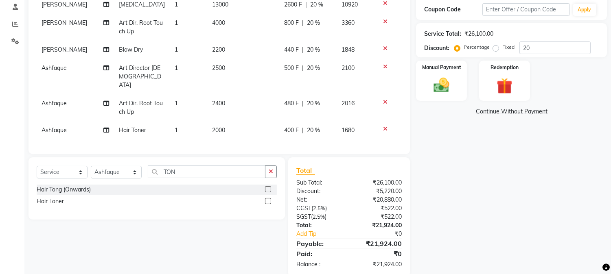
click at [217, 100] on span "2400" at bounding box center [218, 103] width 13 height 7
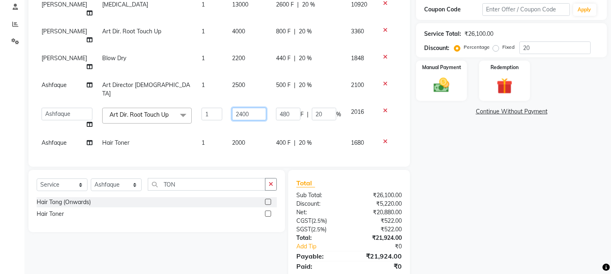
click at [233, 108] on input "2400" at bounding box center [249, 114] width 34 height 13
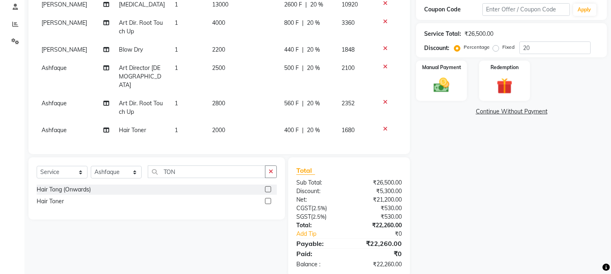
click at [242, 100] on tbody "[PERSON_NAME][MEDICAL_DATA] 1 13000 2600 F | 20 % 10920 Abdul Art Dir. Root Tou…" at bounding box center [219, 68] width 365 height 144
click at [216, 127] on span "2000" at bounding box center [218, 130] width 13 height 7
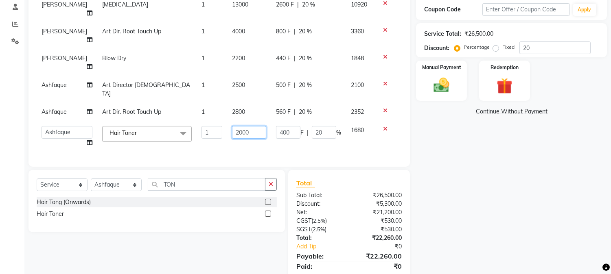
click at [235, 126] on input "2000" at bounding box center [249, 132] width 34 height 13
click at [237, 121] on td "2500" at bounding box center [249, 136] width 44 height 31
click at [232, 108] on span "2800" at bounding box center [238, 111] width 13 height 7
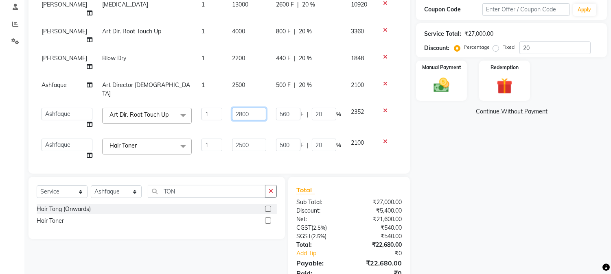
click at [233, 108] on input "2800" at bounding box center [249, 114] width 34 height 13
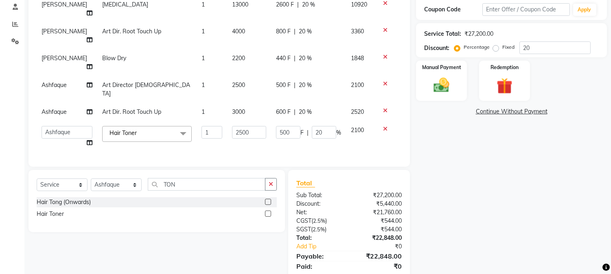
click at [254, 125] on div "Services Stylist Service Qty Price Disc Total Action Abdul [MEDICAL_DATA] 1 130…" at bounding box center [219, 60] width 365 height 197
click at [232, 28] on span "4000" at bounding box center [238, 31] width 13 height 7
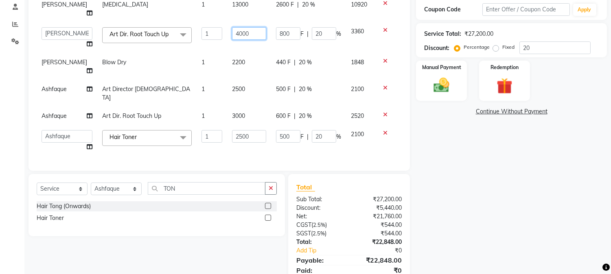
click at [233, 27] on input "4000" at bounding box center [249, 33] width 34 height 13
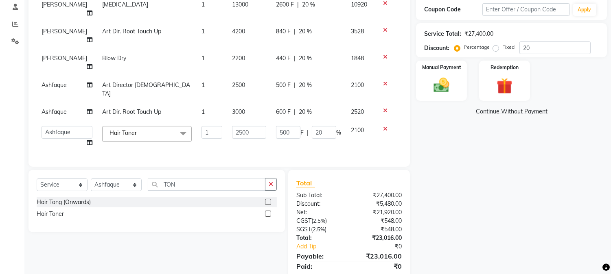
click at [253, 49] on td "2200" at bounding box center [249, 62] width 44 height 27
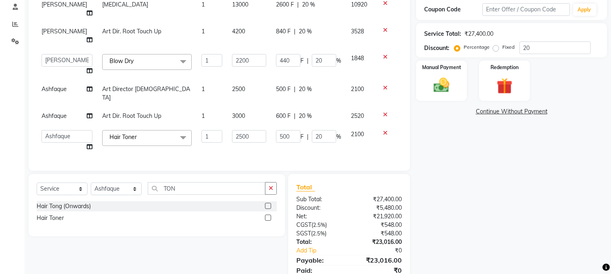
click at [232, 28] on span "4200" at bounding box center [238, 31] width 13 height 7
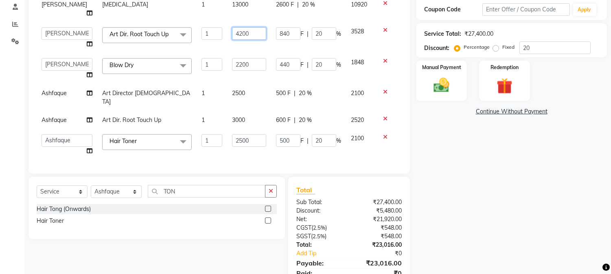
click at [234, 27] on input "4200" at bounding box center [249, 33] width 34 height 13
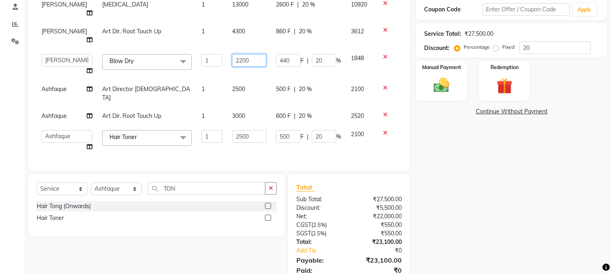
click at [241, 38] on tbody "[PERSON_NAME][MEDICAL_DATA] 1 13000 2600 F | 20 % 10920 Abdul Art Dir. Root Tou…" at bounding box center [219, 76] width 365 height 161
click at [249, 80] on td "2500" at bounding box center [249, 93] width 44 height 27
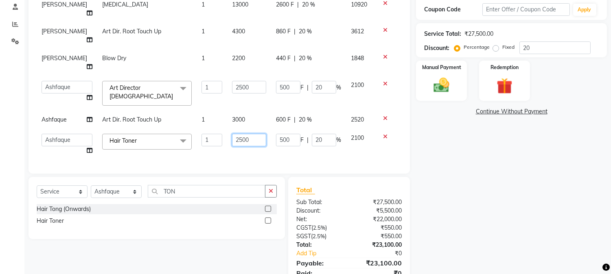
click at [233, 134] on input "2500" at bounding box center [249, 140] width 34 height 13
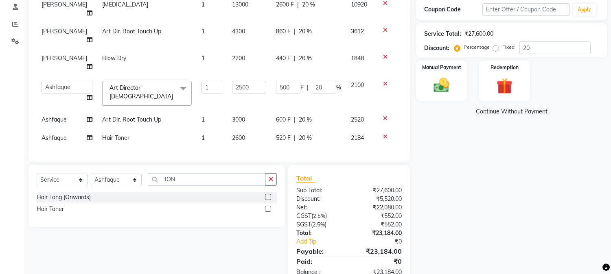
click at [255, 125] on div "Services Stylist Service Qty Price Disc Total Action Abdul [MEDICAL_DATA] 1 130…" at bounding box center [219, 58] width 365 height 192
click at [232, 134] on span "2600" at bounding box center [238, 137] width 13 height 7
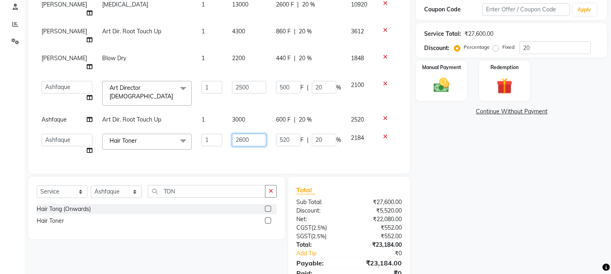
click at [234, 134] on input "2600" at bounding box center [249, 140] width 34 height 13
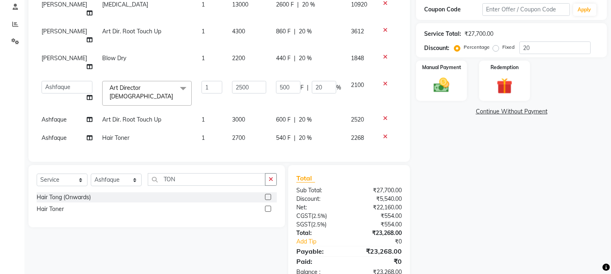
click at [238, 123] on div "Services Stylist Service Qty Price Disc Total Action Abdul [MEDICAL_DATA] 1 130…" at bounding box center [219, 58] width 365 height 192
click at [233, 134] on span "2700" at bounding box center [238, 137] width 13 height 7
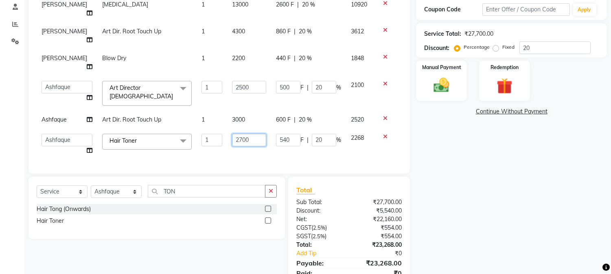
click at [236, 134] on input "2700" at bounding box center [249, 140] width 34 height 13
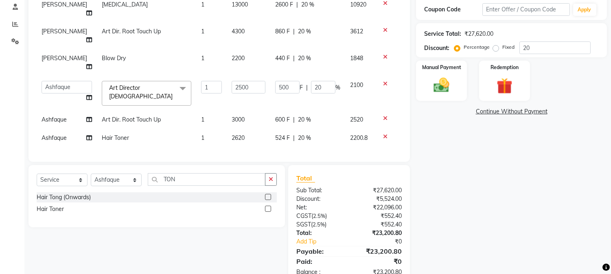
click at [264, 132] on div "Client [PHONE_NUMBER] Date [DATE] Invoice Number CPGS/2025-26 BJCO/2025-26 Pre/…" at bounding box center [220, 42] width 382 height 240
click at [236, 134] on span "2620" at bounding box center [238, 137] width 13 height 7
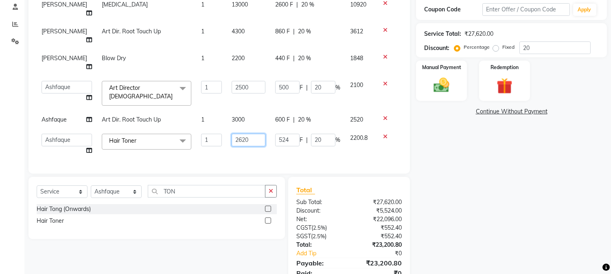
click at [245, 134] on input "2620" at bounding box center [249, 140] width 34 height 13
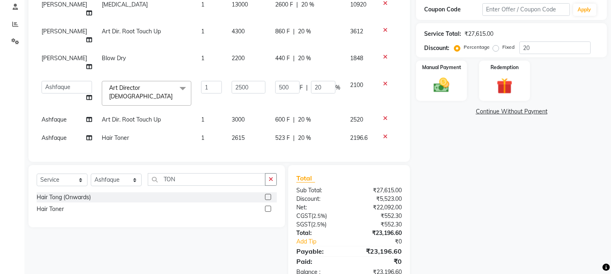
click at [286, 126] on div "Services Stylist Service Qty Price Disc Total Action Abdul [MEDICAL_DATA] 1 130…" at bounding box center [219, 58] width 365 height 192
click at [55, 134] on span "Ashfaque" at bounding box center [54, 137] width 25 height 7
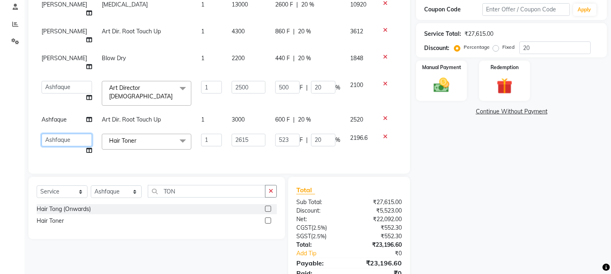
click at [69, 134] on select "[PERSON_NAME] [PERSON_NAME] [PERSON_NAME] Attham Bandra_1 Bandra_store [PERSON_…" at bounding box center [67, 140] width 50 height 13
click at [206, 133] on div "Services Stylist Service Qty Price Disc Total Action Abdul [MEDICAL_DATA] 1 130…" at bounding box center [219, 64] width 365 height 204
click at [175, 134] on span at bounding box center [183, 141] width 16 height 15
click at [133, 176] on div "Art Director [DEMOGRAPHIC_DATA]" at bounding box center [146, 184] width 81 height 17
click at [246, 132] on td "2500" at bounding box center [249, 198] width 44 height 139
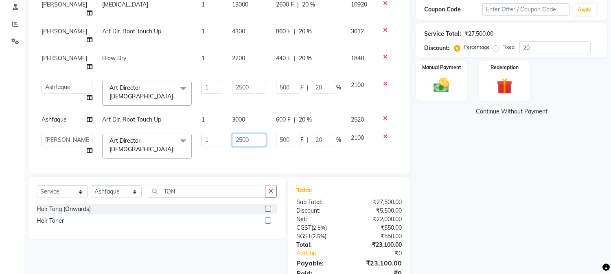
click at [245, 134] on input "2500" at bounding box center [249, 140] width 34 height 13
click at [241, 134] on input "26" at bounding box center [249, 140] width 34 height 13
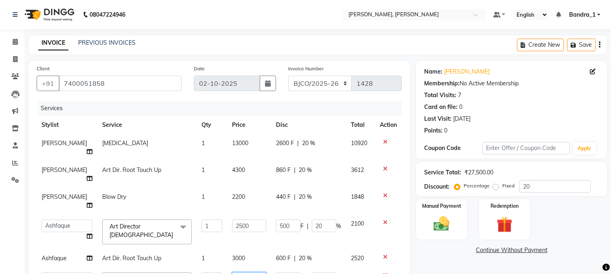
scroll to position [151, 0]
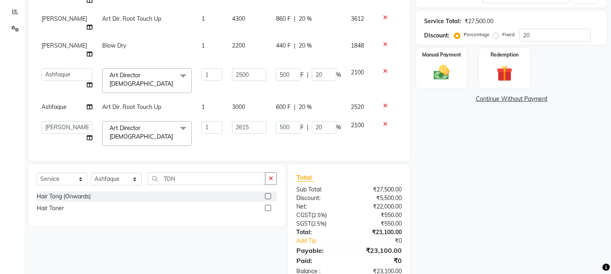
click at [463, 149] on div "Name: [PERSON_NAME] Membership: No Active Membership Total Visits: 7 Card on fi…" at bounding box center [514, 97] width 197 height 375
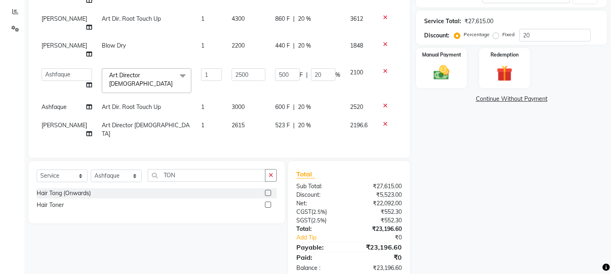
scroll to position [139, 0]
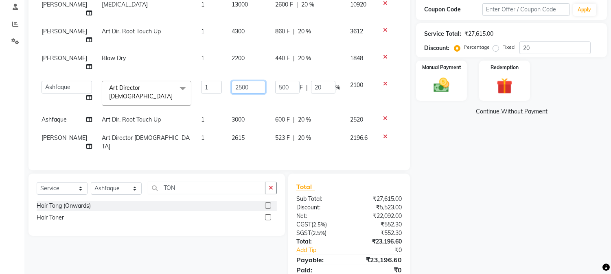
click at [247, 81] on input "2500" at bounding box center [249, 87] width 34 height 13
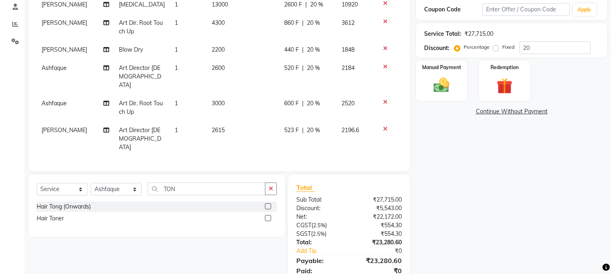
click at [264, 94] on td "3000" at bounding box center [243, 107] width 72 height 27
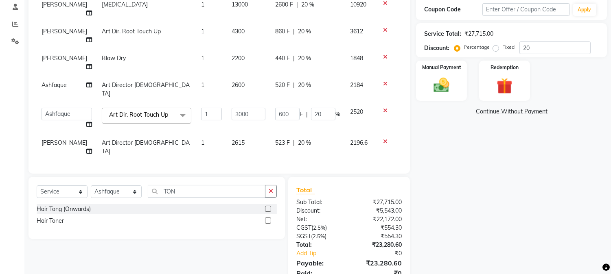
click at [233, 81] on span "2600" at bounding box center [238, 84] width 13 height 7
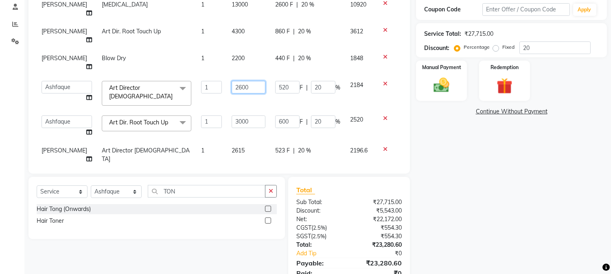
click at [234, 81] on input "2600" at bounding box center [249, 87] width 34 height 13
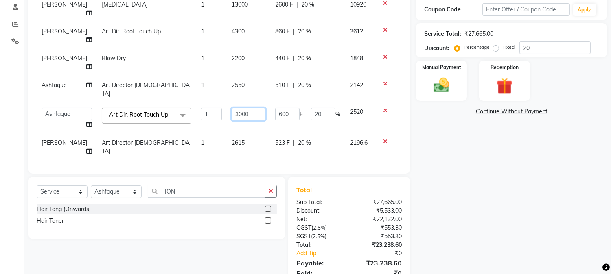
click at [257, 79] on tbody "[PERSON_NAME][MEDICAL_DATA] 1 13000 2600 F | 20 % 10920 Abdul Art Dir. Root Tou…" at bounding box center [219, 78] width 365 height 165
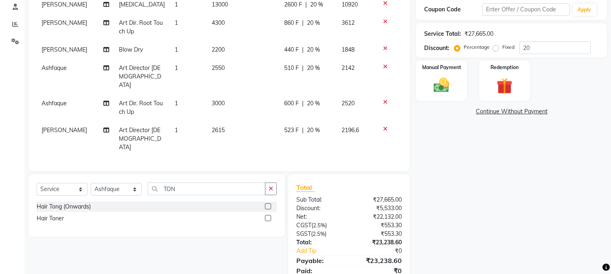
click at [238, 59] on td "2550" at bounding box center [243, 76] width 72 height 35
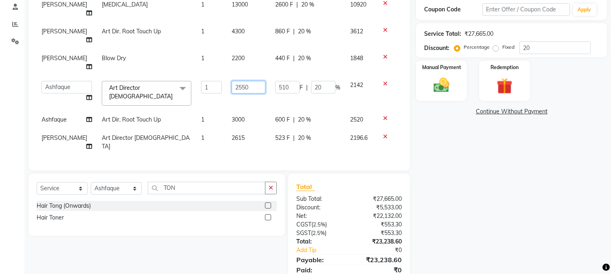
click at [242, 81] on input "2550" at bounding box center [249, 87] width 34 height 13
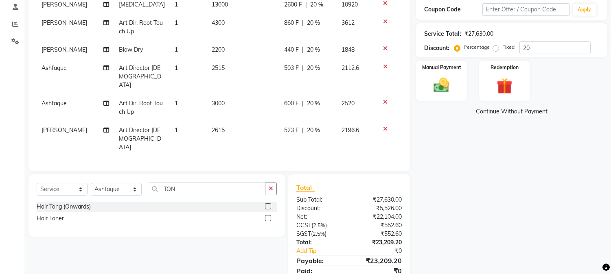
click at [247, 83] on tbody "[PERSON_NAME][MEDICAL_DATA] 1 13000 2600 F | 20 % 10920 Abdul Art Dir. Root Tou…" at bounding box center [219, 76] width 365 height 161
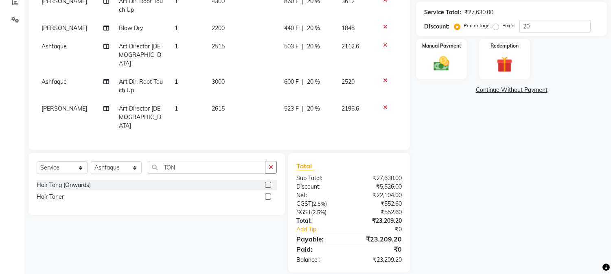
click at [225, 46] on td "2515" at bounding box center [243, 54] width 72 height 35
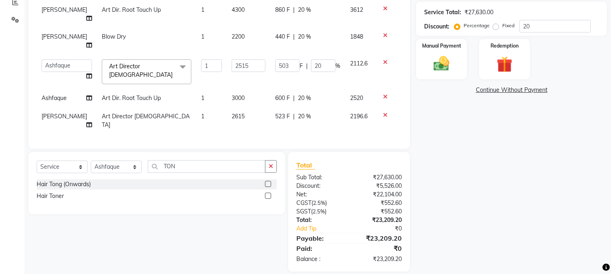
scroll to position [139, 0]
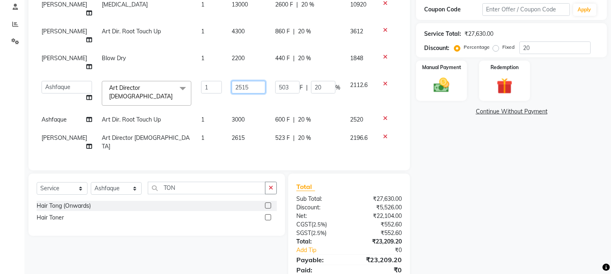
click at [246, 81] on input "2515" at bounding box center [249, 87] width 34 height 13
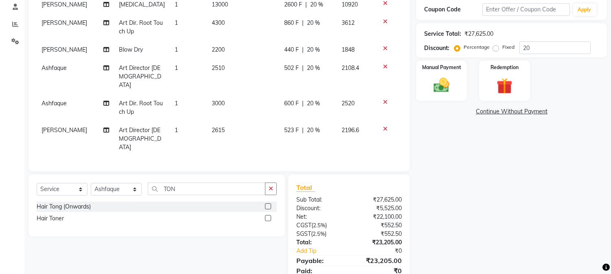
click at [252, 94] on td "3000" at bounding box center [243, 107] width 72 height 27
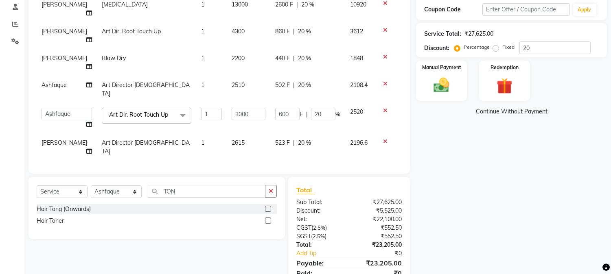
click at [240, 76] on td "2510" at bounding box center [249, 89] width 44 height 27
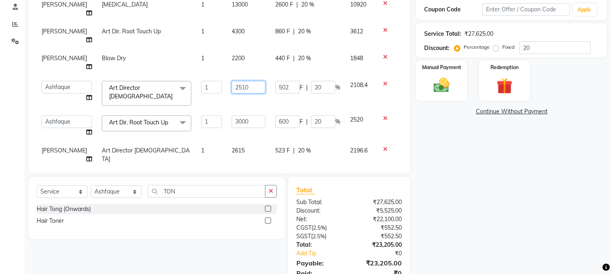
click at [242, 81] on input "2510" at bounding box center [249, 87] width 34 height 13
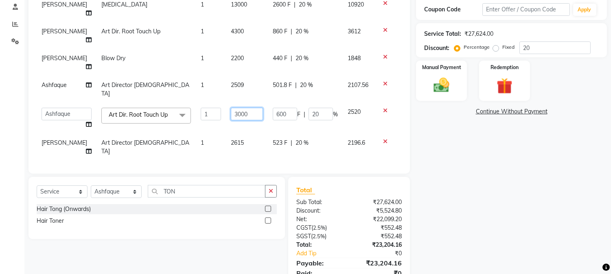
click at [257, 79] on tbody "[PERSON_NAME][MEDICAL_DATA] 1 13000 2600 F | 20 % 10920 Abdul Art Dir. Root Tou…" at bounding box center [219, 78] width 365 height 165
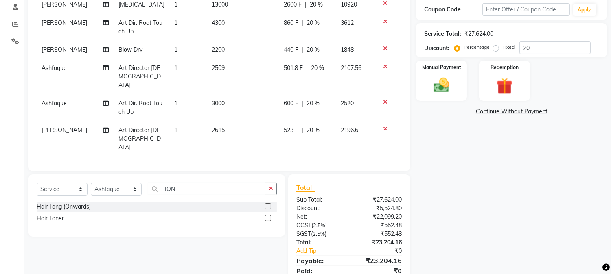
click at [240, 58] on tbody "[PERSON_NAME][MEDICAL_DATA] 1 13000 2600 F | 20 % 10920 Abdul Art Dir. Root Tou…" at bounding box center [219, 76] width 365 height 161
click at [233, 71] on td "2509" at bounding box center [243, 76] width 72 height 35
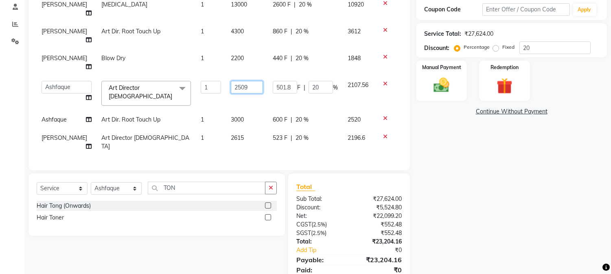
click at [241, 81] on input "2509" at bounding box center [247, 87] width 32 height 13
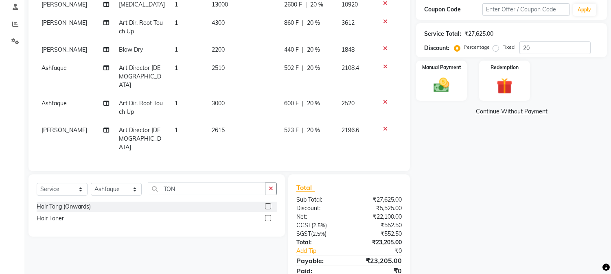
click at [239, 101] on tbody "[PERSON_NAME][MEDICAL_DATA] 1 13000 2600 F | 20 % 10920 Abdul Art Dir. Root Tou…" at bounding box center [219, 76] width 365 height 161
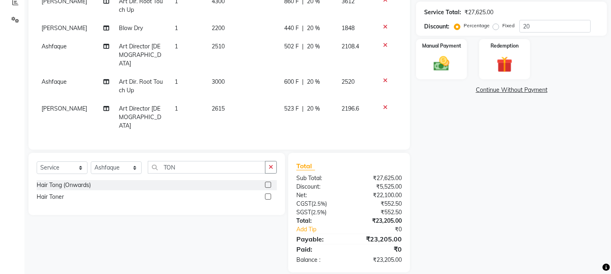
click at [226, 100] on td "2615" at bounding box center [243, 117] width 72 height 35
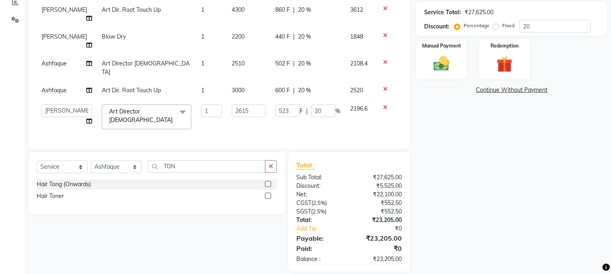
scroll to position [139, 0]
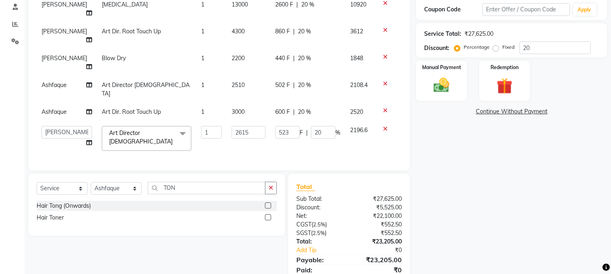
click at [242, 126] on input "2615" at bounding box center [249, 132] width 34 height 13
click at [249, 126] on input "2615" at bounding box center [249, 132] width 34 height 13
click at [282, 119] on div "Services Stylist Service Qty Price Disc Total Action Abdul [MEDICAL_DATA] 1 130…" at bounding box center [219, 62] width 365 height 200
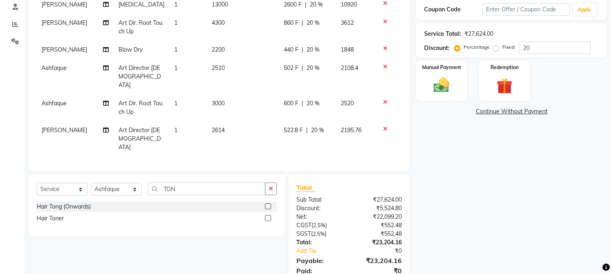
scroll to position [160, 0]
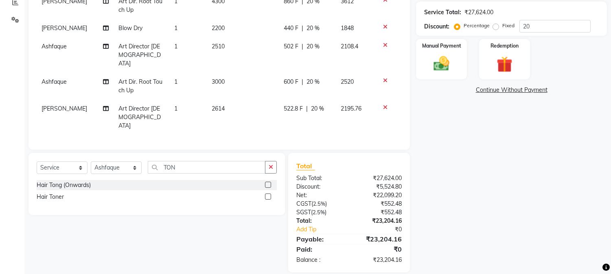
click at [230, 101] on td "2614" at bounding box center [243, 117] width 72 height 35
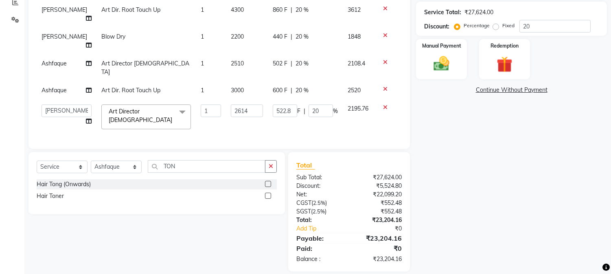
scroll to position [139, 0]
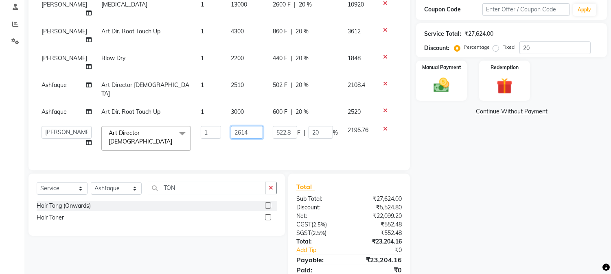
click at [242, 126] on input "2614" at bounding box center [247, 132] width 32 height 13
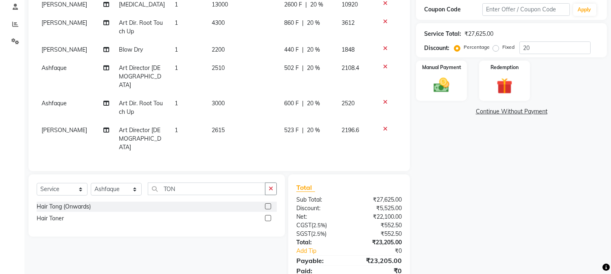
click at [239, 57] on tbody "[PERSON_NAME][MEDICAL_DATA] 1 13000 2600 F | 20 % 10920 Abdul Art Dir. Root Tou…" at bounding box center [219, 76] width 365 height 161
click at [226, 68] on td "2510" at bounding box center [243, 76] width 72 height 35
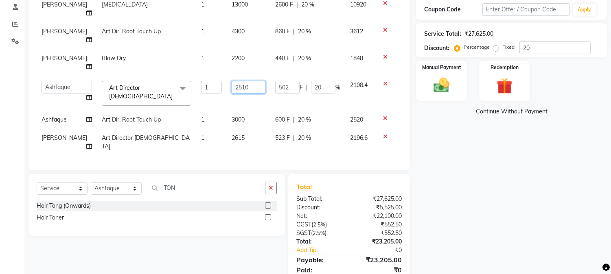
click at [251, 81] on input "2510" at bounding box center [249, 87] width 34 height 13
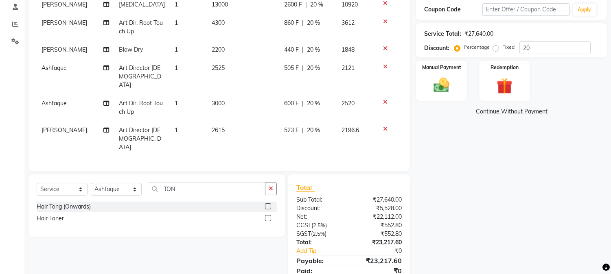
click at [243, 84] on tbody "[PERSON_NAME][MEDICAL_DATA] 1 13000 2600 F | 20 % 10920 Abdul Art Dir. Root Tou…" at bounding box center [219, 76] width 365 height 161
click at [227, 59] on td "2525" at bounding box center [243, 76] width 72 height 35
click at [225, 46] on td "2200" at bounding box center [243, 50] width 72 height 18
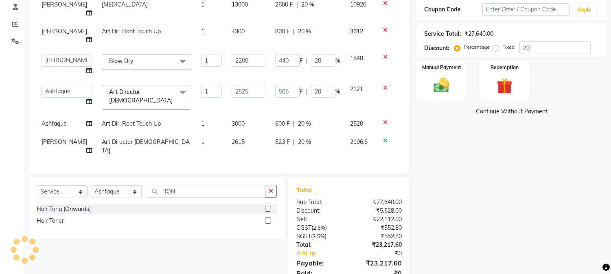
scroll to position [151, 0]
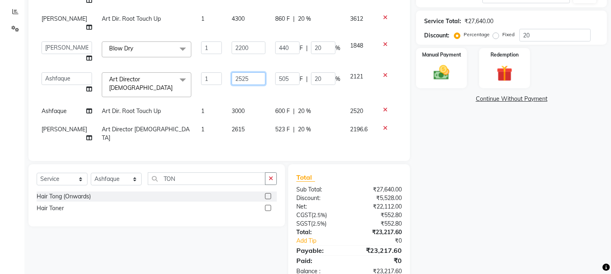
click at [239, 72] on input "2525" at bounding box center [249, 78] width 34 height 13
click at [249, 81] on tbody "[PERSON_NAME][MEDICAL_DATA] 1 13000 2600 F | 20 % 10920 Abdul Art Dir. Root Tou…" at bounding box center [219, 65] width 365 height 165
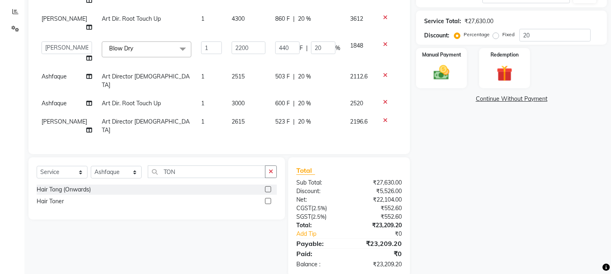
scroll to position [139, 0]
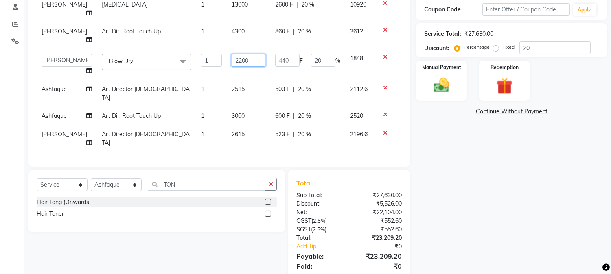
click at [241, 54] on input "2200" at bounding box center [249, 60] width 34 height 13
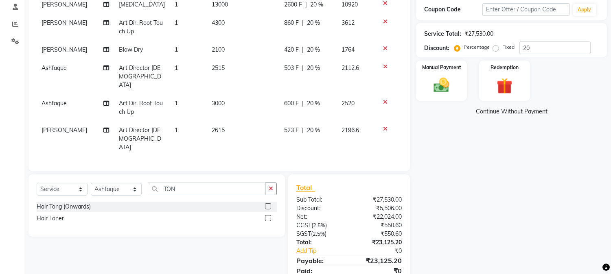
click at [241, 64] on td "2515" at bounding box center [243, 76] width 72 height 35
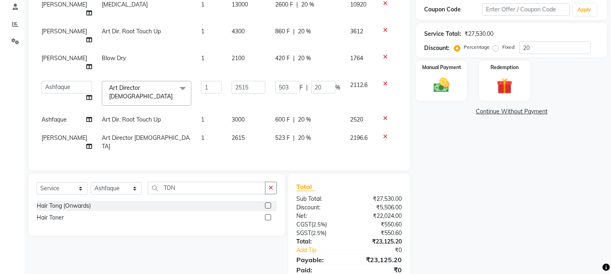
click at [235, 55] on span "2100" at bounding box center [238, 58] width 13 height 7
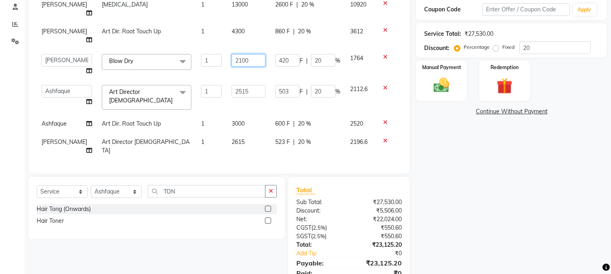
click at [253, 54] on input "2100" at bounding box center [249, 60] width 34 height 13
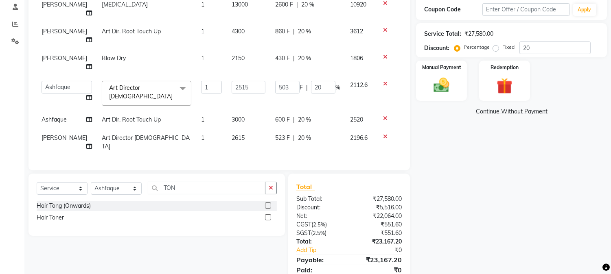
click at [261, 56] on tbody "[PERSON_NAME][MEDICAL_DATA] 1 13000 2600 F | 20 % 10920 Abdul Art Dir. Root Tou…" at bounding box center [219, 76] width 365 height 160
click at [240, 49] on td "2150" at bounding box center [249, 62] width 44 height 27
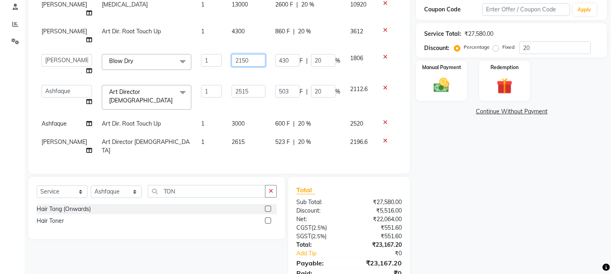
click at [244, 54] on input "2150" at bounding box center [249, 60] width 34 height 13
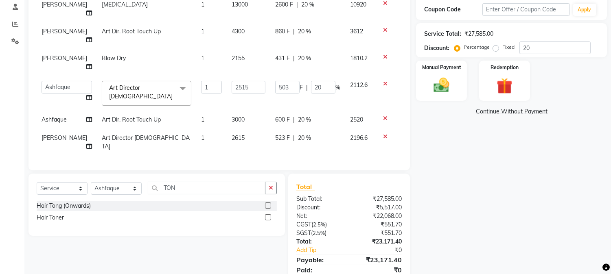
click at [253, 60] on tbody "[PERSON_NAME][MEDICAL_DATA] 1 13000 2600 F | 20 % 10920 Abdul Art Dir. Root Tou…" at bounding box center [219, 76] width 365 height 160
click at [236, 55] on span "2155" at bounding box center [238, 58] width 13 height 7
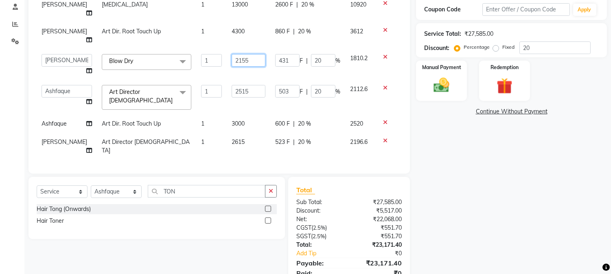
click at [245, 54] on input "2155" at bounding box center [249, 60] width 34 height 13
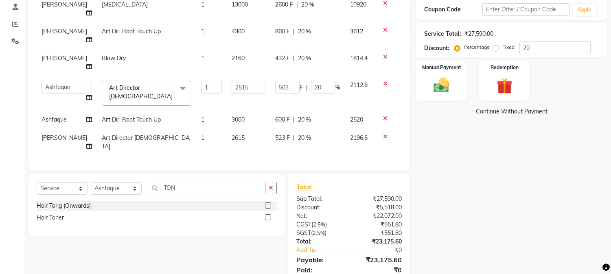
click at [250, 58] on tbody "[PERSON_NAME][MEDICAL_DATA] 1 13000 2600 F | 20 % 10920 Abdul Art Dir. Root Tou…" at bounding box center [219, 76] width 365 height 160
click at [237, 55] on span "2160" at bounding box center [238, 58] width 13 height 7
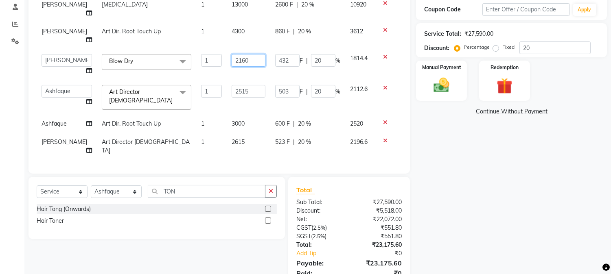
click at [252, 54] on input "2160" at bounding box center [249, 60] width 34 height 13
drag, startPoint x: 259, startPoint y: 58, endPoint x: 254, endPoint y: 58, distance: 4.5
click at [254, 58] on tbody "[PERSON_NAME][MEDICAL_DATA] 1 13000 2600 F | 20 % 10920 Abdul Art Dir. Root Tou…" at bounding box center [219, 78] width 365 height 165
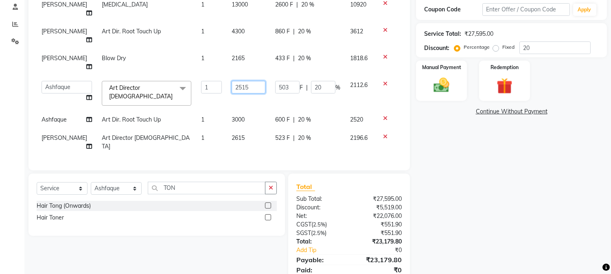
click at [244, 81] on input "2515" at bounding box center [249, 87] width 34 height 13
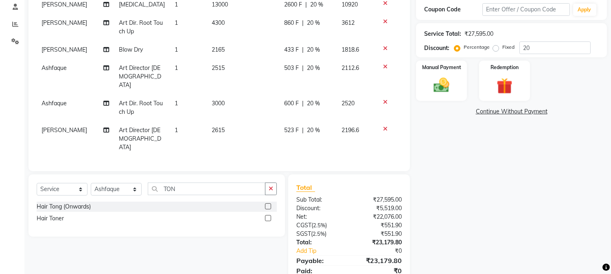
click at [241, 38] on tbody "[PERSON_NAME][MEDICAL_DATA] 1 13000 2600 F | 20 % 10920 Abdul Art Dir. Root Tou…" at bounding box center [219, 76] width 365 height 161
click at [224, 48] on td "2165" at bounding box center [243, 50] width 72 height 18
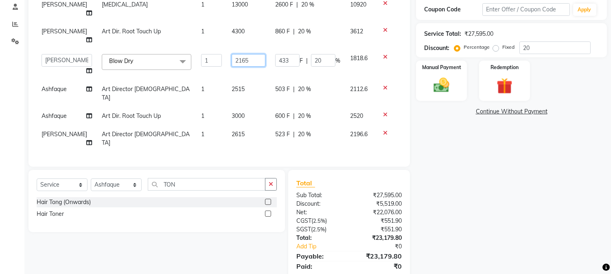
click at [245, 54] on input "2165" at bounding box center [249, 60] width 34 height 13
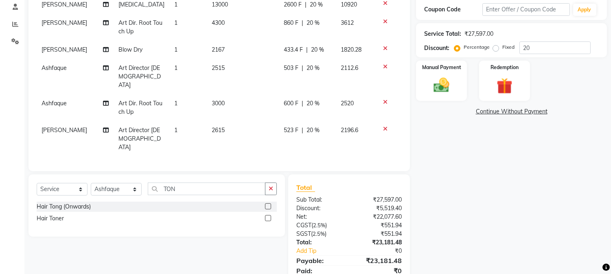
click at [246, 80] on td "2515" at bounding box center [243, 76] width 72 height 35
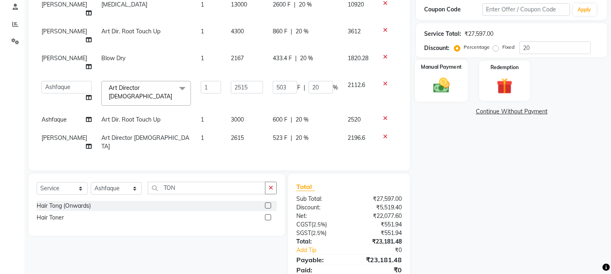
click at [442, 83] on img at bounding box center [441, 85] width 27 height 19
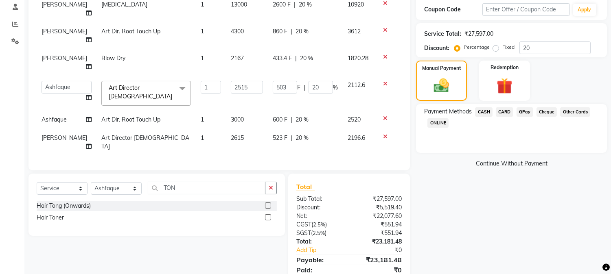
click at [525, 113] on span "GPay" at bounding box center [525, 112] width 17 height 9
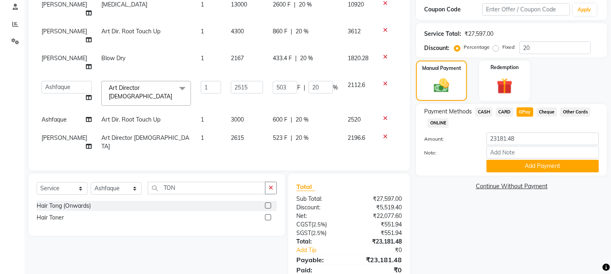
click at [385, 116] on icon at bounding box center [385, 119] width 4 height 6
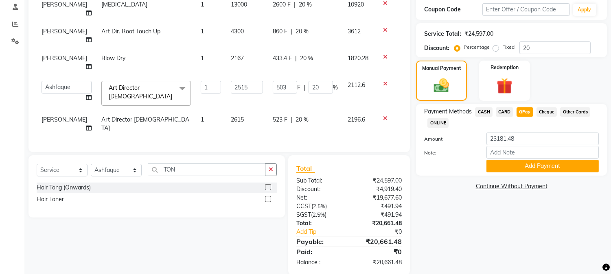
scroll to position [121, 0]
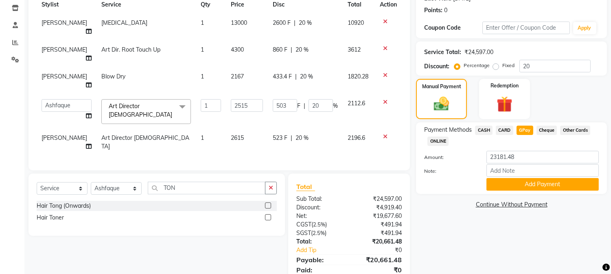
click at [384, 99] on icon at bounding box center [385, 102] width 4 height 6
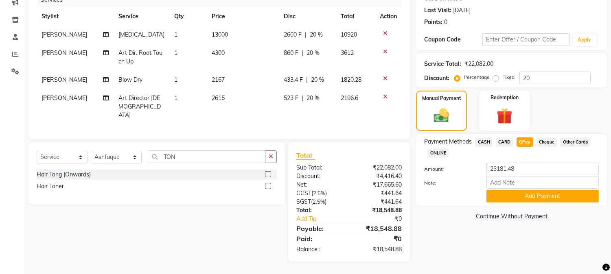
scroll to position [107, 0]
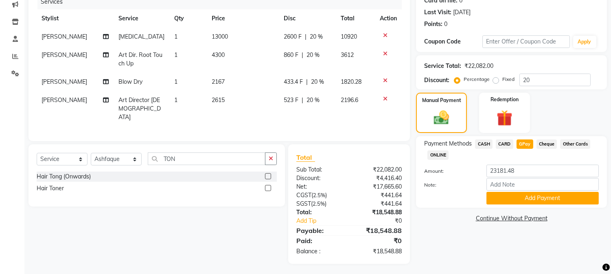
click at [454, 173] on label "Amount:" at bounding box center [449, 171] width 62 height 7
click at [508, 145] on span "CARD" at bounding box center [505, 144] width 18 height 9
click at [527, 144] on span "GPay" at bounding box center [525, 144] width 17 height 9
click at [545, 196] on button "Add Payment" at bounding box center [543, 198] width 112 height 13
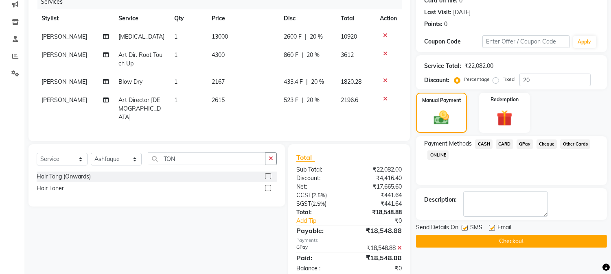
click at [493, 229] on label at bounding box center [492, 228] width 6 height 6
click at [493, 229] on input "checkbox" at bounding box center [491, 228] width 5 height 5
click at [463, 228] on label at bounding box center [465, 228] width 6 height 6
click at [463, 228] on input "checkbox" at bounding box center [464, 228] width 5 height 5
click at [482, 239] on button "Checkout" at bounding box center [511, 241] width 191 height 13
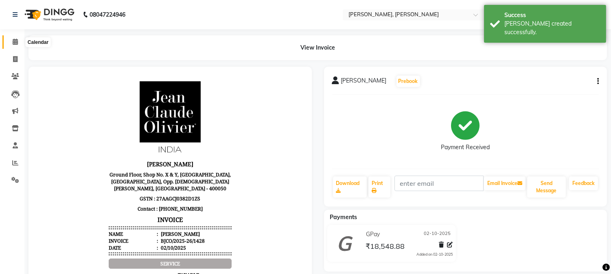
click at [15, 41] on icon at bounding box center [15, 42] width 5 height 6
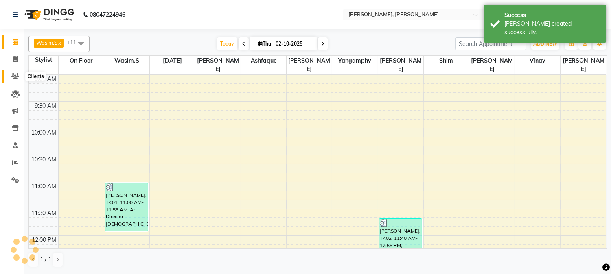
click at [17, 75] on icon at bounding box center [15, 76] width 8 height 6
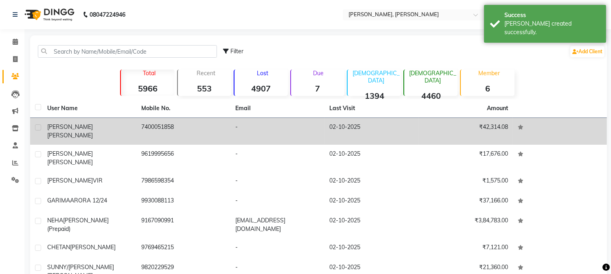
click at [83, 132] on span "[PERSON_NAME]" at bounding box center [70, 135] width 46 height 7
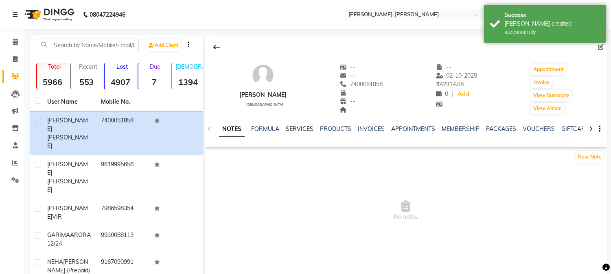
click at [296, 127] on link "SERVICES" at bounding box center [300, 128] width 28 height 7
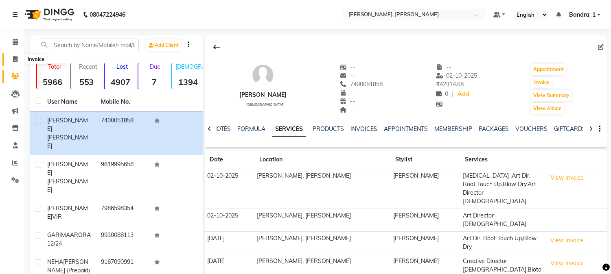
click at [16, 61] on icon at bounding box center [15, 59] width 4 height 6
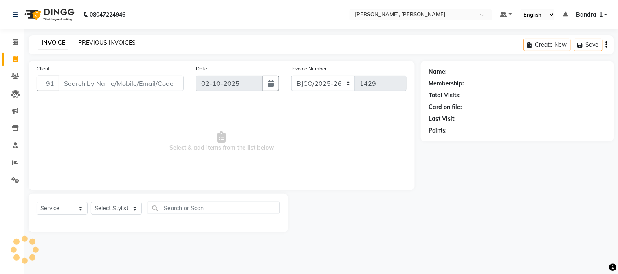
click at [108, 45] on link "PREVIOUS INVOICES" at bounding box center [106, 42] width 57 height 7
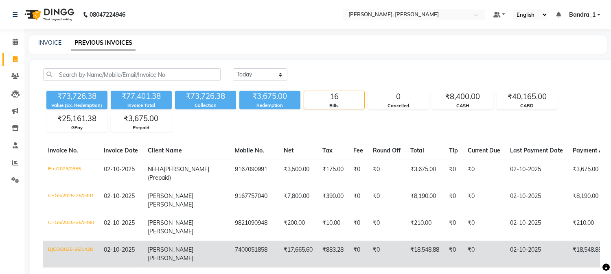
click at [239, 247] on td "7400051858" at bounding box center [254, 254] width 49 height 27
click at [412, 247] on td "₹18,548.88" at bounding box center [425, 254] width 39 height 27
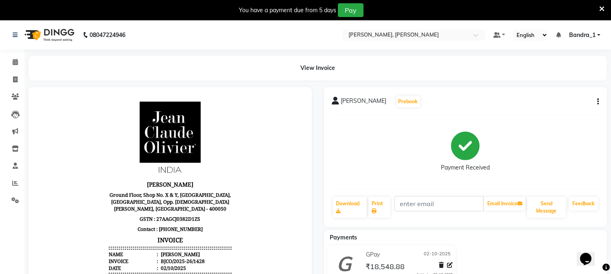
click at [597, 102] on icon "button" at bounding box center [598, 102] width 2 height 0
click at [554, 117] on div "Edit Invoice" at bounding box center [558, 117] width 56 height 10
select select "service"
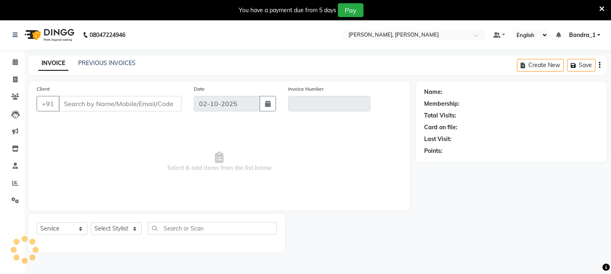
scroll to position [20, 0]
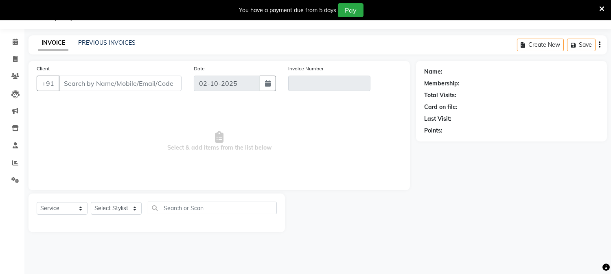
type input "7400051858"
type input "BJCO/2025-26/1428"
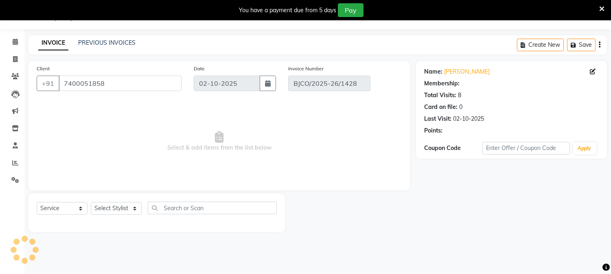
select select "select"
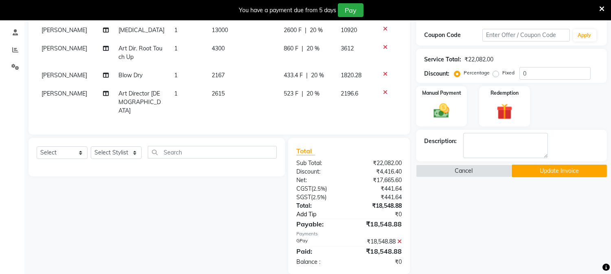
scroll to position [144, 0]
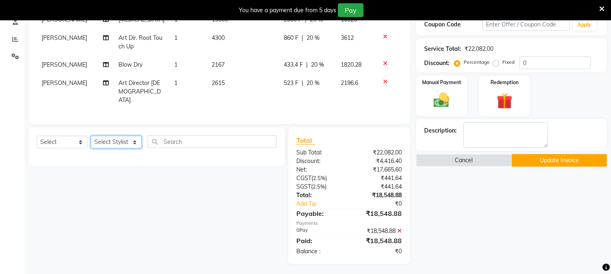
click at [134, 139] on select "Select Stylist [PERSON_NAME] [PERSON_NAME] [PERSON_NAME] Attham Bandra_1 Bandra…" at bounding box center [116, 142] width 51 height 13
select select "88450"
click at [91, 136] on select "Select Stylist [PERSON_NAME] [PERSON_NAME] [PERSON_NAME] Attham Bandra_1 Bandra…" at bounding box center [116, 142] width 51 height 13
click at [82, 142] on select "Select Service Product Membership Package Voucher Prepaid Gift Card" at bounding box center [62, 142] width 51 height 13
select select "service"
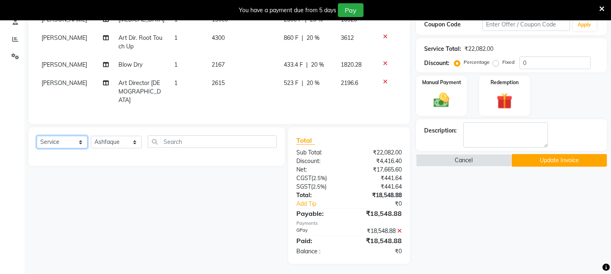
click at [37, 136] on select "Select Service Product Membership Package Voucher Prepaid Gift Card" at bounding box center [62, 142] width 51 height 13
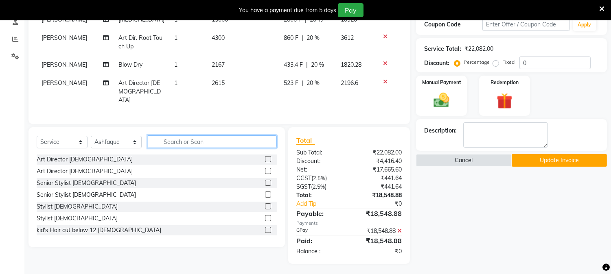
click at [210, 142] on input "text" at bounding box center [212, 142] width 129 height 13
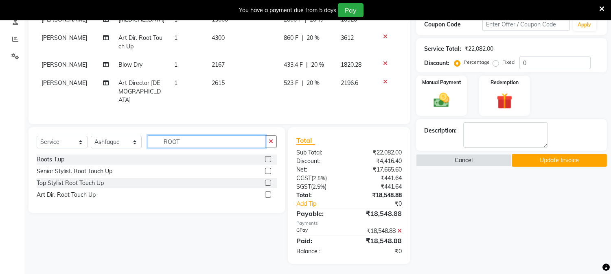
type input "ROOT"
click at [268, 192] on label at bounding box center [268, 195] width 6 height 6
click at [268, 193] on input "checkbox" at bounding box center [267, 195] width 5 height 5
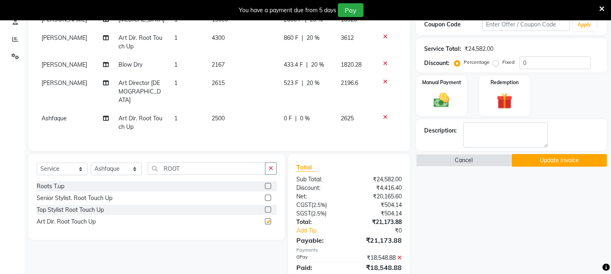
checkbox input "false"
click at [214, 115] on span "2500" at bounding box center [218, 118] width 13 height 7
select select "88450"
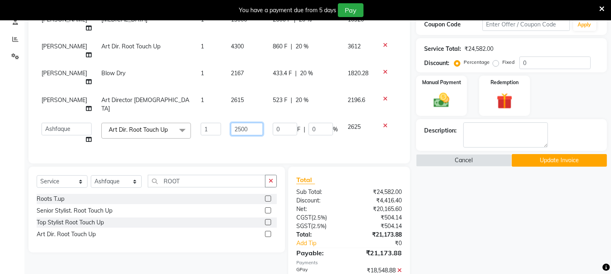
click at [231, 123] on input "2500" at bounding box center [247, 129] width 32 height 13
type input "3000"
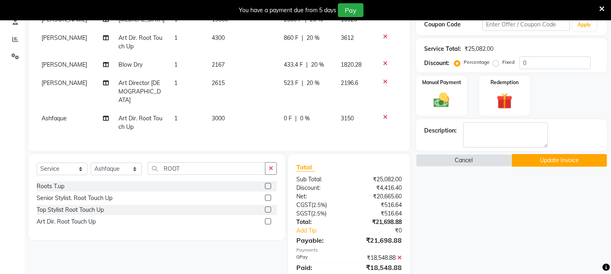
click at [226, 110] on td "3000" at bounding box center [243, 123] width 72 height 27
select select "88450"
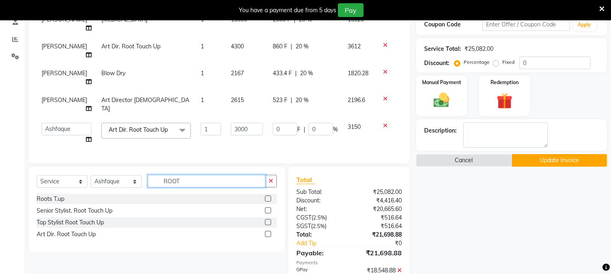
drag, startPoint x: 189, startPoint y: 153, endPoint x: 160, endPoint y: 156, distance: 29.9
click at [160, 175] on input "ROOT" at bounding box center [207, 181] width 118 height 13
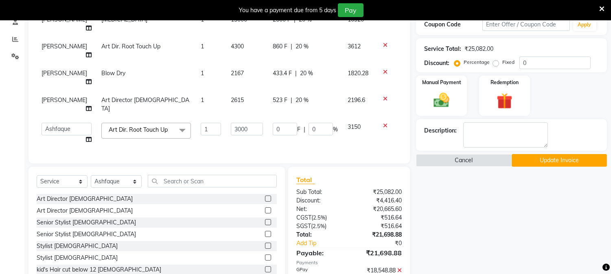
click at [265, 196] on label at bounding box center [268, 199] width 6 height 6
click at [265, 197] on input "checkbox" at bounding box center [267, 199] width 5 height 5
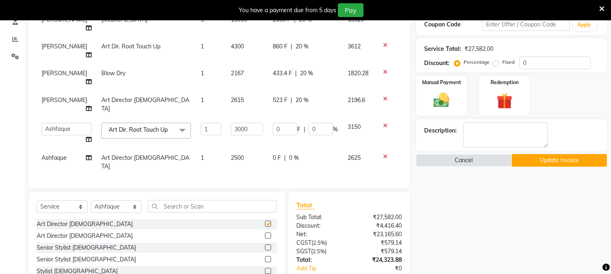
checkbox input "false"
click at [238, 149] on td "2500" at bounding box center [247, 162] width 42 height 27
select select "88450"
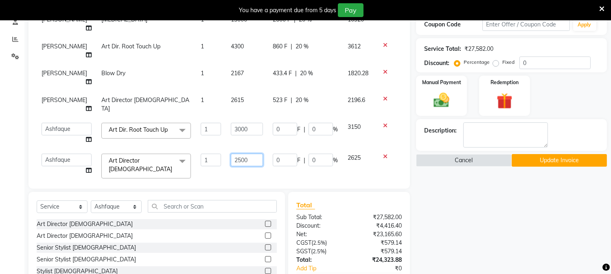
click at [239, 154] on input "2500" at bounding box center [247, 160] width 32 height 13
type input "2515"
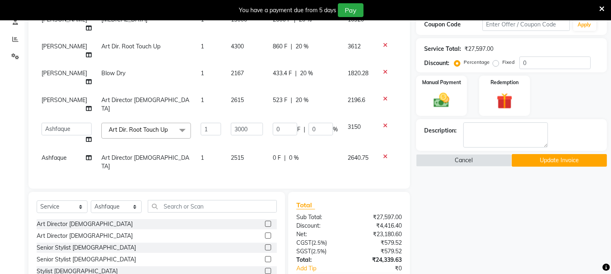
click at [346, 145] on div "Services Stylist Service Qty Price Disc Total Action Abdul Botox 1 13000 2600 F…" at bounding box center [219, 79] width 365 height 204
click at [520, 66] on input "0" at bounding box center [555, 63] width 71 height 13
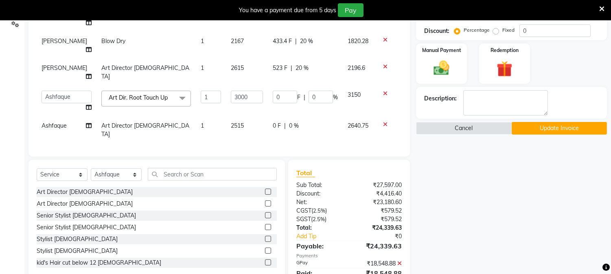
click at [401, 261] on icon at bounding box center [399, 264] width 4 height 6
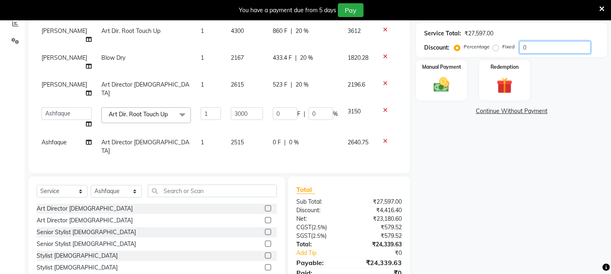
click at [520, 48] on input "0" at bounding box center [555, 47] width 71 height 13
type input "20"
type input "600"
type input "20"
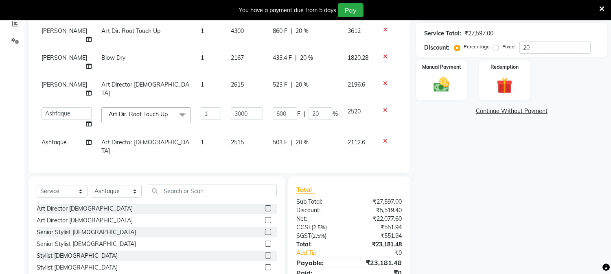
click at [446, 173] on div "Name: Terrence Lewis Membership: No Active Membership Total Visits: 8 Card on f…" at bounding box center [514, 109] width 197 height 375
click at [448, 82] on img at bounding box center [441, 85] width 27 height 19
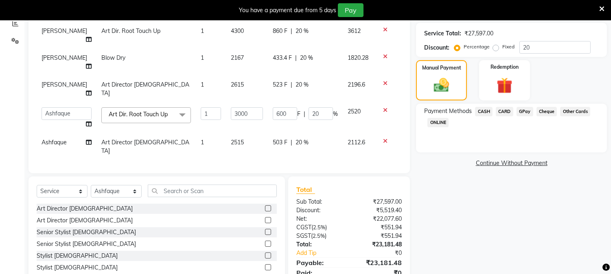
click at [521, 112] on span "GPay" at bounding box center [525, 111] width 17 height 9
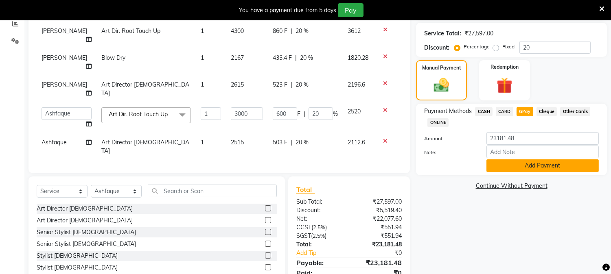
click at [540, 165] on button "Add Payment" at bounding box center [543, 166] width 112 height 13
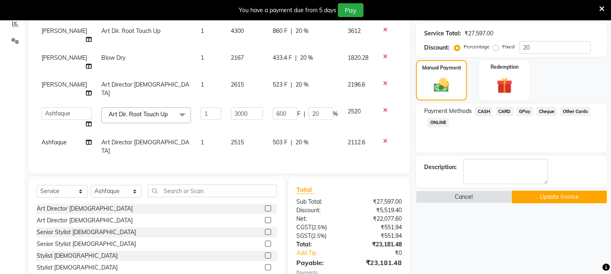
scroll to position [176, 0]
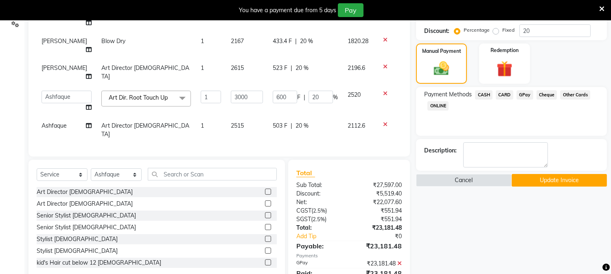
click at [552, 176] on button "Update Invoice" at bounding box center [559, 180] width 95 height 13
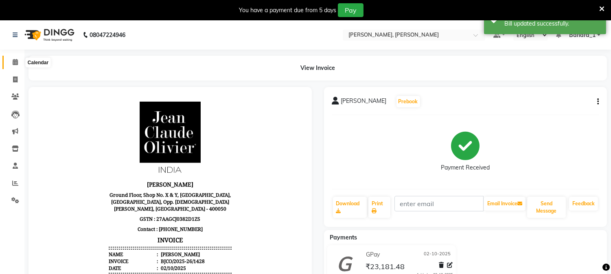
click at [15, 62] on icon at bounding box center [15, 62] width 5 height 6
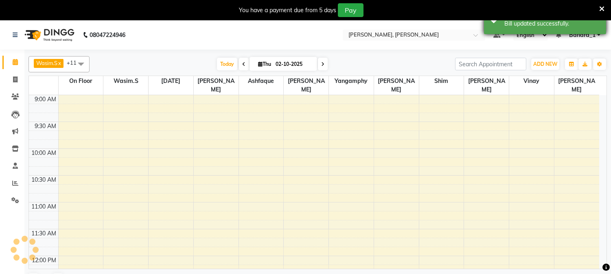
click at [602, 7] on icon at bounding box center [601, 8] width 5 height 7
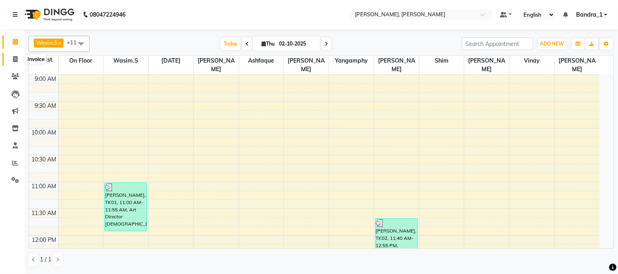
click at [18, 56] on span at bounding box center [15, 59] width 14 height 9
select select "service"
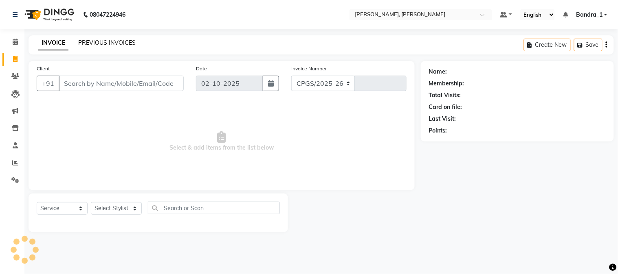
select select "7997"
type input "1429"
click at [90, 39] on link "PREVIOUS INVOICES" at bounding box center [106, 42] width 57 height 7
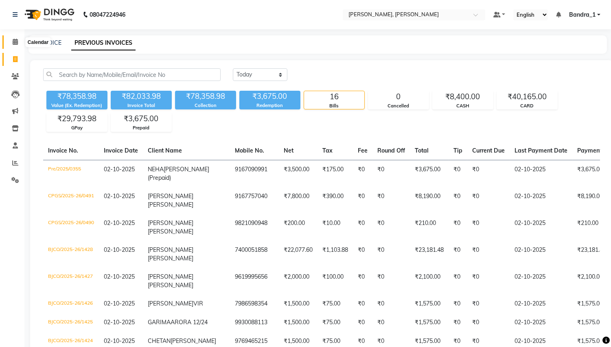
click at [17, 43] on icon at bounding box center [15, 42] width 5 height 6
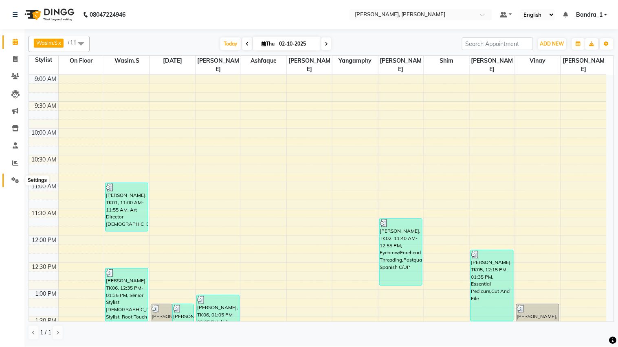
click at [14, 182] on icon at bounding box center [15, 180] width 8 height 6
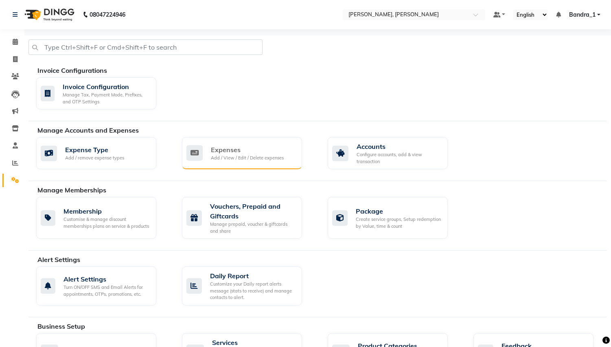
click at [249, 154] on div "Expenses" at bounding box center [247, 150] width 73 height 10
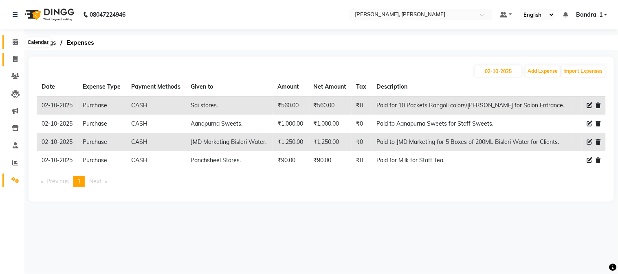
drag, startPoint x: 13, startPoint y: 45, endPoint x: 17, endPoint y: 58, distance: 14.2
click at [13, 45] on icon at bounding box center [15, 42] width 5 height 6
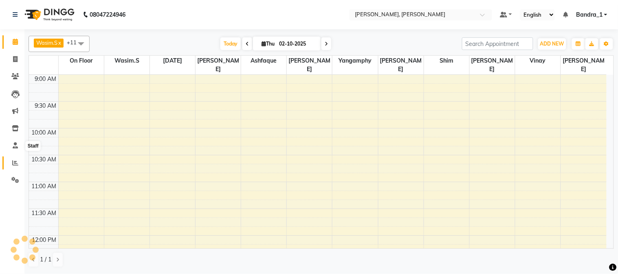
click at [16, 163] on icon at bounding box center [15, 163] width 6 height 6
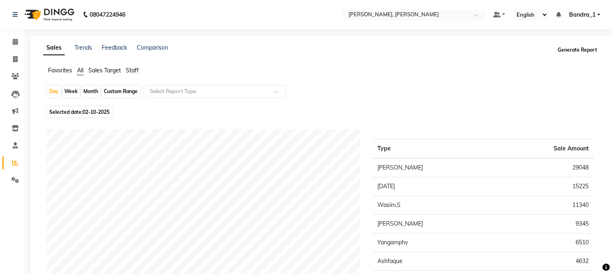
click at [571, 48] on button "Generate Report" at bounding box center [578, 49] width 44 height 11
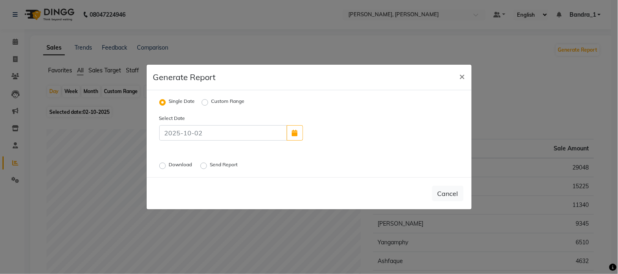
click at [169, 164] on label "Download" at bounding box center [181, 166] width 25 height 10
click at [162, 164] on input "Download" at bounding box center [164, 166] width 6 height 6
radio input "true"
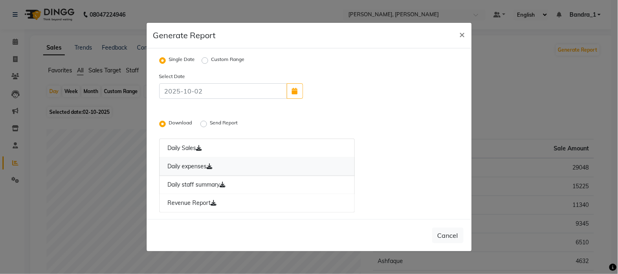
click at [195, 166] on link "Daily expenses" at bounding box center [257, 167] width 196 height 19
click at [181, 166] on link "Daily expenses" at bounding box center [257, 167] width 196 height 19
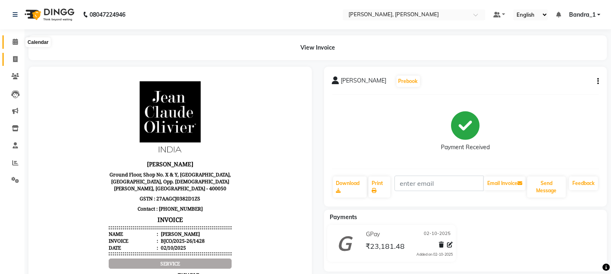
drag, startPoint x: 16, startPoint y: 43, endPoint x: 21, endPoint y: 60, distance: 17.7
click at [16, 42] on icon at bounding box center [15, 42] width 5 height 6
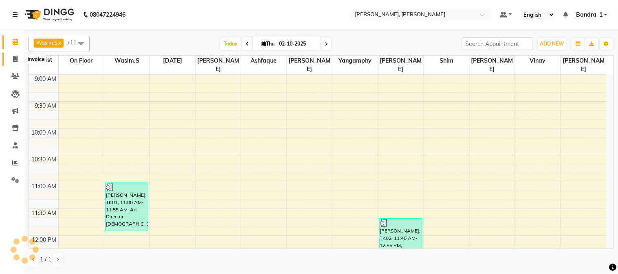
click at [17, 62] on icon at bounding box center [15, 59] width 4 height 6
select select "service"
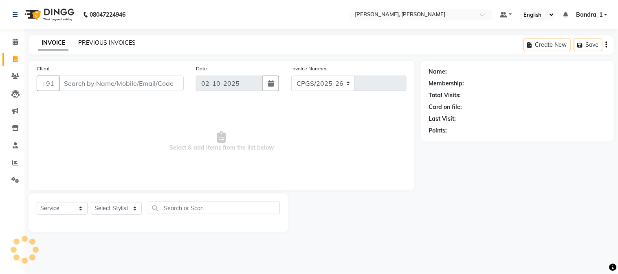
select select "7997"
type input "1429"
click at [106, 39] on link "PREVIOUS INVOICES" at bounding box center [106, 42] width 57 height 7
